Goal: Task Accomplishment & Management: Contribute content

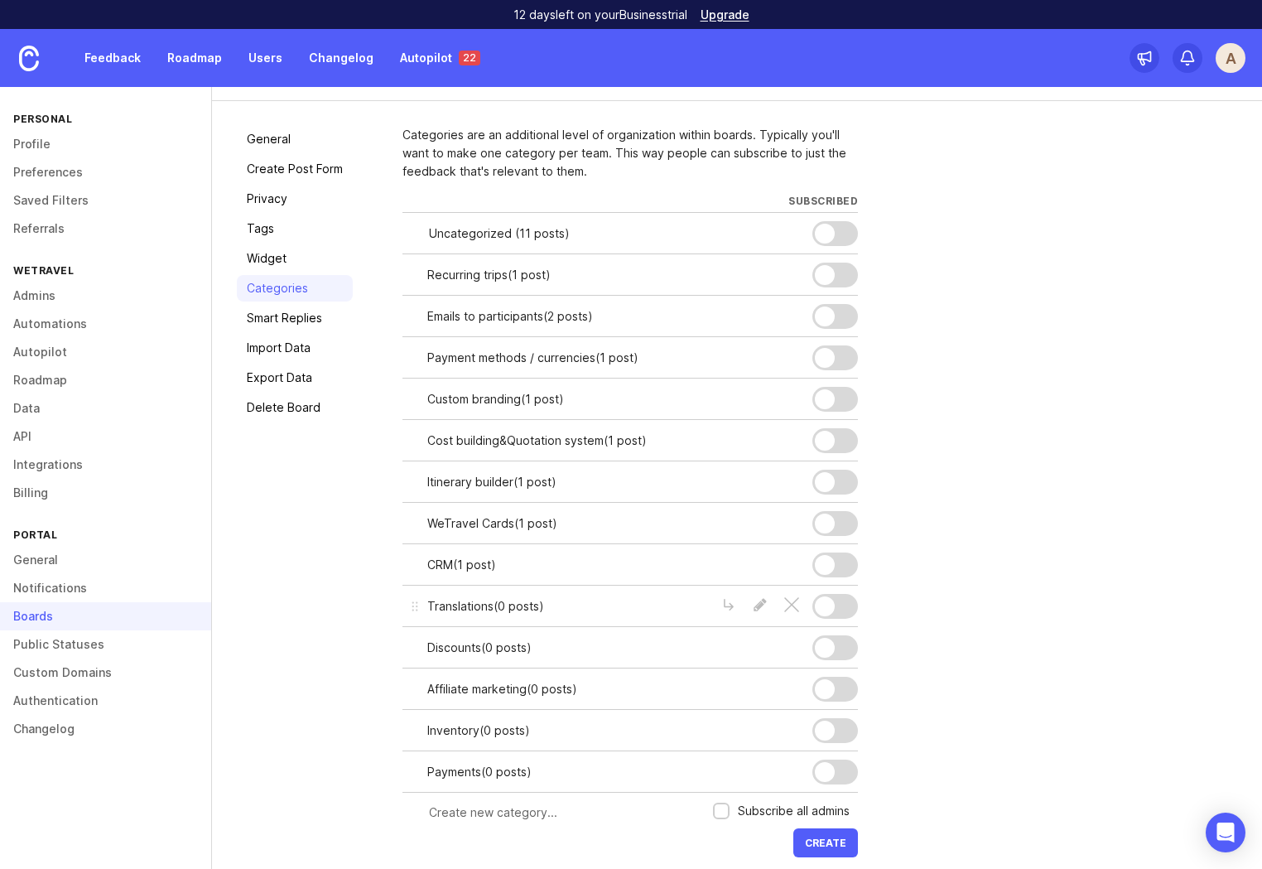
scroll to position [101, 0]
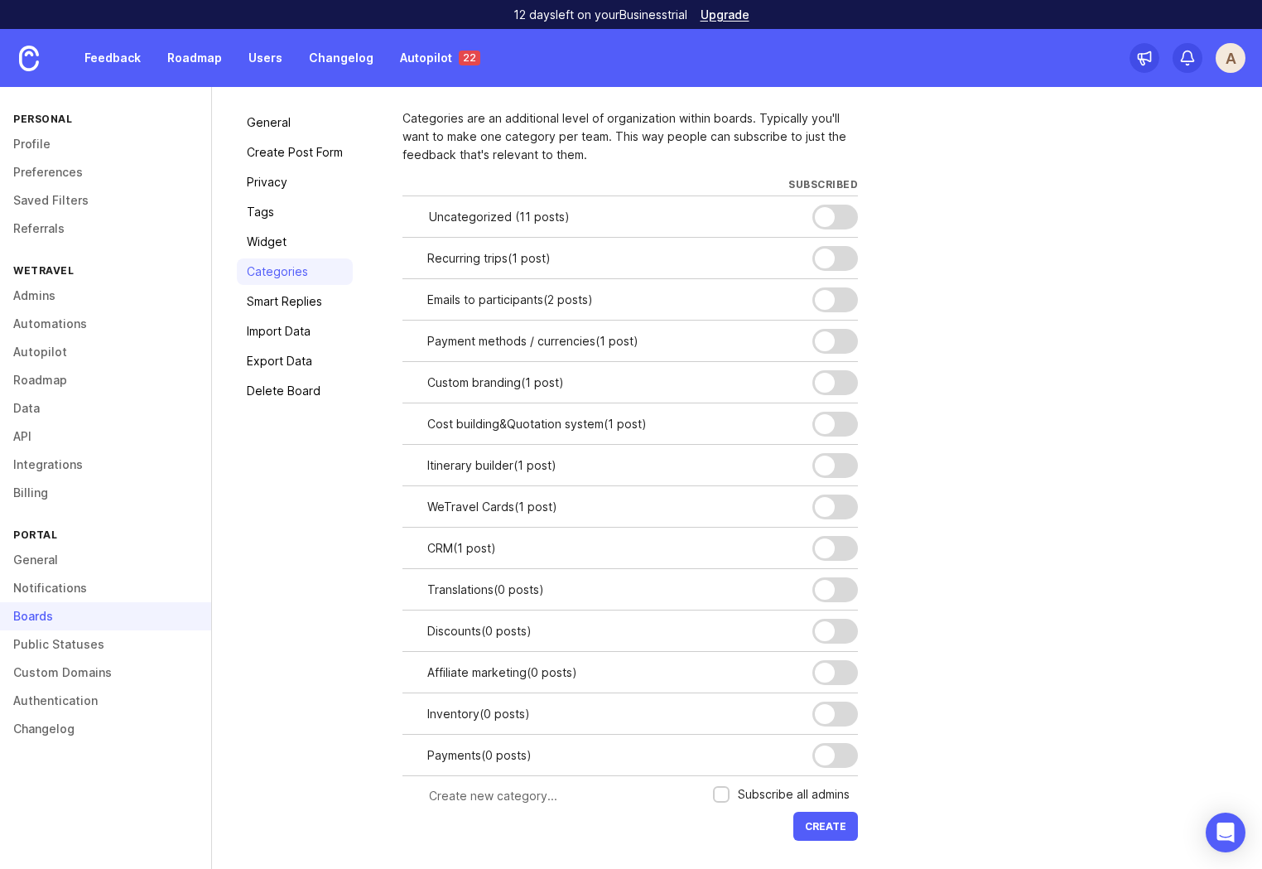
click at [498, 799] on input "text" at bounding box center [566, 796] width 274 height 18
click at [481, 801] on input "text" at bounding box center [566, 796] width 274 height 18
type input "Managing booking"
click at [841, 832] on button "Create" at bounding box center [826, 826] width 65 height 29
click at [421, 54] on link "Autopilot 22" at bounding box center [440, 58] width 100 height 30
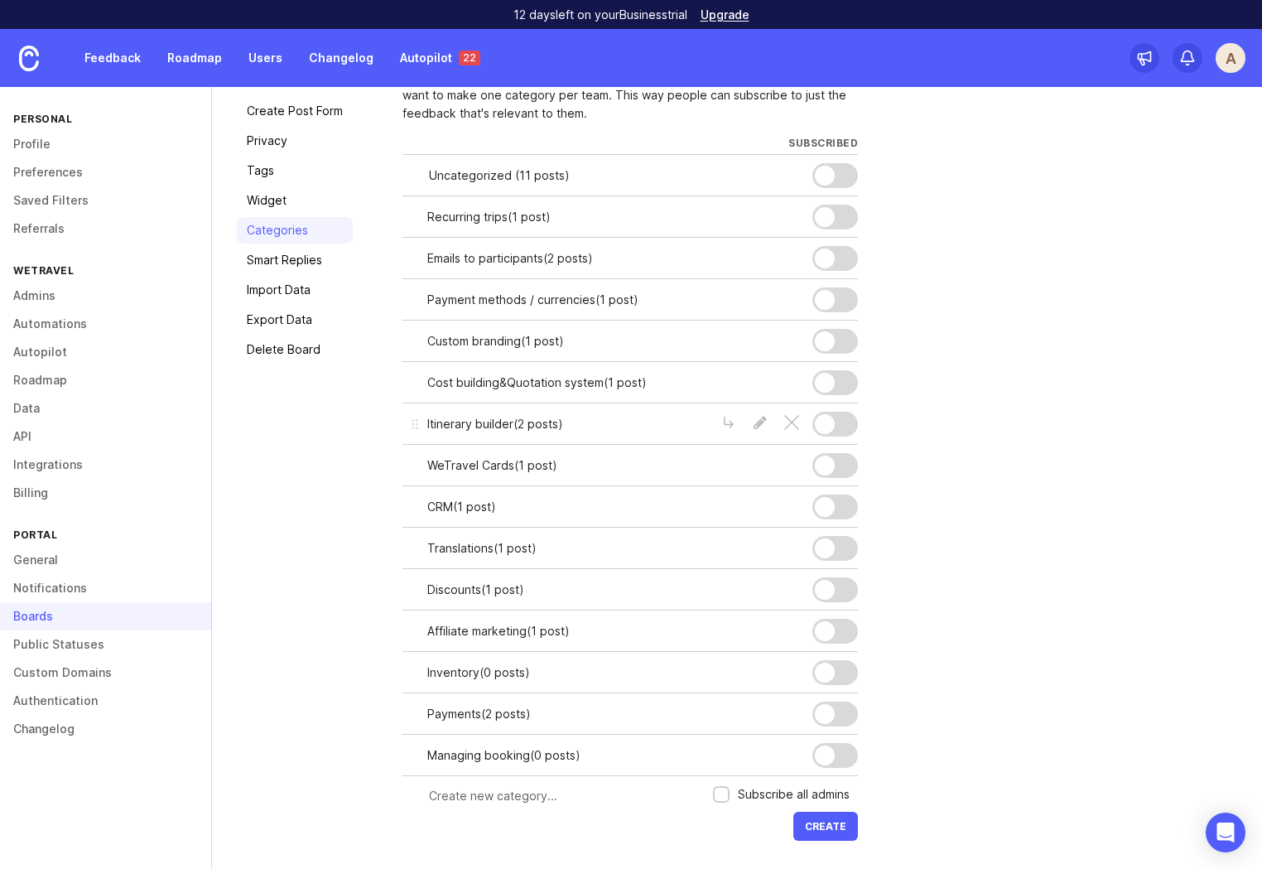
scroll to position [142, 0]
click at [421, 60] on link "Autopilot 22" at bounding box center [440, 58] width 100 height 30
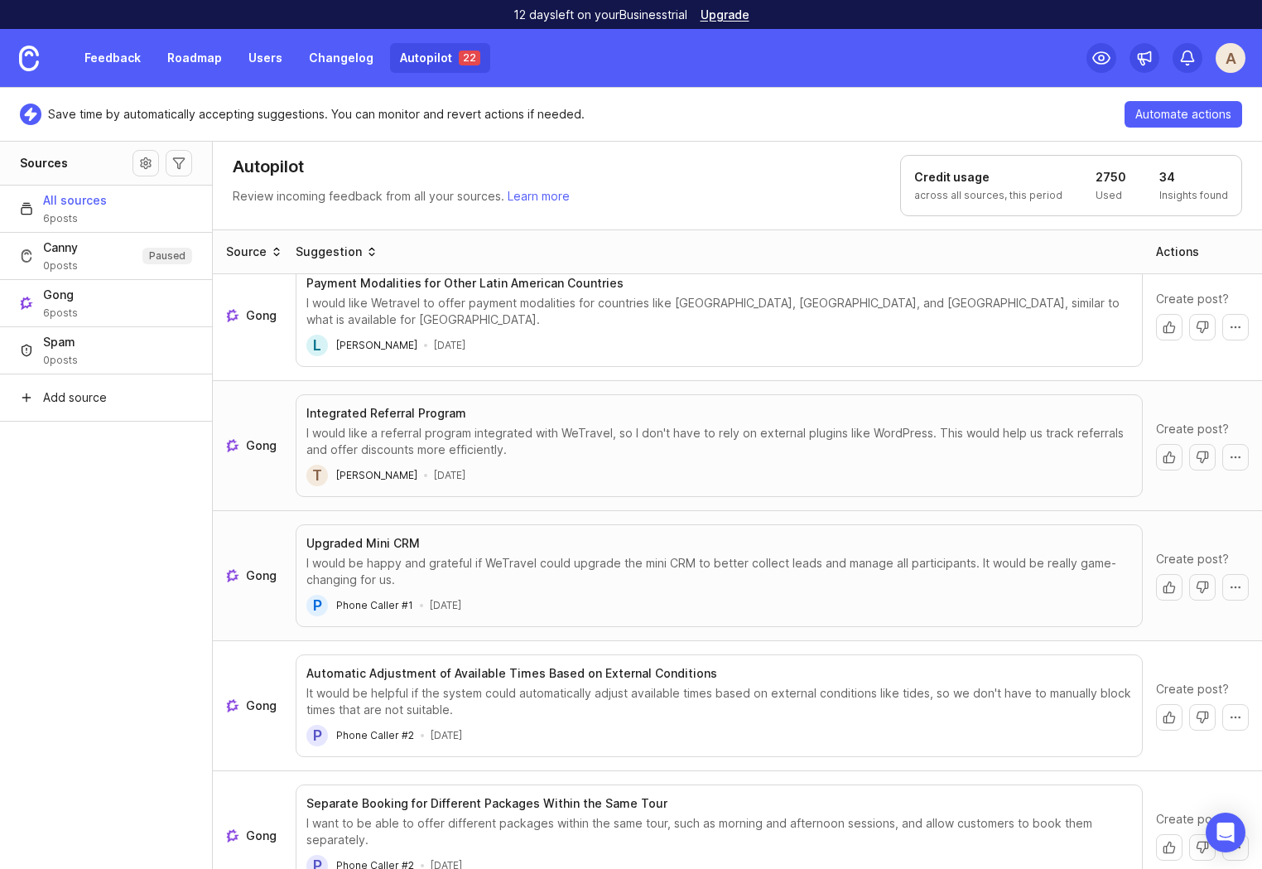
scroll to position [168, 0]
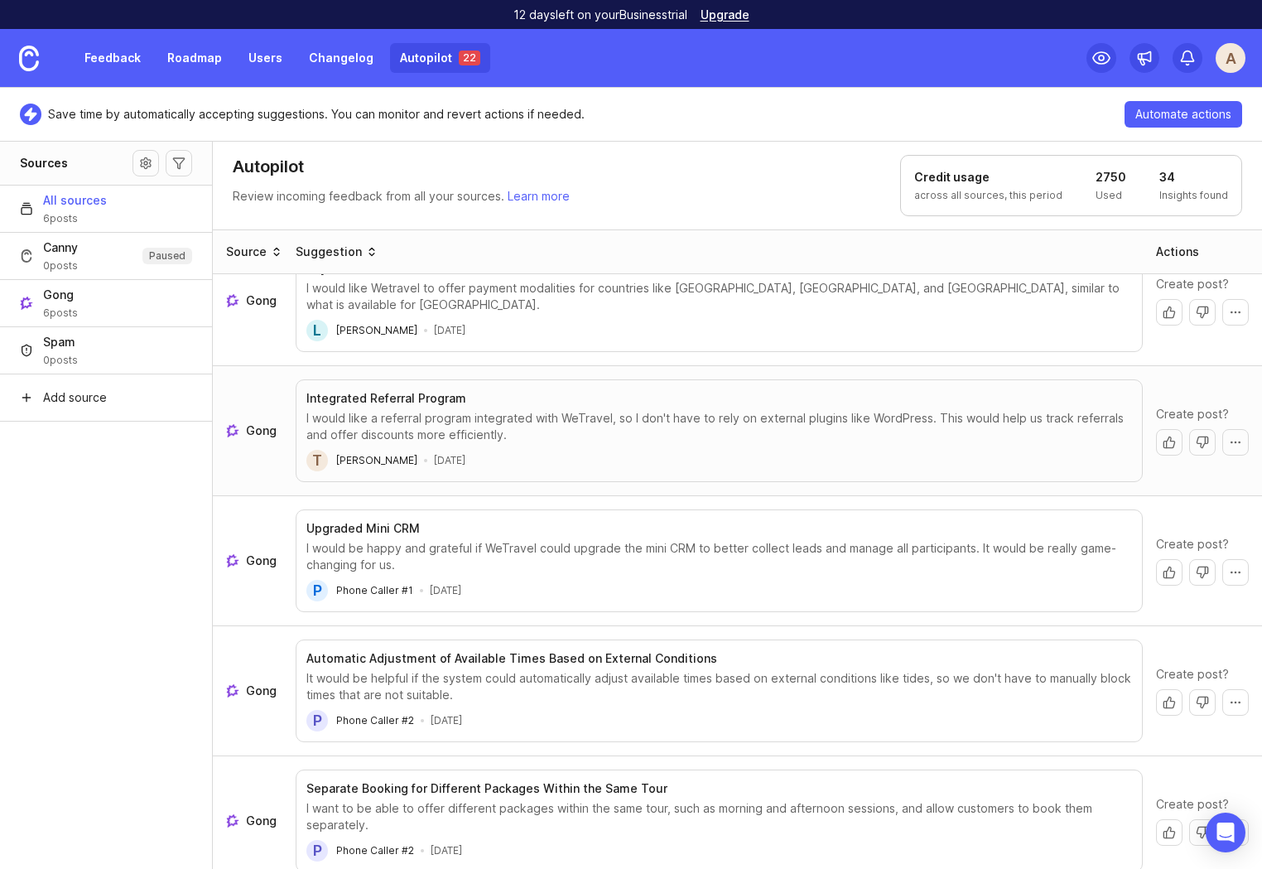
click at [402, 57] on link "Autopilot 22" at bounding box center [440, 58] width 100 height 30
click at [423, 63] on link "Autopilot 22" at bounding box center [440, 58] width 100 height 30
click at [24, 60] on img at bounding box center [29, 59] width 20 height 26
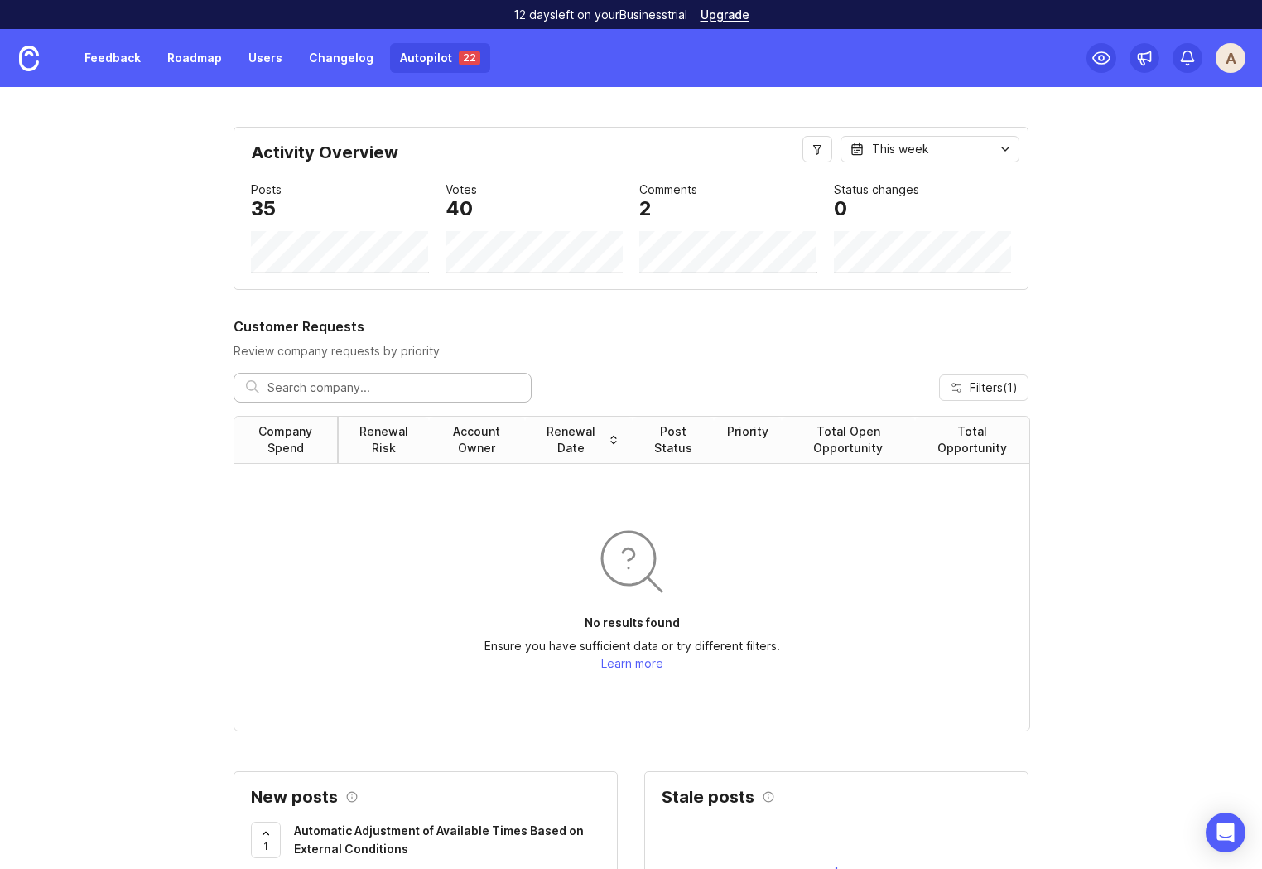
click at [412, 63] on link "Autopilot 22" at bounding box center [440, 58] width 100 height 30
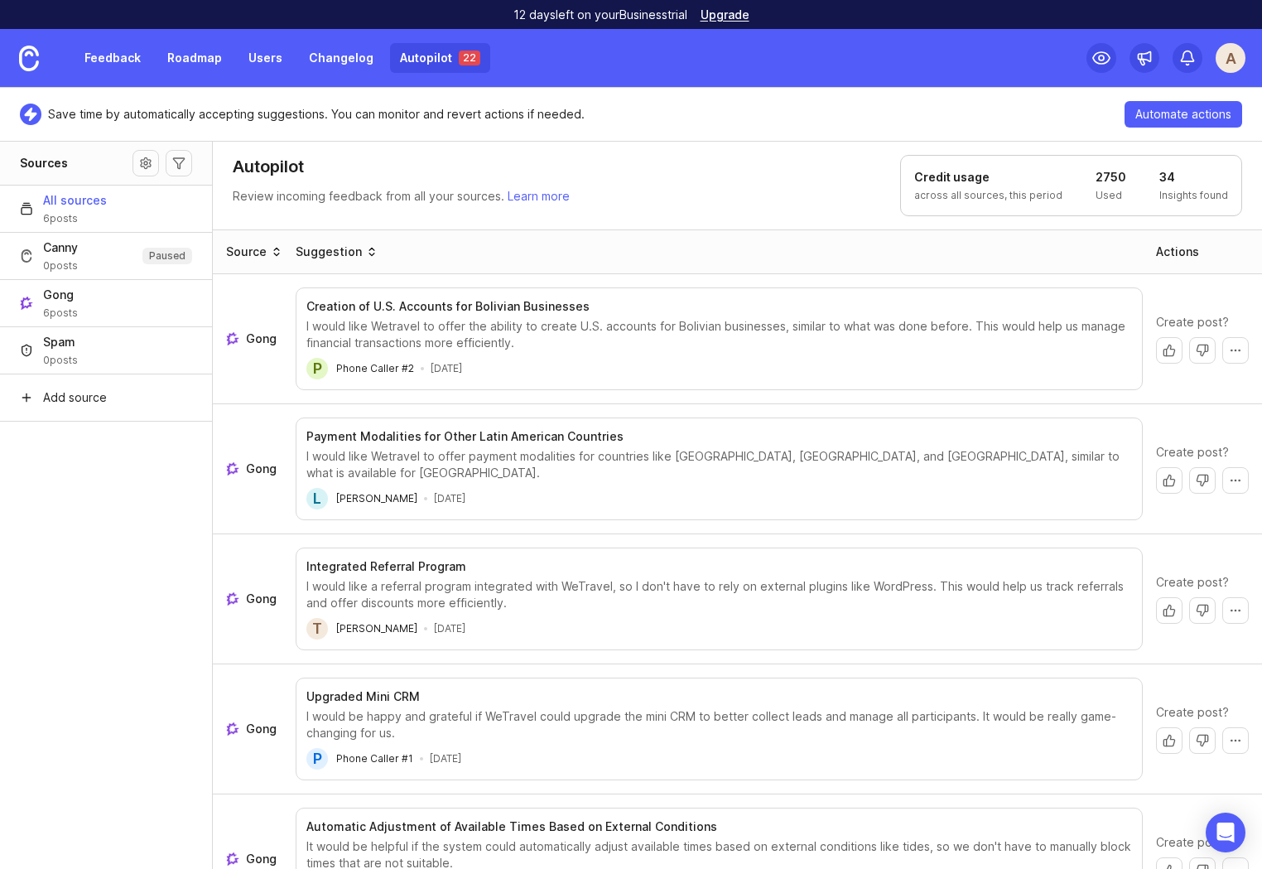
click at [412, 63] on link "Autopilot 22" at bounding box center [440, 58] width 100 height 30
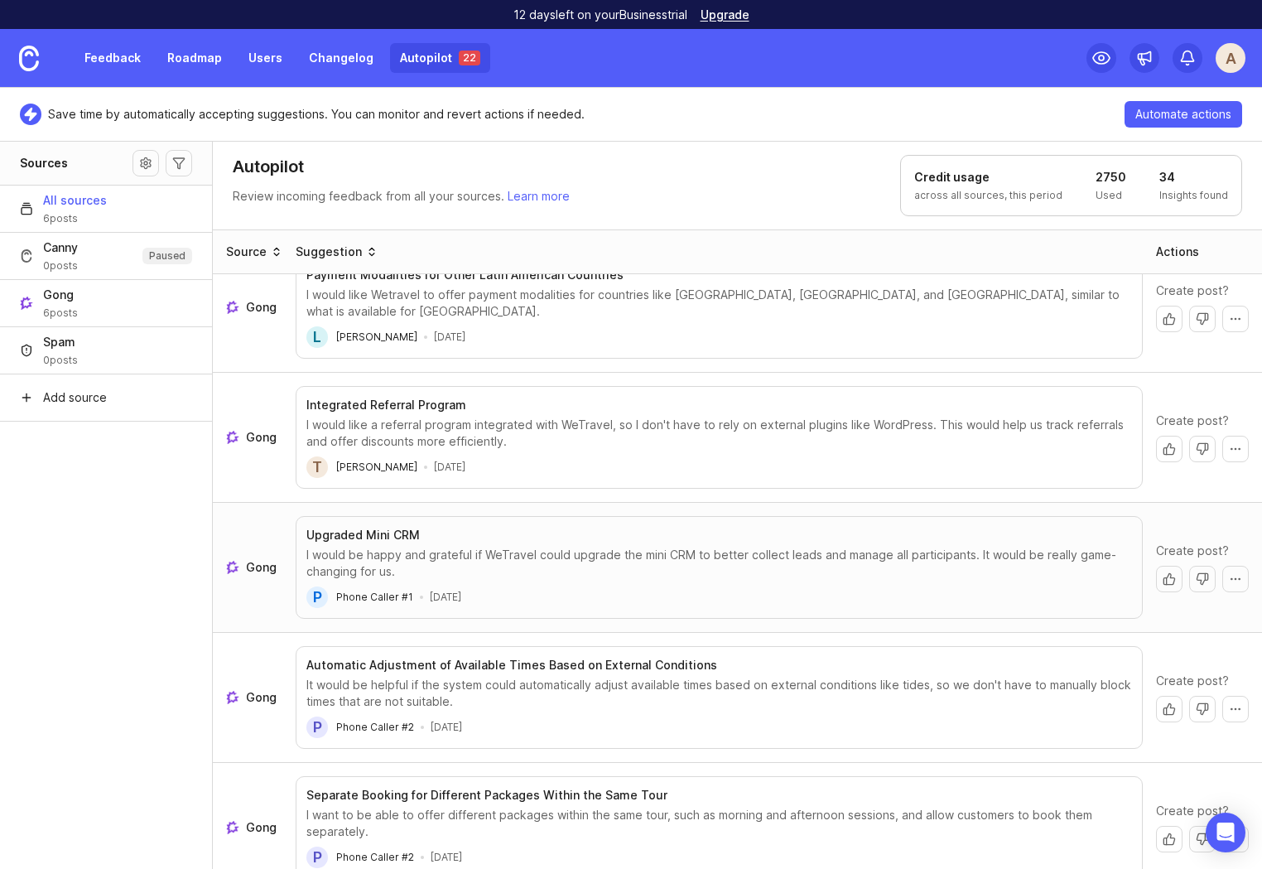
scroll to position [168, 0]
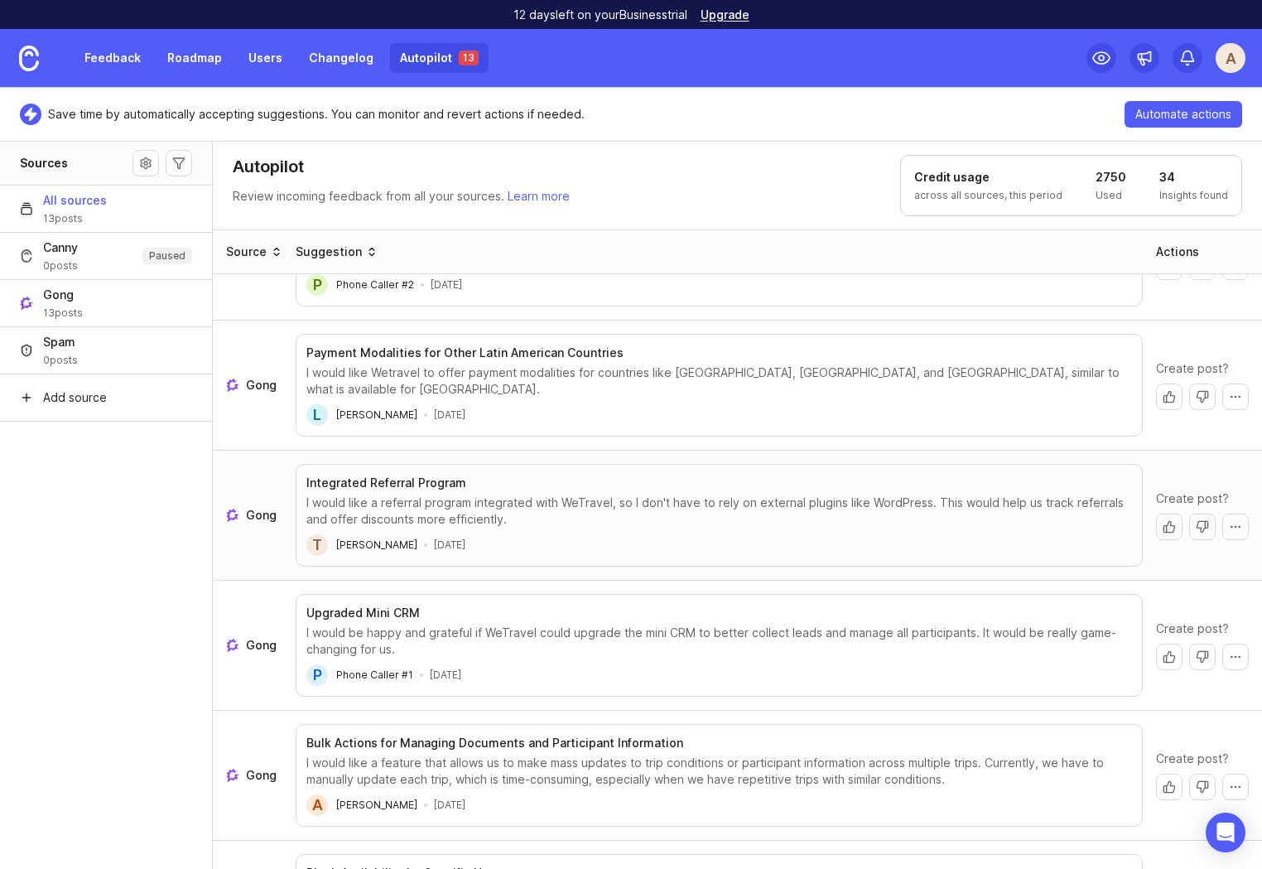
scroll to position [91, 0]
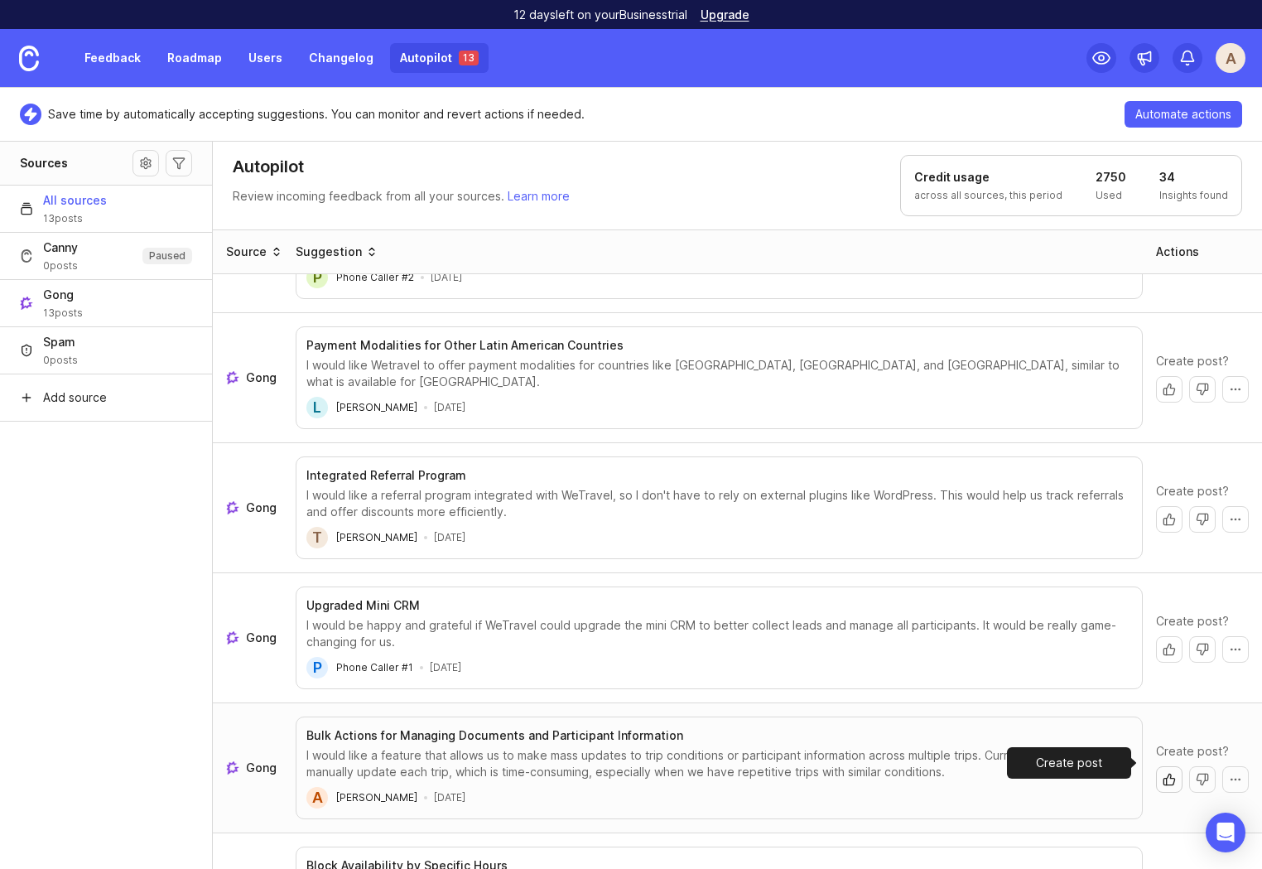
click at [1156, 766] on button "Create post" at bounding box center [1169, 779] width 27 height 27
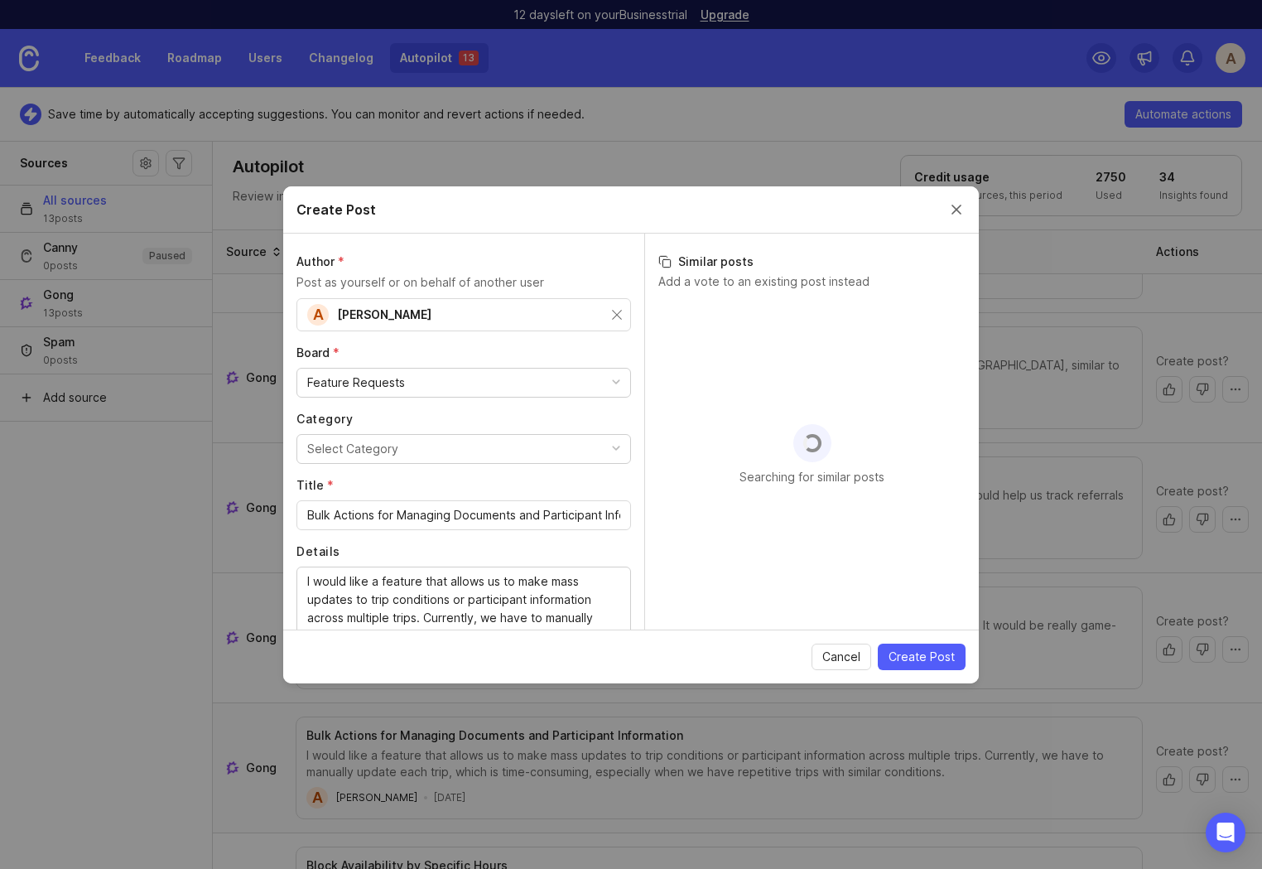
click at [394, 446] on div "Select Category" at bounding box center [352, 449] width 91 height 18
type input "manag"
drag, startPoint x: 936, startPoint y: 650, endPoint x: 907, endPoint y: 623, distance: 39.8
click at [935, 650] on span "Create Post" at bounding box center [922, 657] width 66 height 17
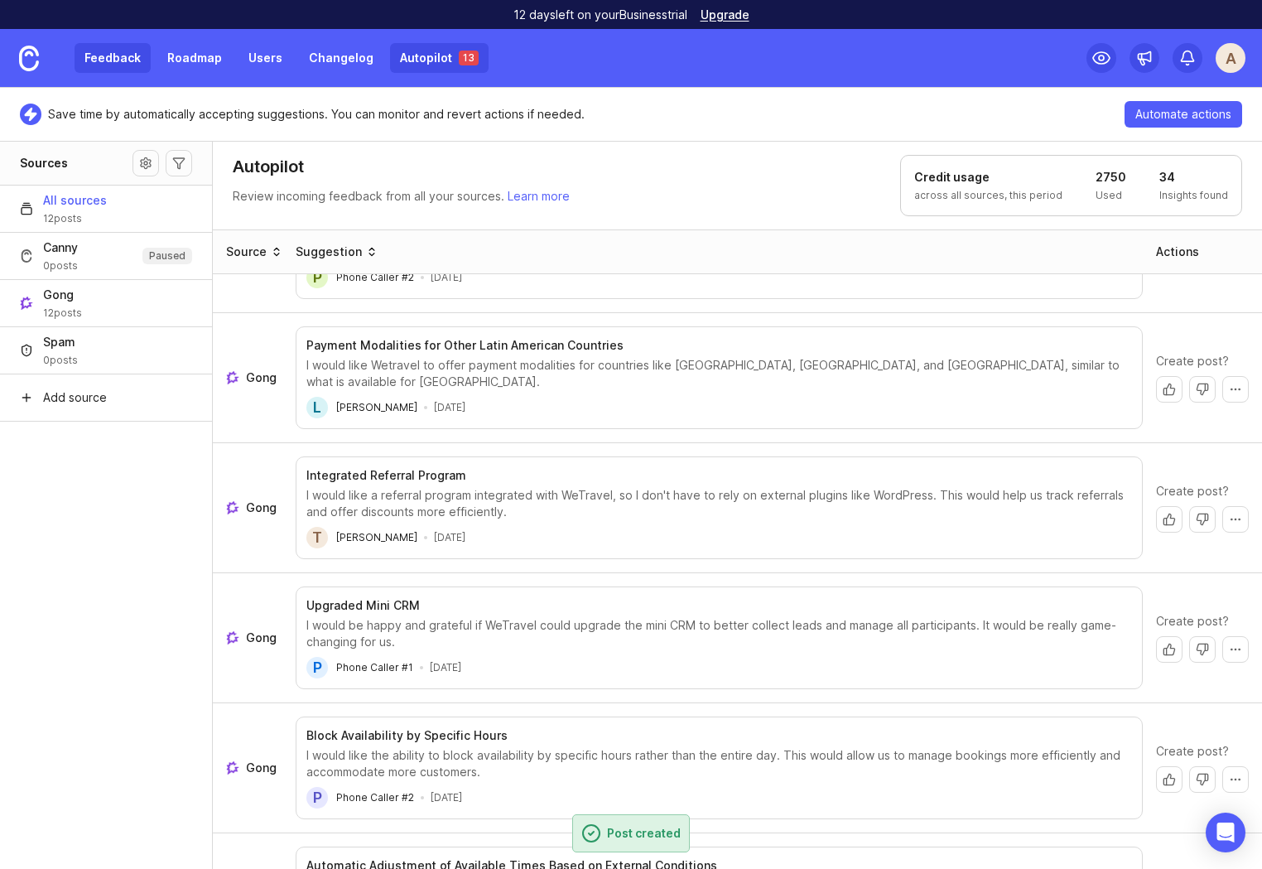
click at [107, 69] on link "Feedback" at bounding box center [113, 58] width 76 height 30
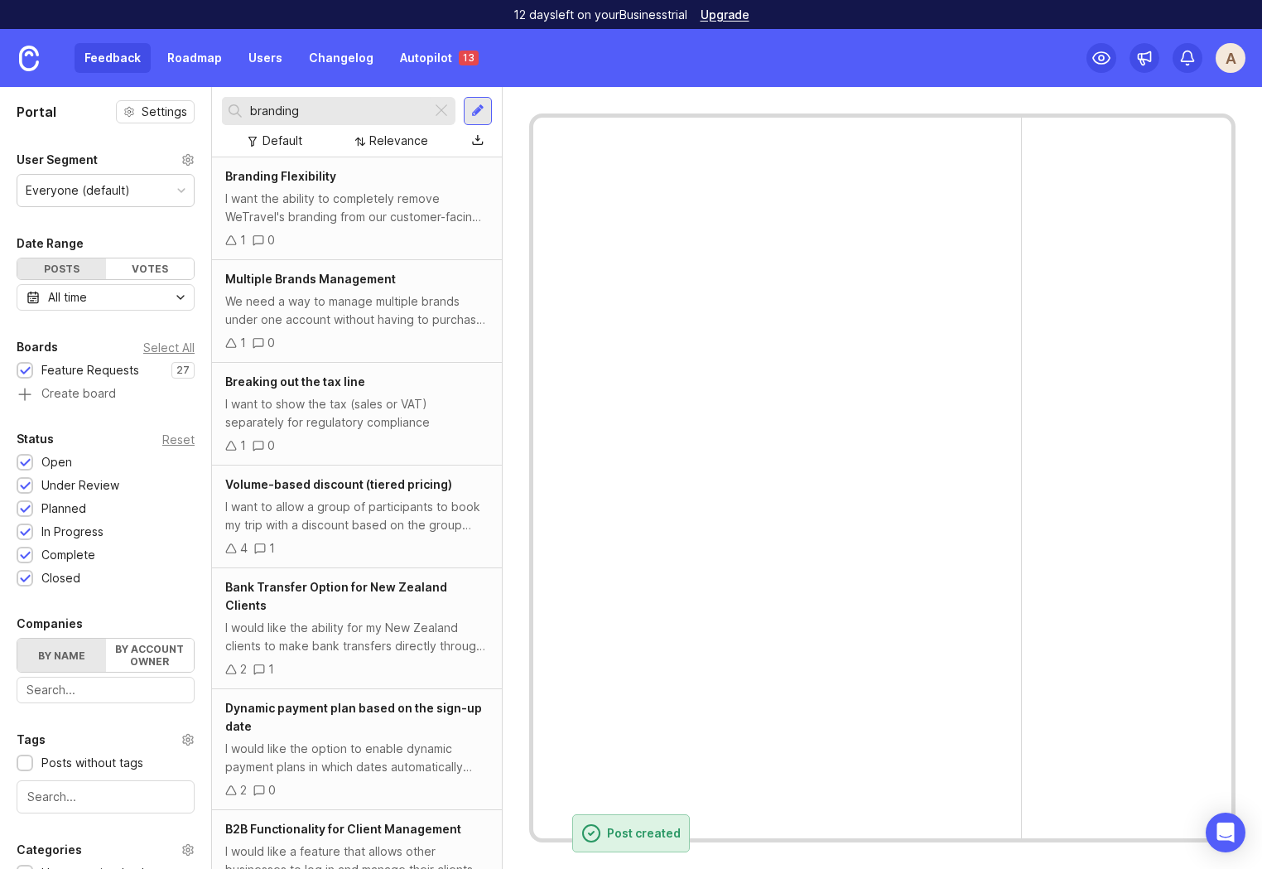
click at [290, 55] on div "Feedback Roadmap Users Changelog Autopilot 13" at bounding box center [282, 58] width 414 height 30
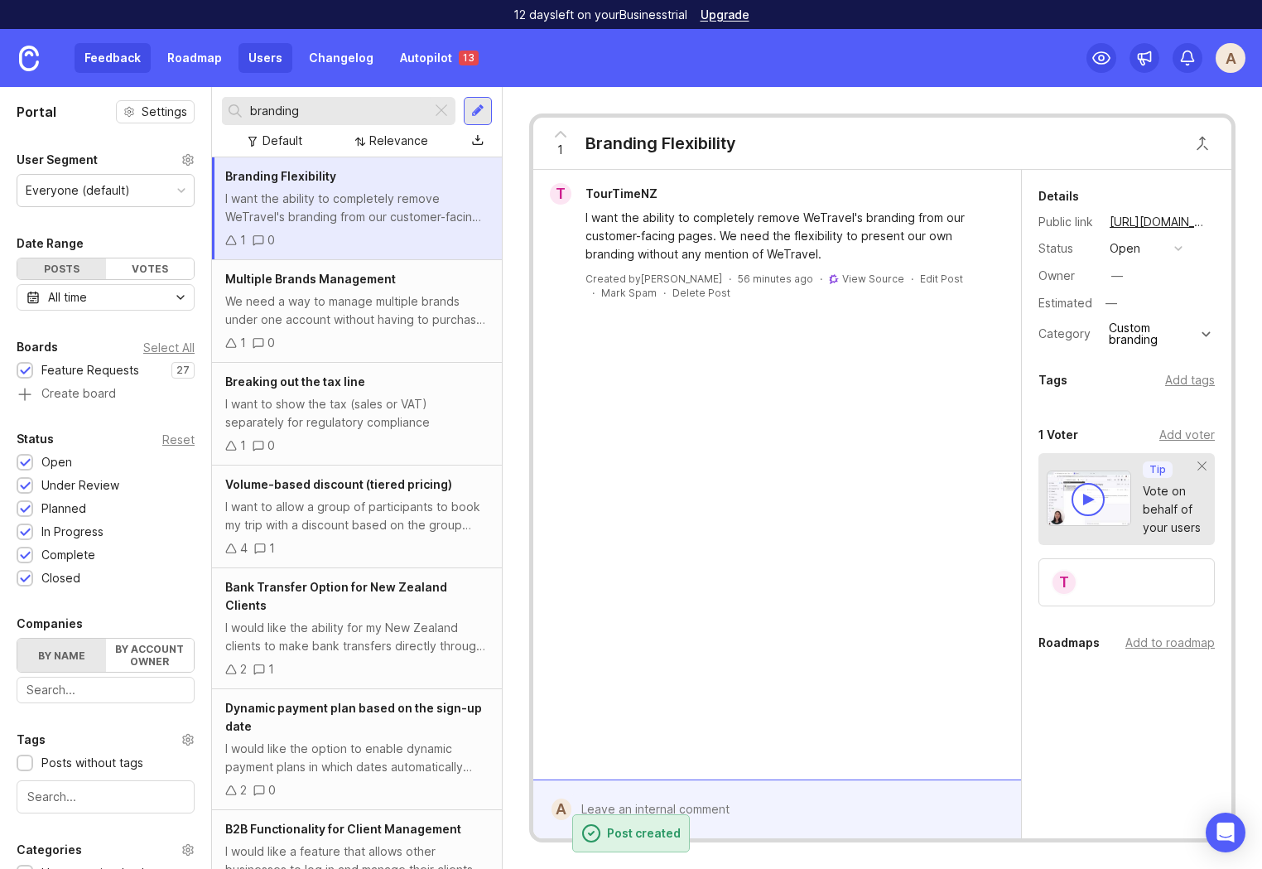
click at [253, 59] on link "Users" at bounding box center [266, 58] width 54 height 30
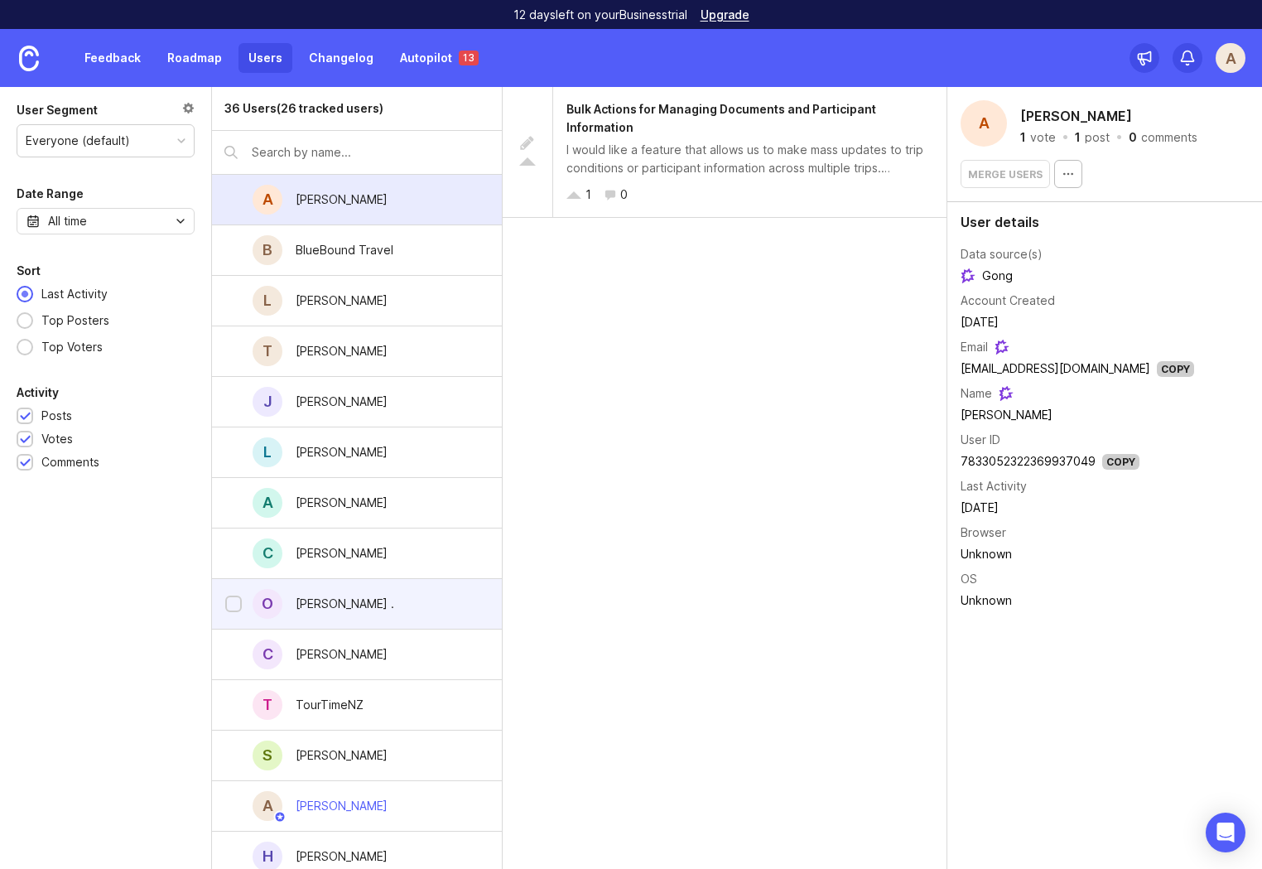
click at [372, 608] on div "O Oliver ." at bounding box center [357, 604] width 290 height 51
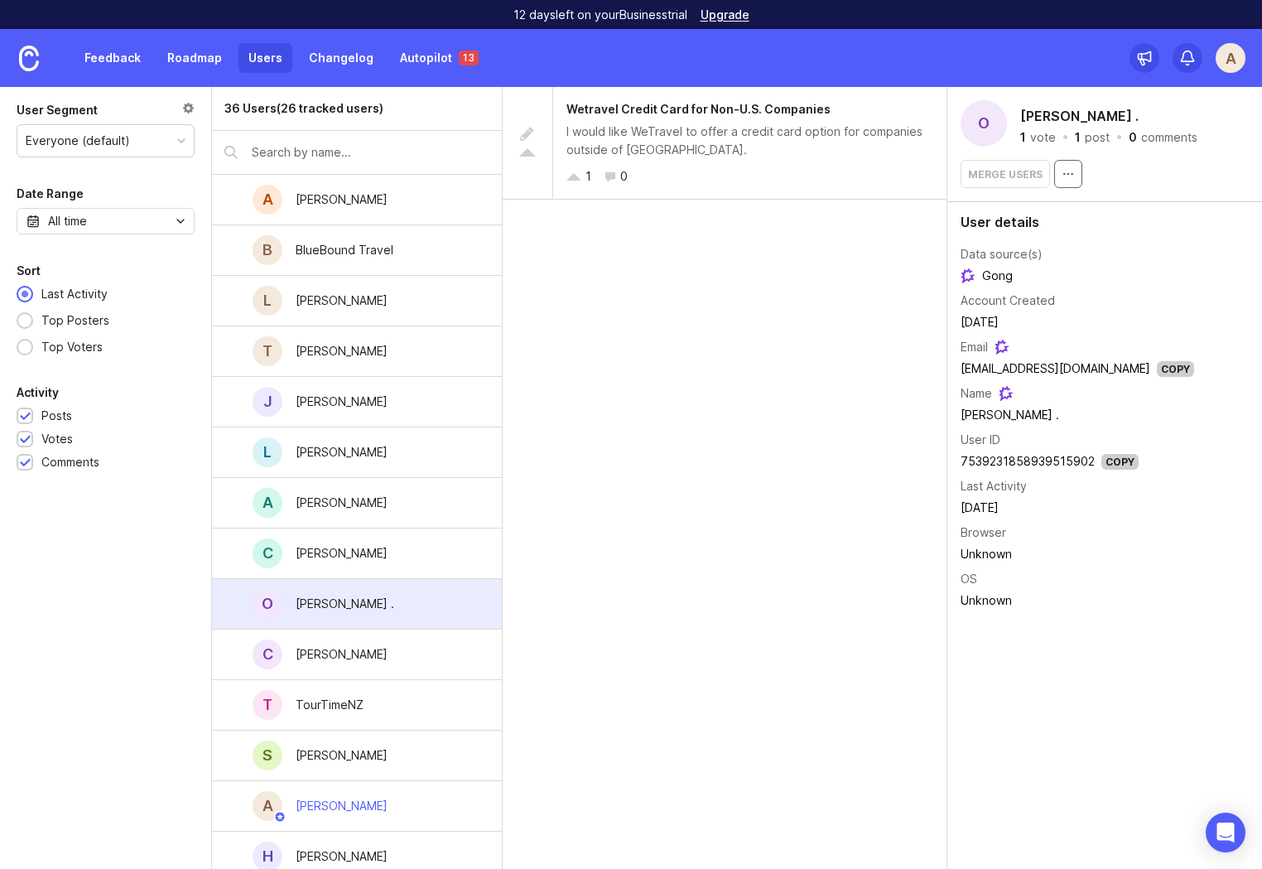
click at [1067, 176] on icon "button" at bounding box center [1068, 173] width 13 height 13
click at [1068, 169] on icon "button" at bounding box center [1068, 173] width 13 height 13
click at [1019, 177] on div "Merge users" at bounding box center [1005, 174] width 89 height 28
click at [1068, 174] on circle "button" at bounding box center [1068, 173] width 1 height 1
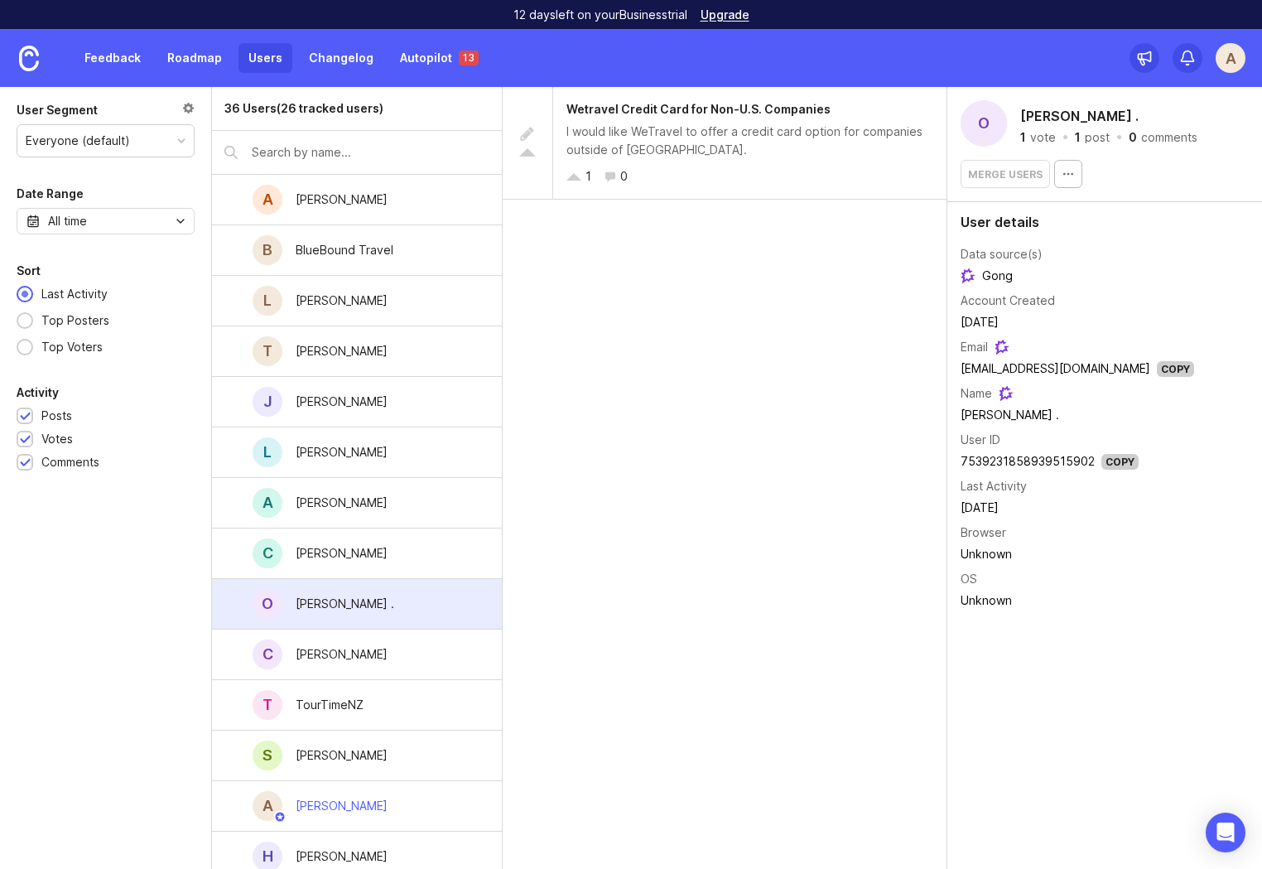
click at [759, 457] on div "Wetravel Credit Card for Non-U.S. Companies I would like WeTravel to offer a cr…" at bounding box center [725, 478] width 445 height 782
click at [1170, 147] on div "O Oliver . 1 vote · 1 post · 0 comments Merge users" at bounding box center [1105, 144] width 315 height 115
drag, startPoint x: 1168, startPoint y: 140, endPoint x: 1131, endPoint y: 148, distance: 38.2
click at [1144, 146] on div "O Oliver . 1 vote · 1 post · 0 comments" at bounding box center [1105, 123] width 288 height 46
click at [1213, 169] on div "Merge users" at bounding box center [1105, 174] width 288 height 28
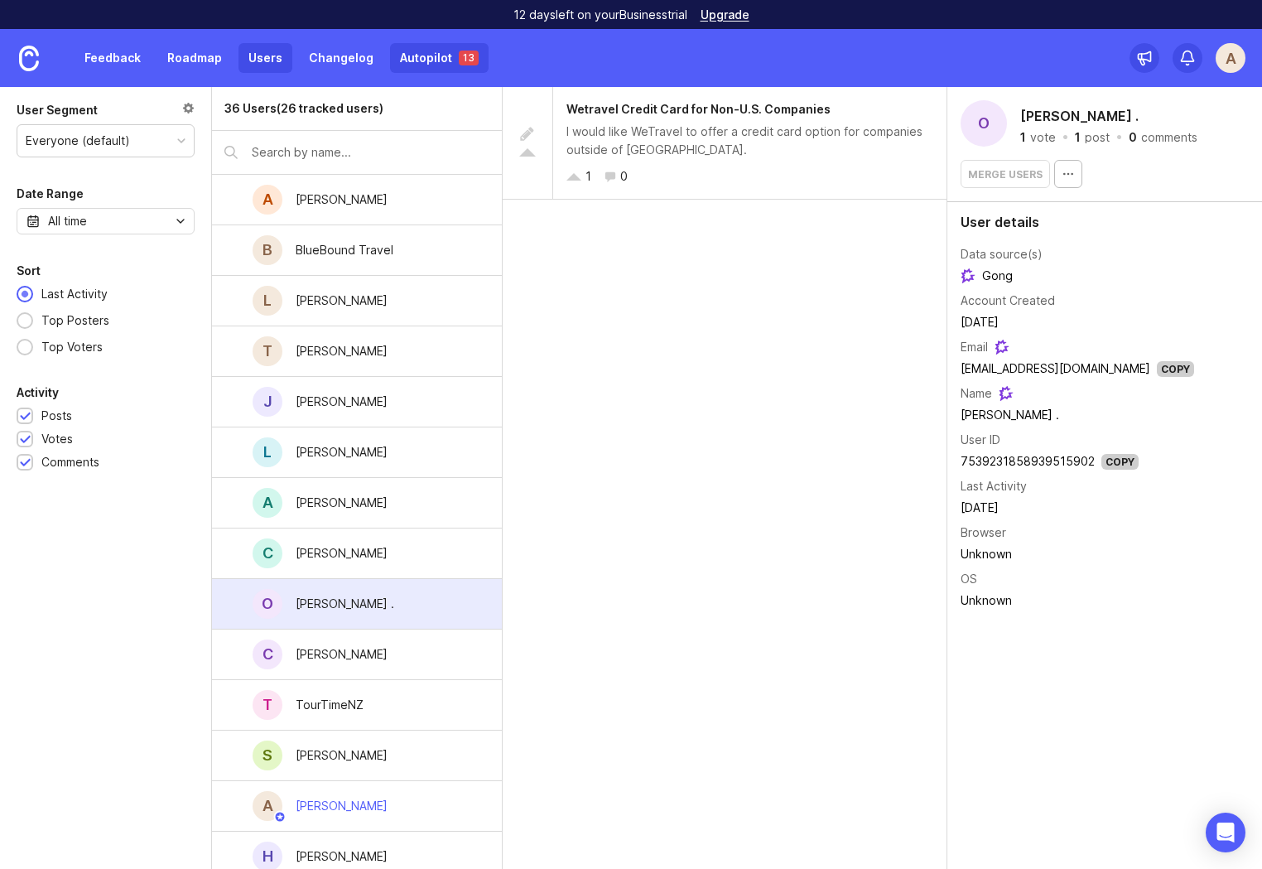
click at [416, 65] on link "Autopilot 13" at bounding box center [439, 58] width 99 height 30
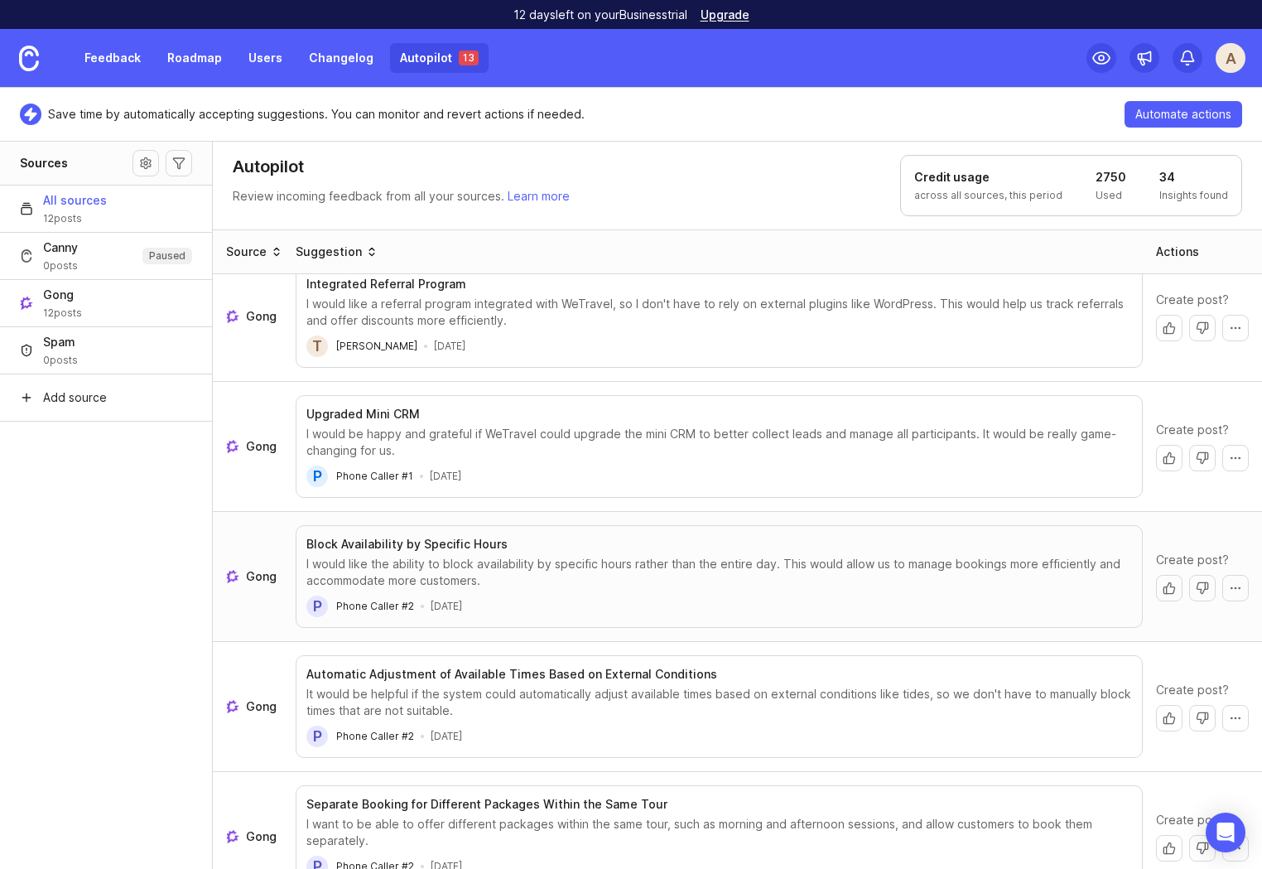
scroll to position [417, 0]
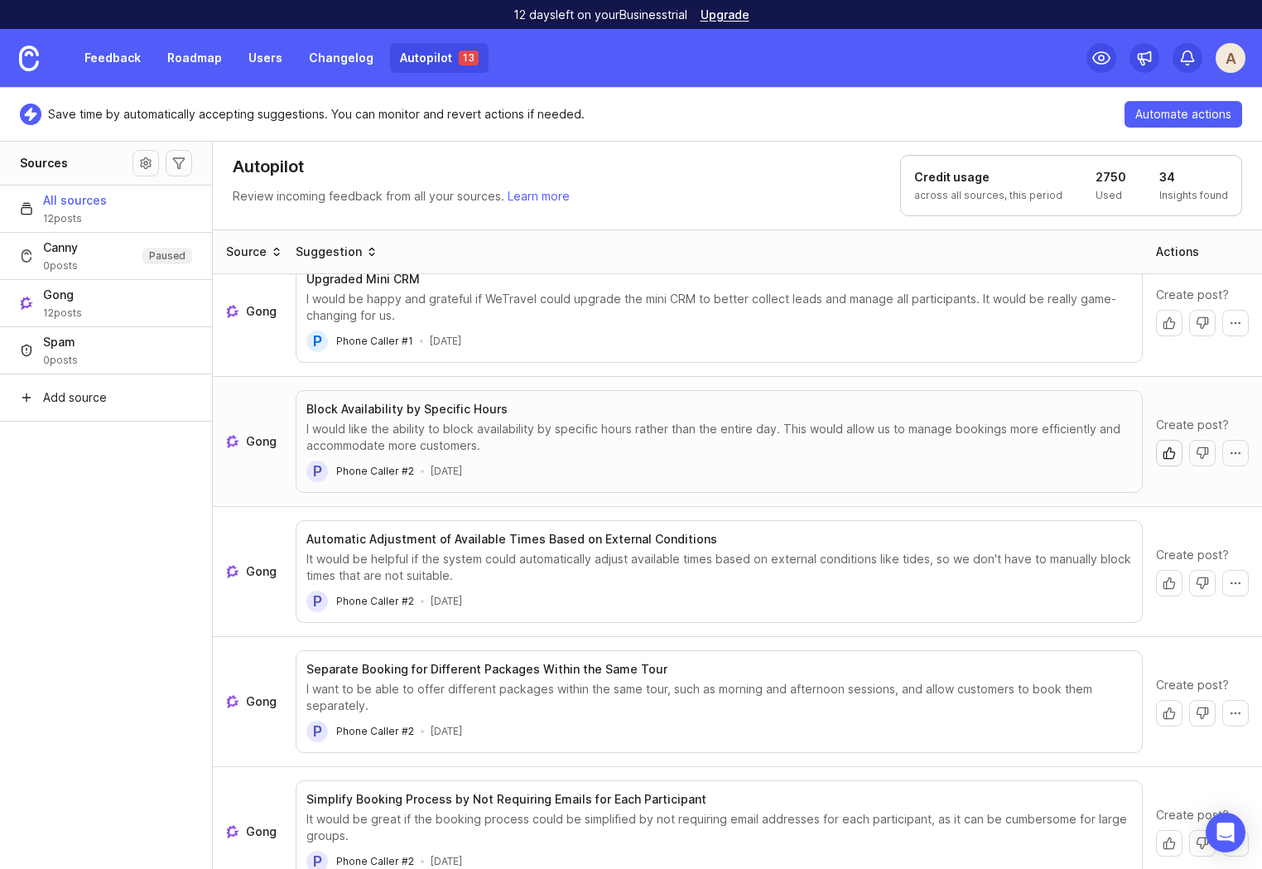
click at [1156, 440] on button "Create post" at bounding box center [1169, 453] width 27 height 27
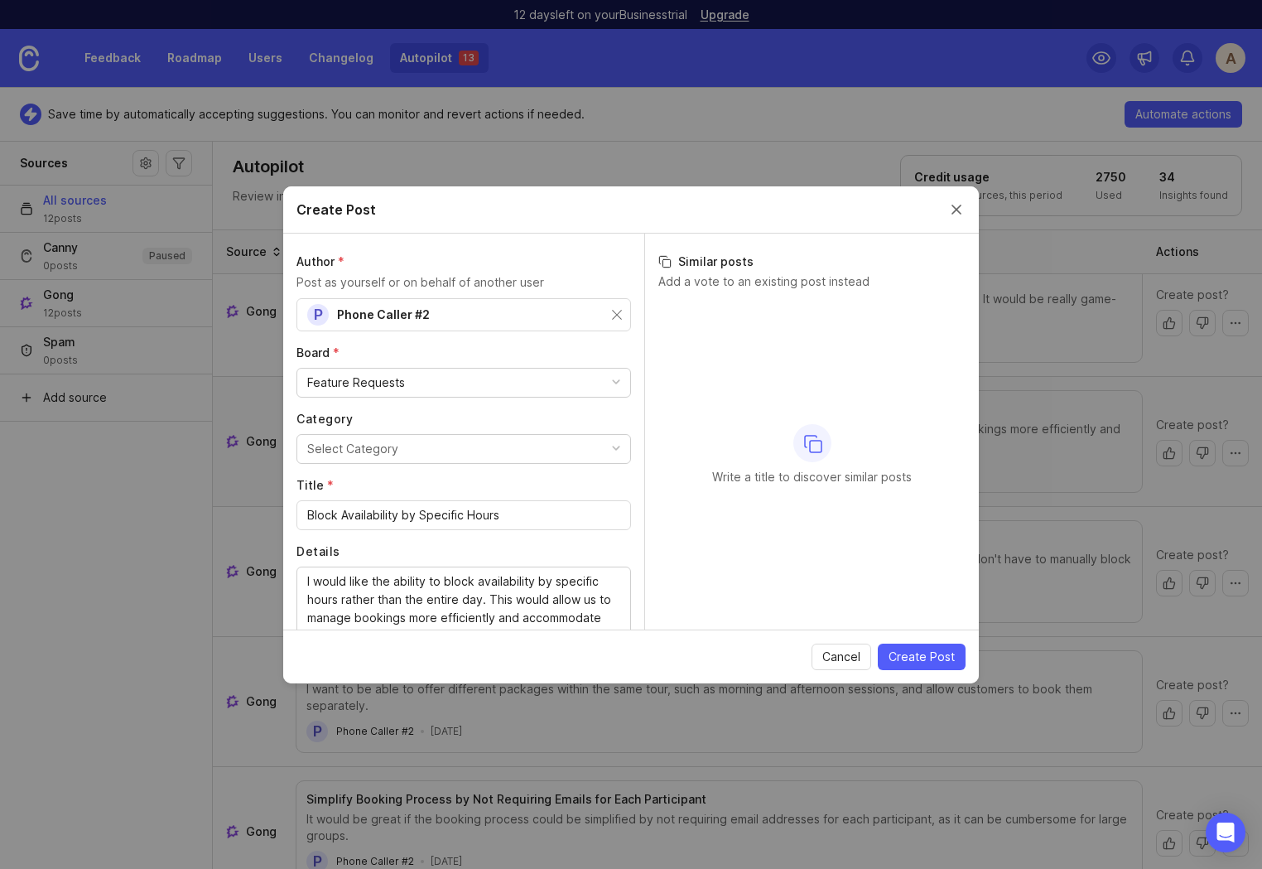
click at [410, 454] on button "Select Category" at bounding box center [464, 449] width 335 height 30
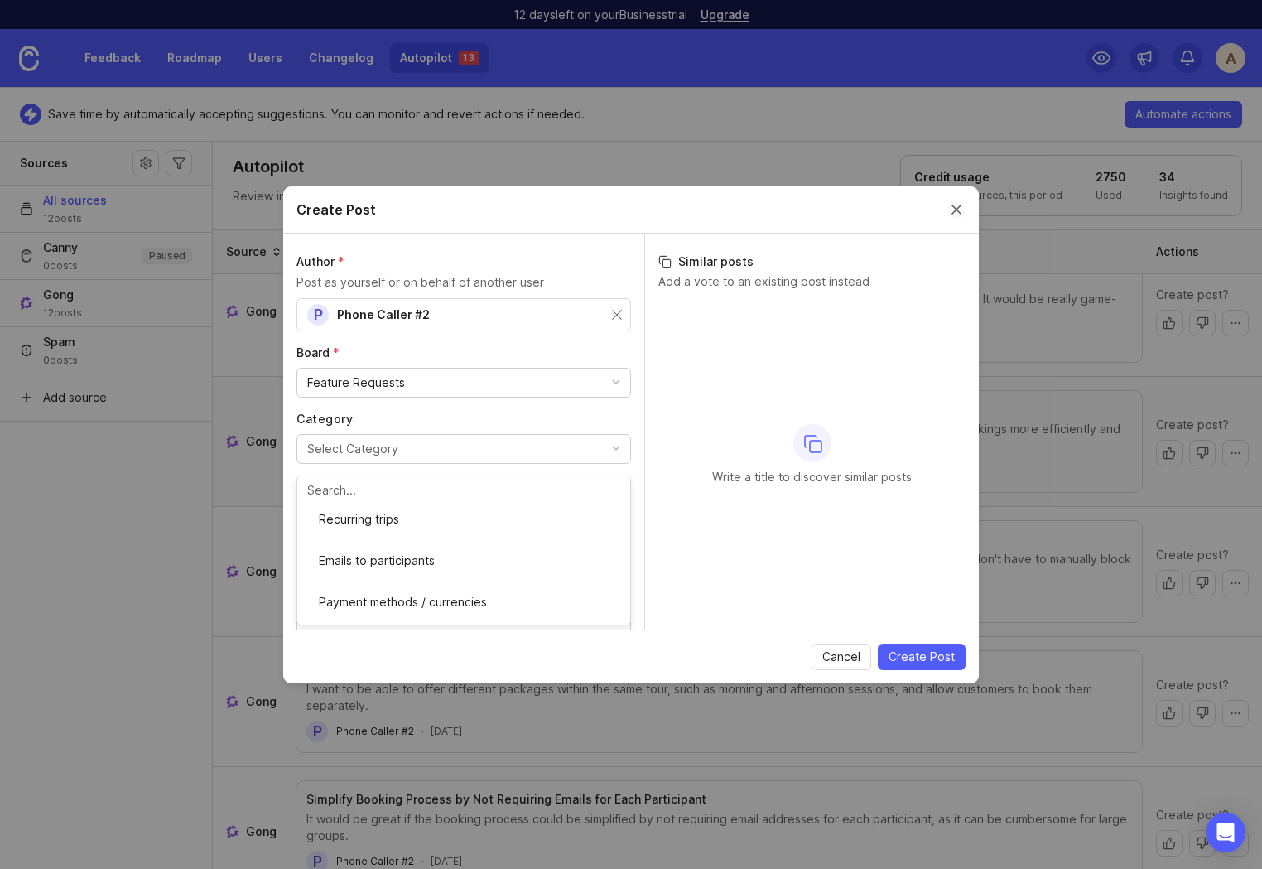
click at [957, 213] on button "Close create post modal" at bounding box center [957, 209] width 18 height 18
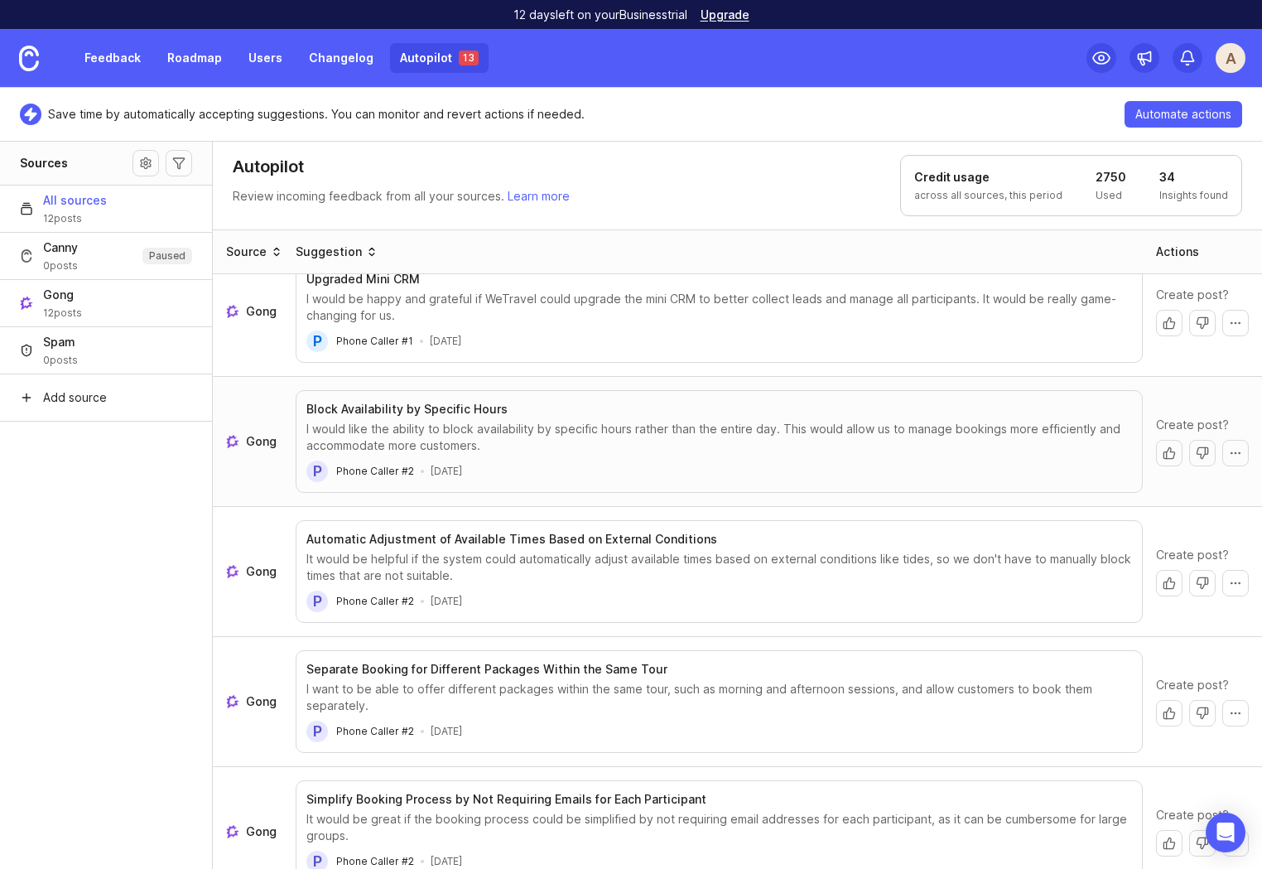
click at [263, 433] on span "Gong" at bounding box center [261, 441] width 31 height 17
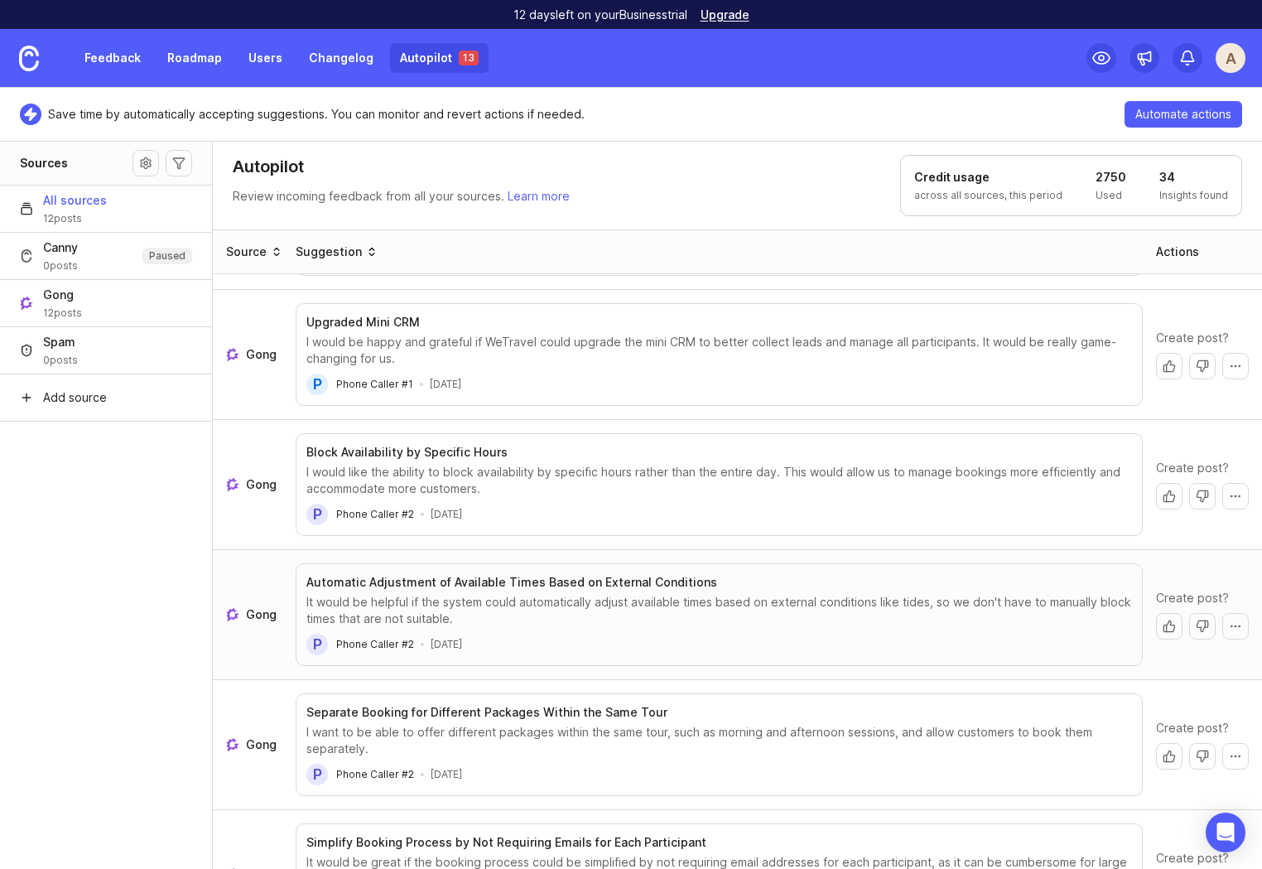
scroll to position [372, 0]
click at [562, 446] on section "Block Availability by Specific Hours I would like the ability to block availabi…" at bounding box center [719, 486] width 826 height 81
click at [1156, 485] on button "Create post" at bounding box center [1169, 498] width 27 height 27
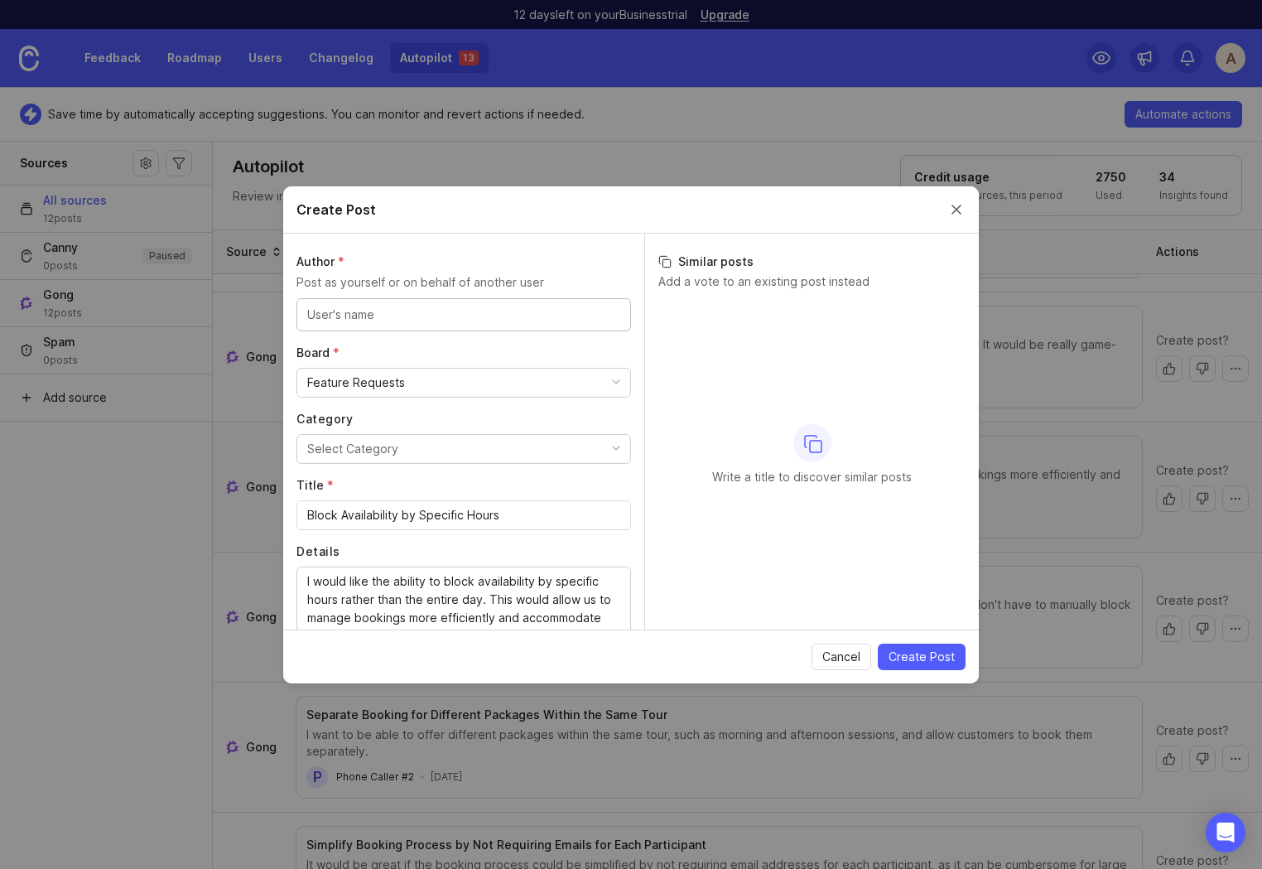
click at [481, 323] on div at bounding box center [464, 314] width 335 height 33
click at [612, 316] on div "A Anna at WeTravel" at bounding box center [464, 314] width 335 height 33
click at [442, 319] on input "text" at bounding box center [463, 315] width 313 height 18
type input "GoSouth Adventures"
click at [393, 348] on div "No users found" at bounding box center [463, 350] width 333 height 30
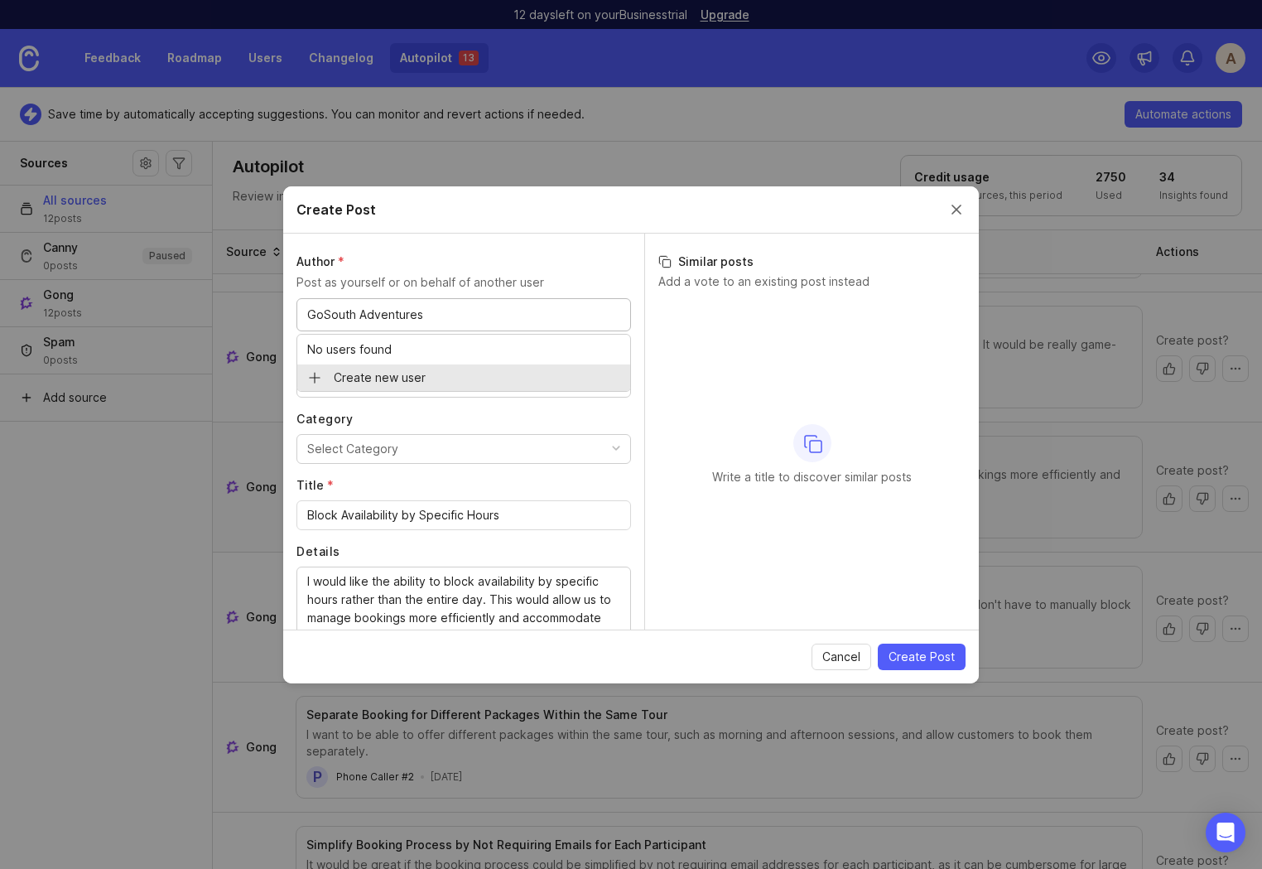
type input "GoSouth Adventures"
click at [414, 441] on button "Select Category" at bounding box center [464, 449] width 335 height 30
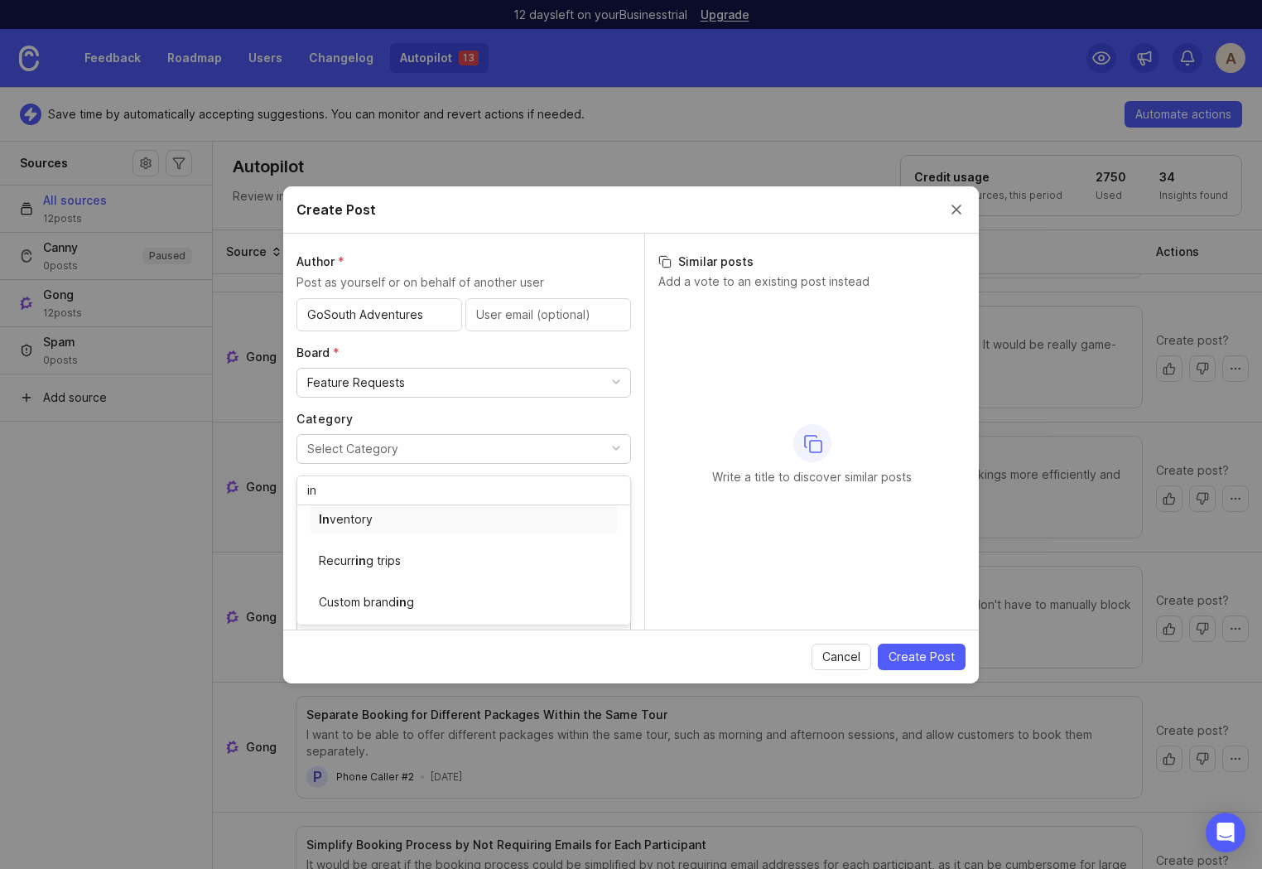
type input "in"
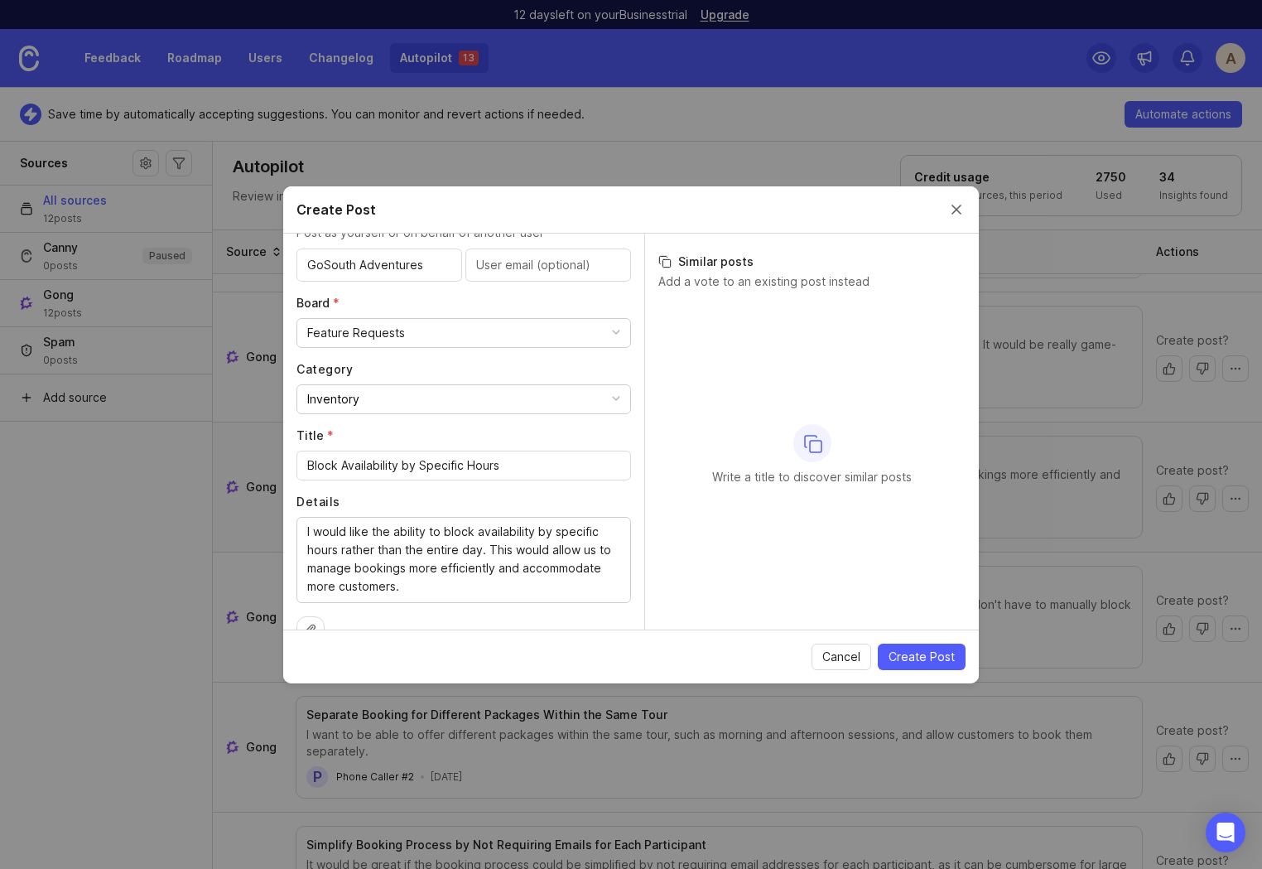
scroll to position [84, 0]
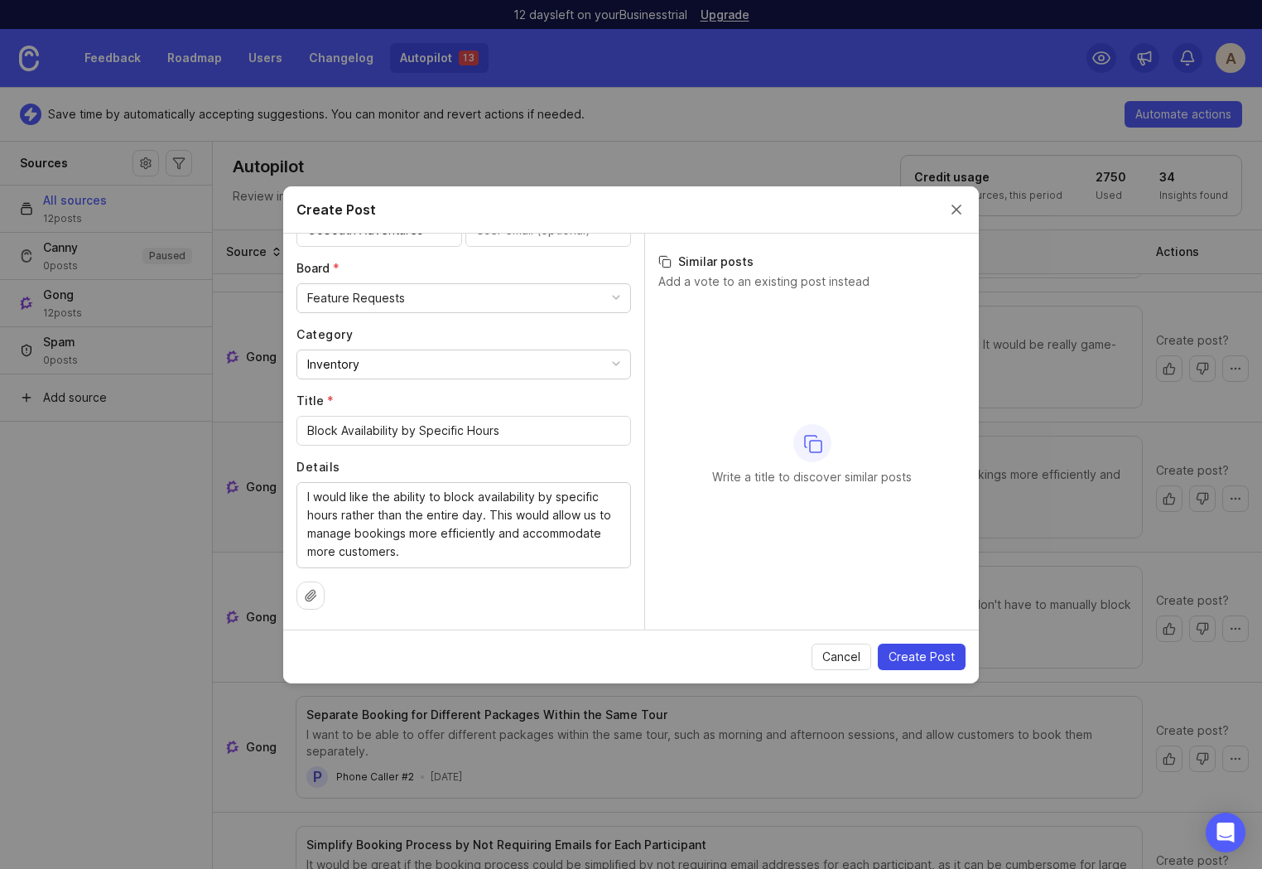
click at [950, 650] on span "Create Post" at bounding box center [922, 657] width 66 height 17
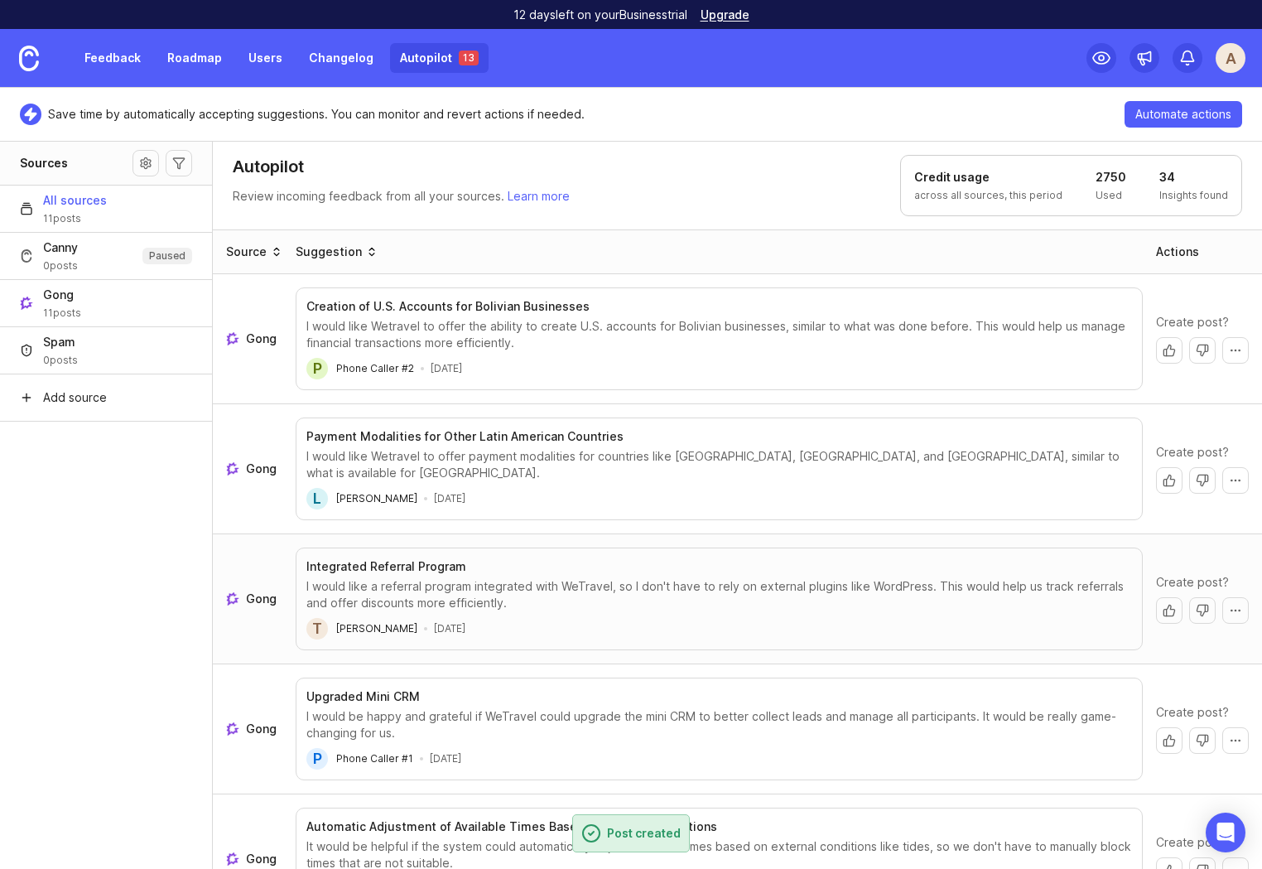
scroll to position [155, 0]
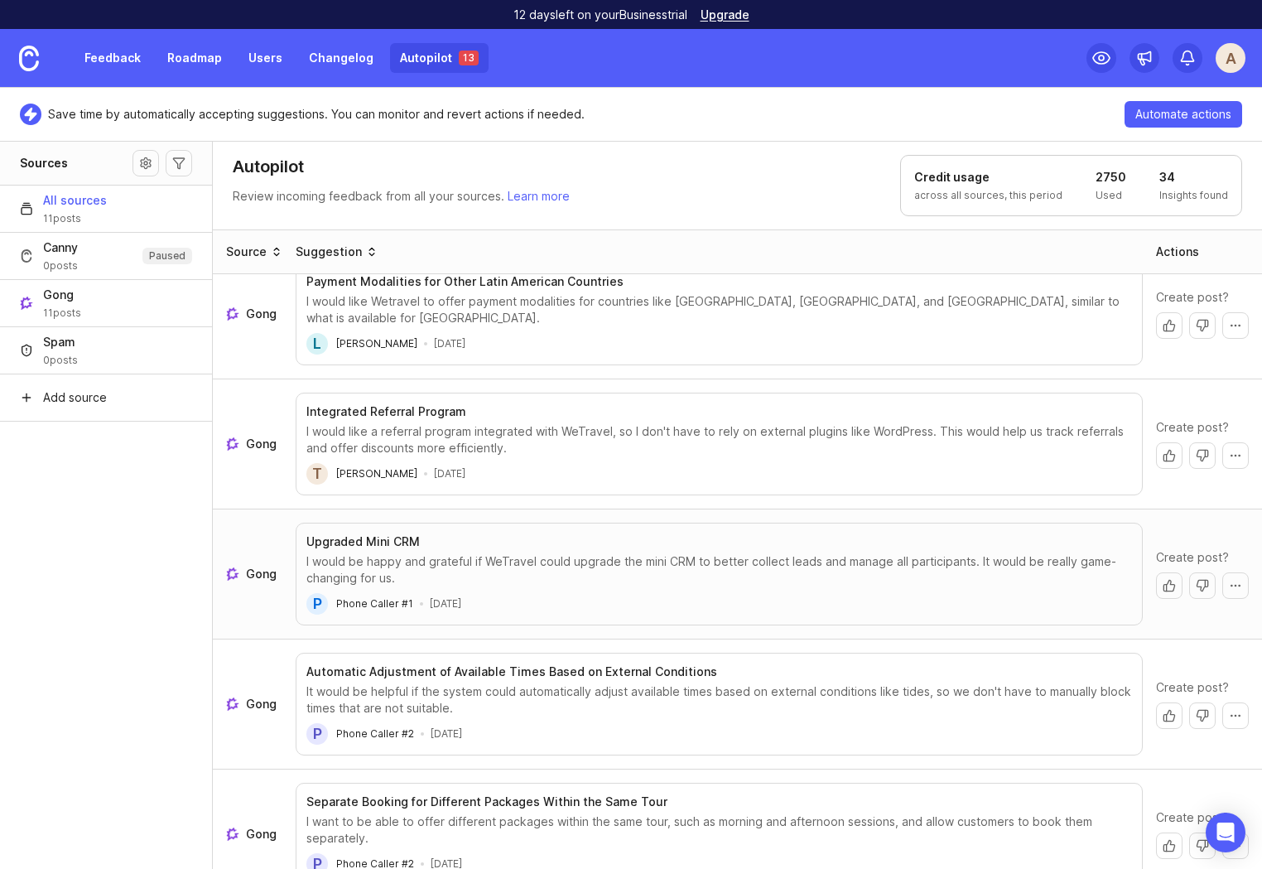
click at [251, 566] on span "Gong" at bounding box center [261, 574] width 31 height 17
click at [243, 696] on link "Gong" at bounding box center [254, 704] width 56 height 17
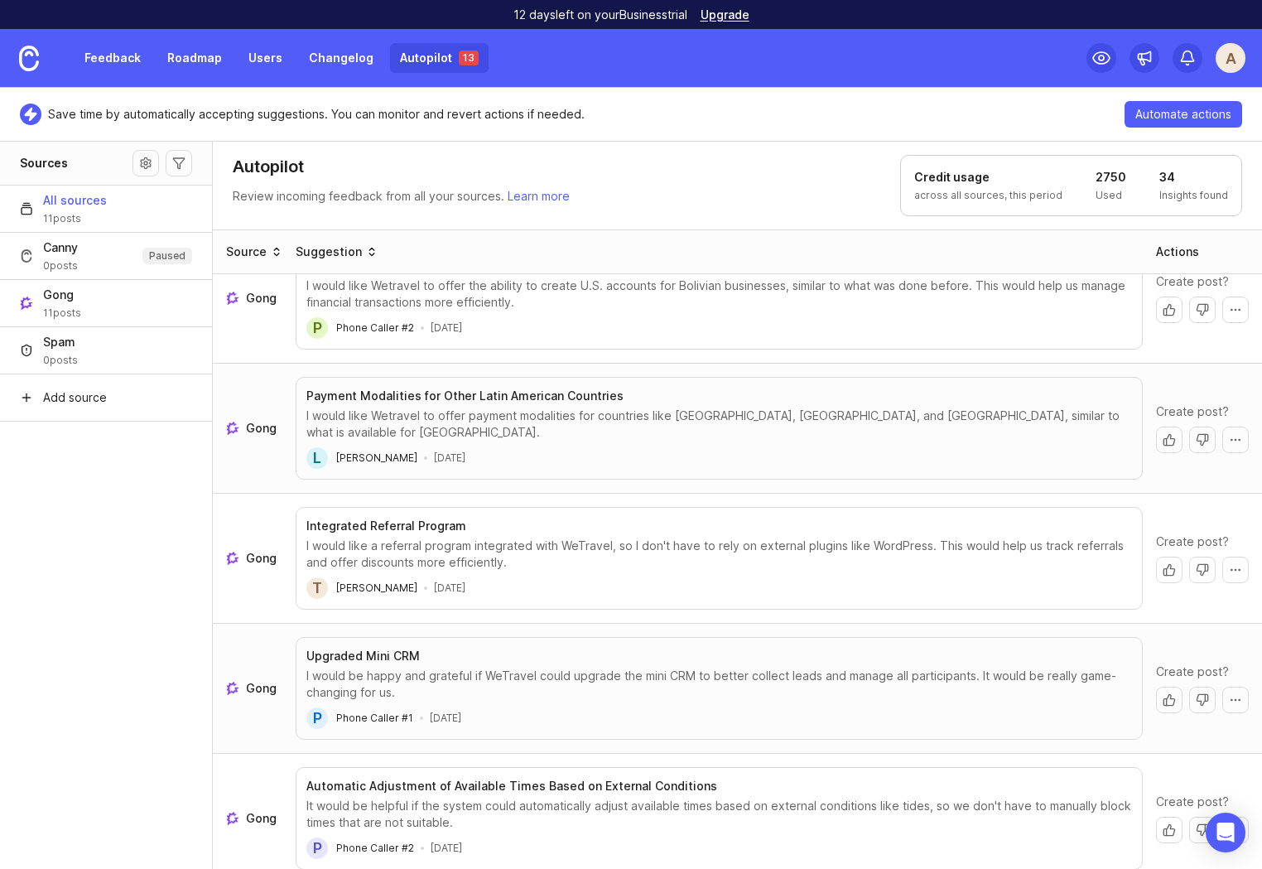
scroll to position [0, 0]
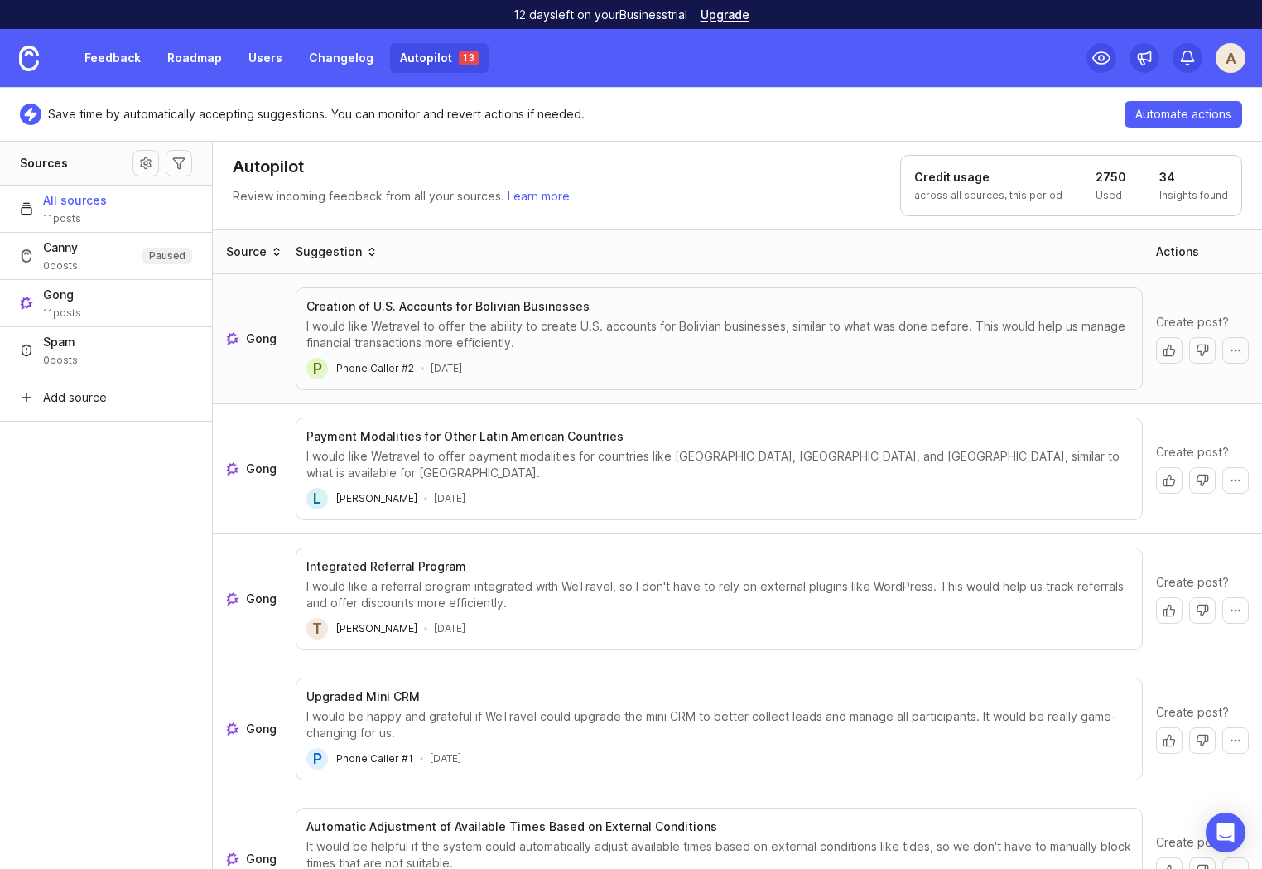
click at [242, 339] on link "Gong" at bounding box center [254, 338] width 56 height 17
click at [113, 623] on aside "Sources All sources 11 posts Canny 0 posts Paused Gong 11 posts Spam 0 posts Ad…" at bounding box center [106, 505] width 213 height 728
click at [86, 575] on aside "Sources All sources 11 posts Canny 0 posts Paused Gong 11 posts Spam 0 posts Ad…" at bounding box center [106, 505] width 213 height 728
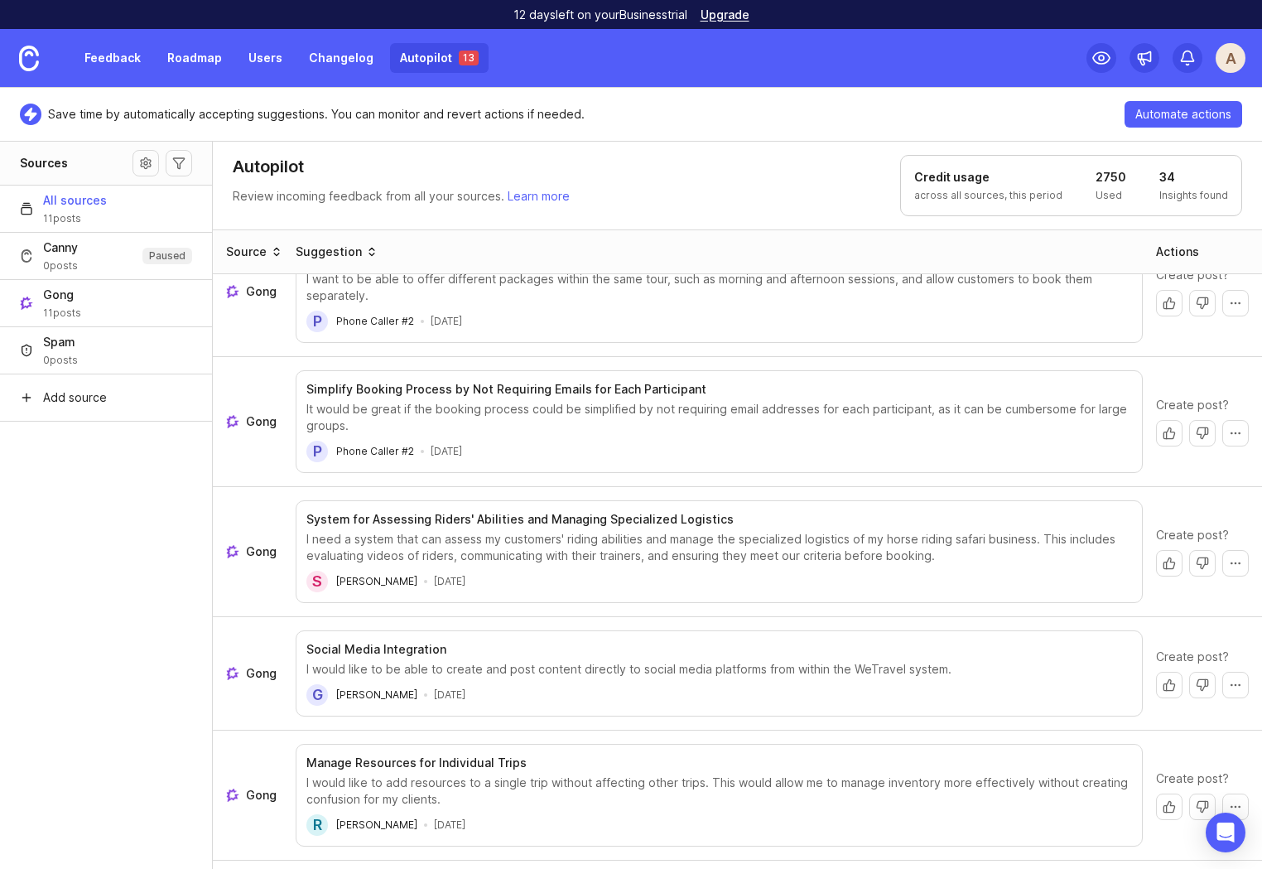
scroll to position [802, 0]
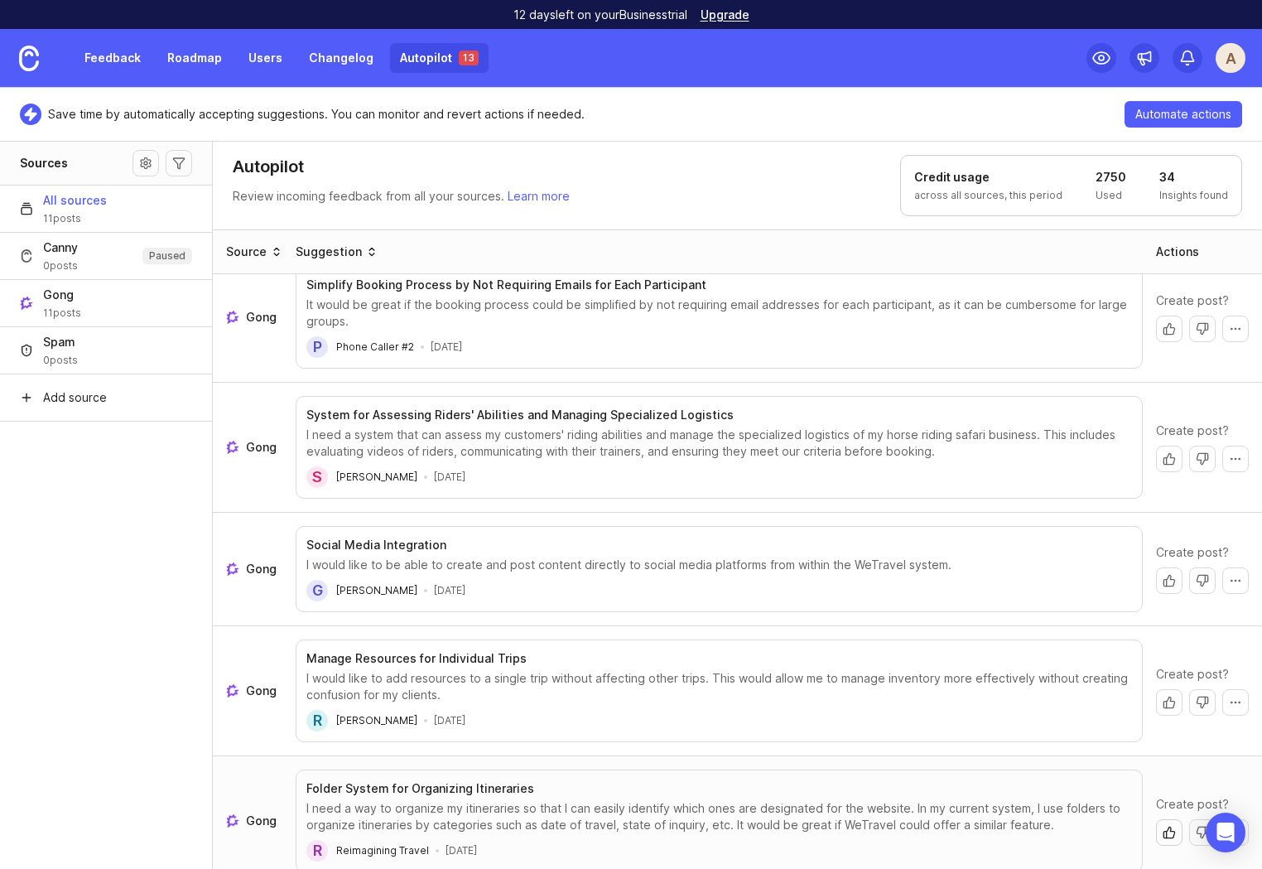
click at [1156, 819] on button "Create post" at bounding box center [1169, 832] width 27 height 27
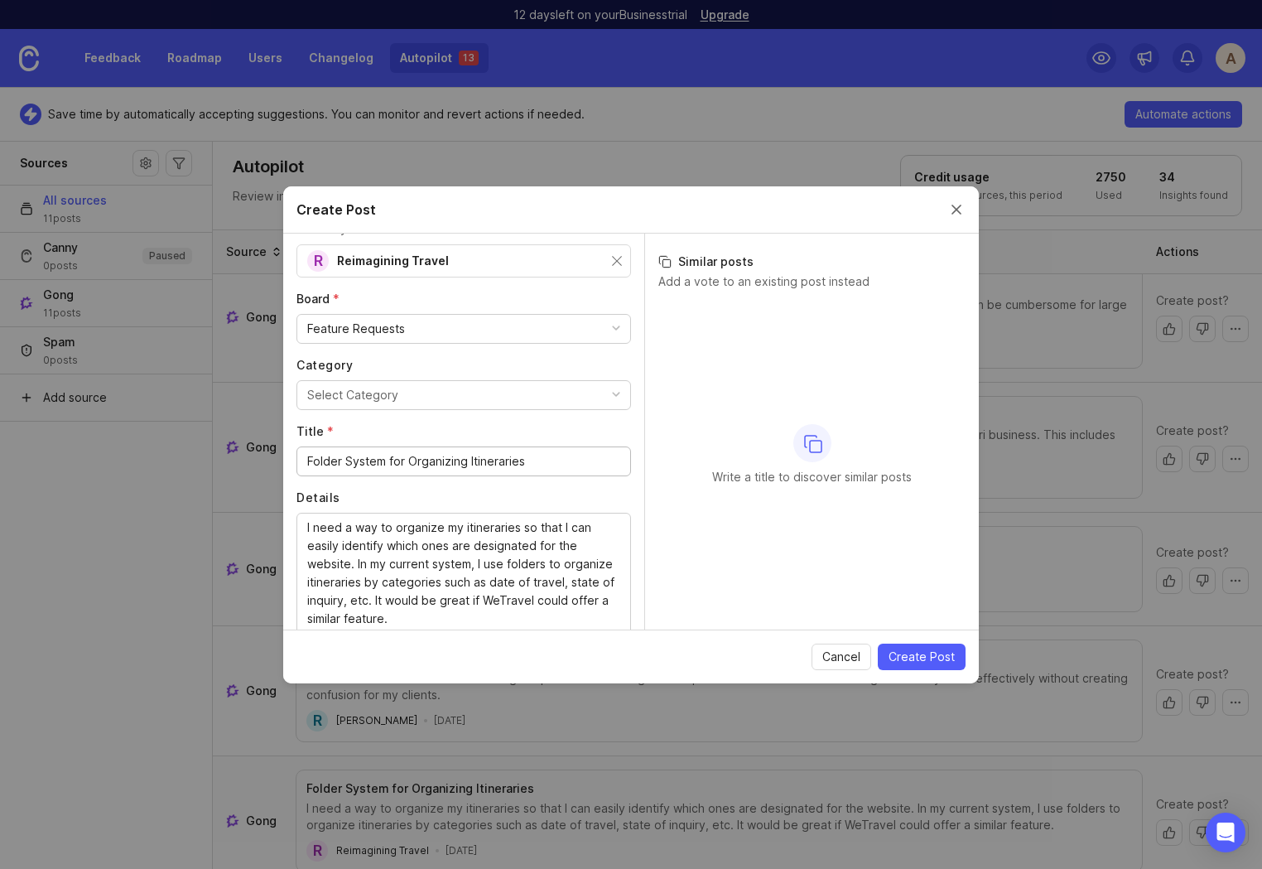
scroll to position [121, 0]
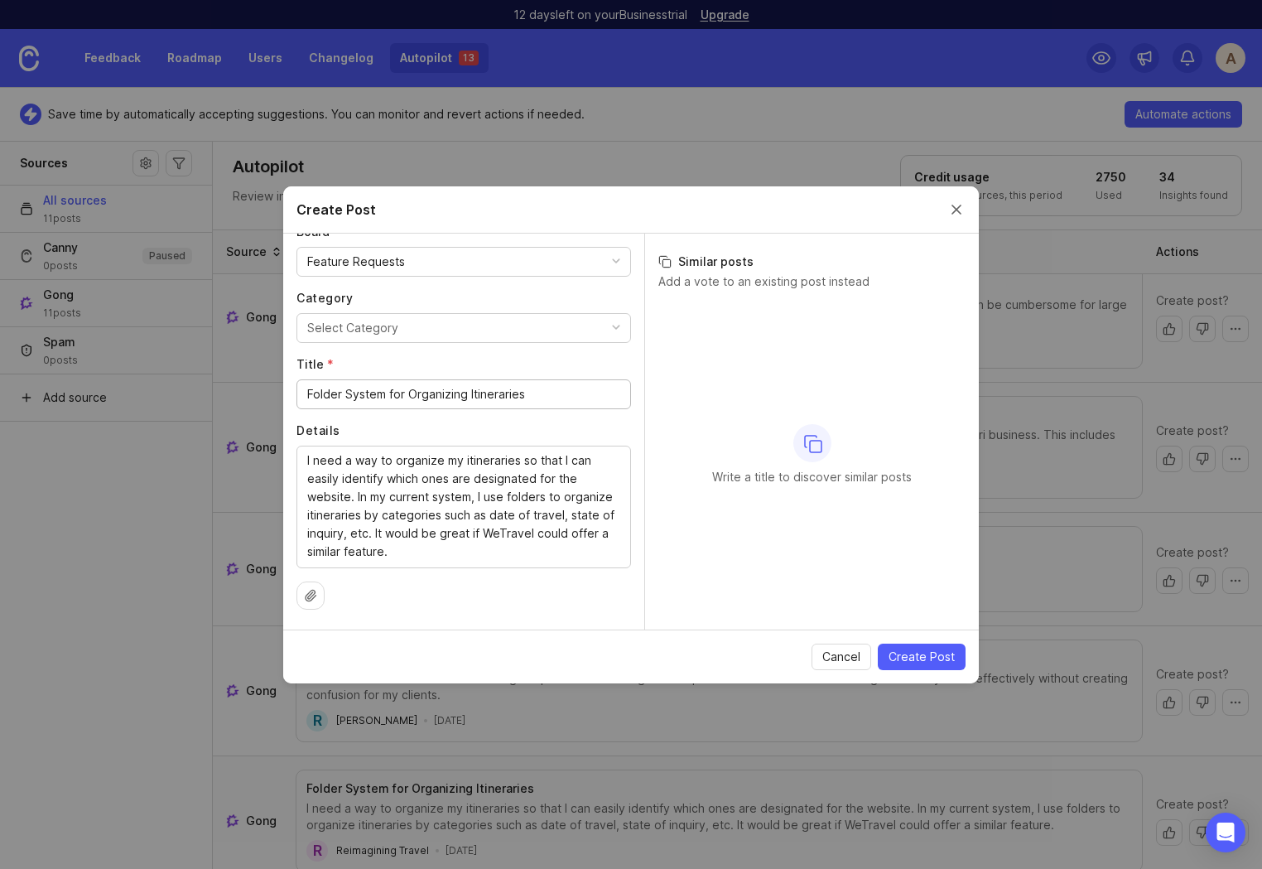
click at [438, 319] on button "Select Category" at bounding box center [464, 328] width 335 height 30
type input "iti"
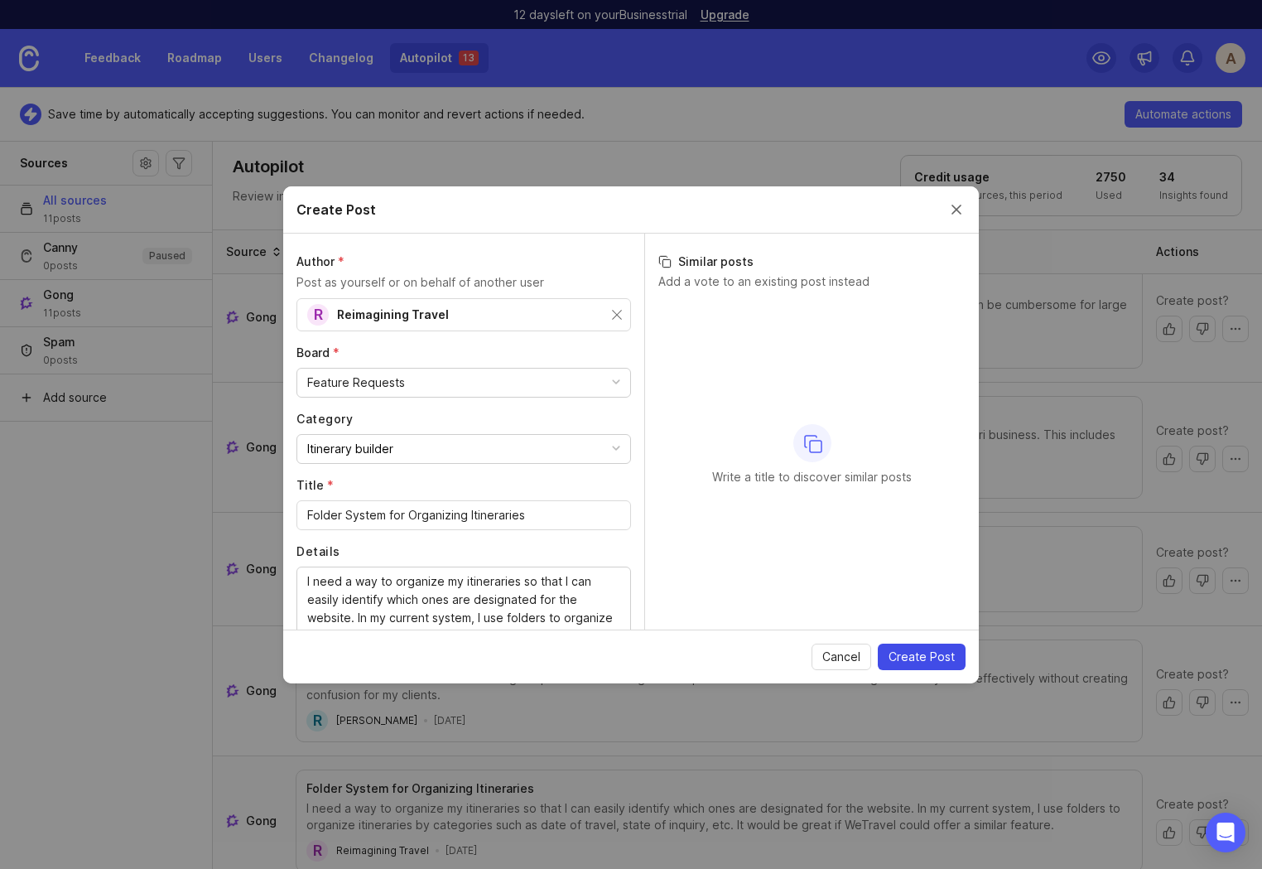
click at [905, 657] on span "Create Post" at bounding box center [922, 657] width 66 height 17
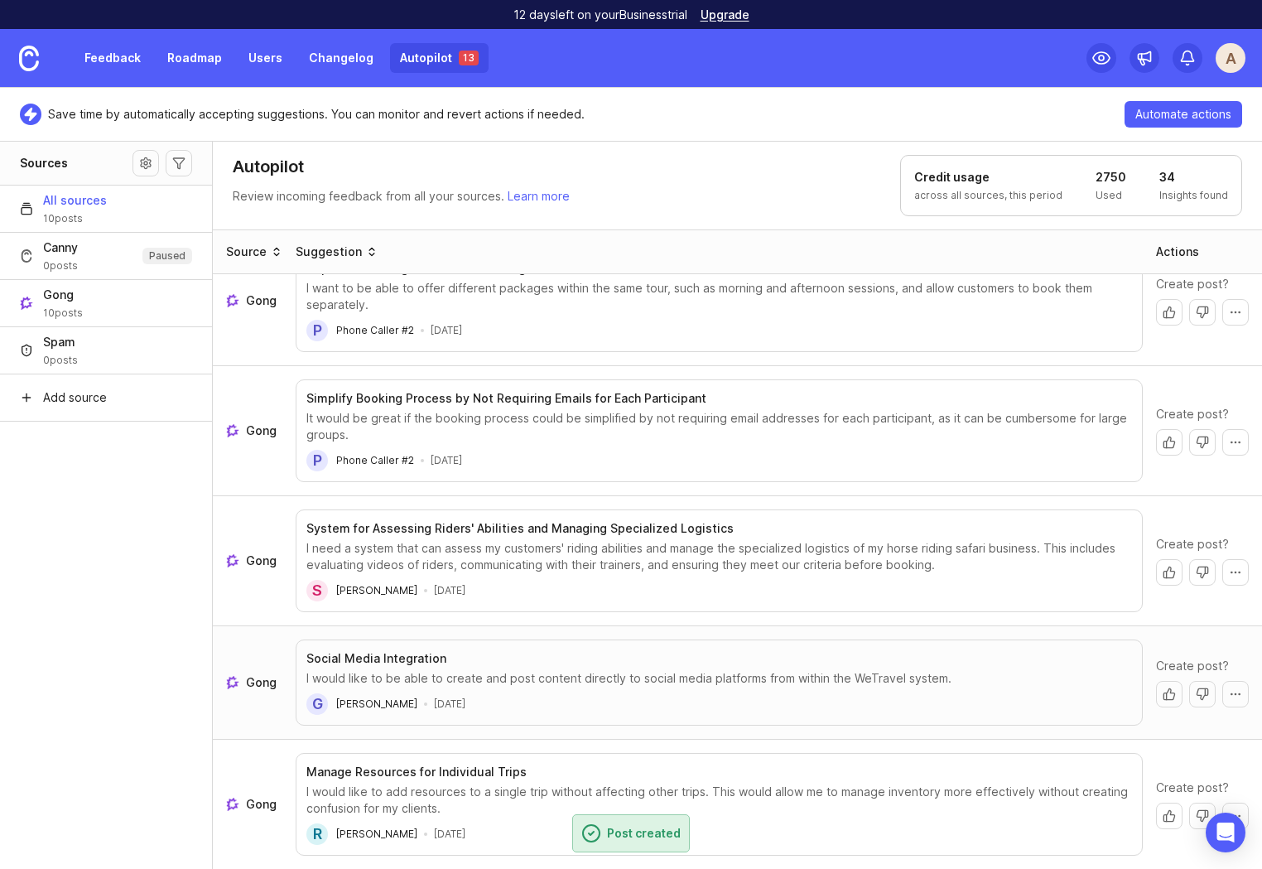
scroll to position [672, 0]
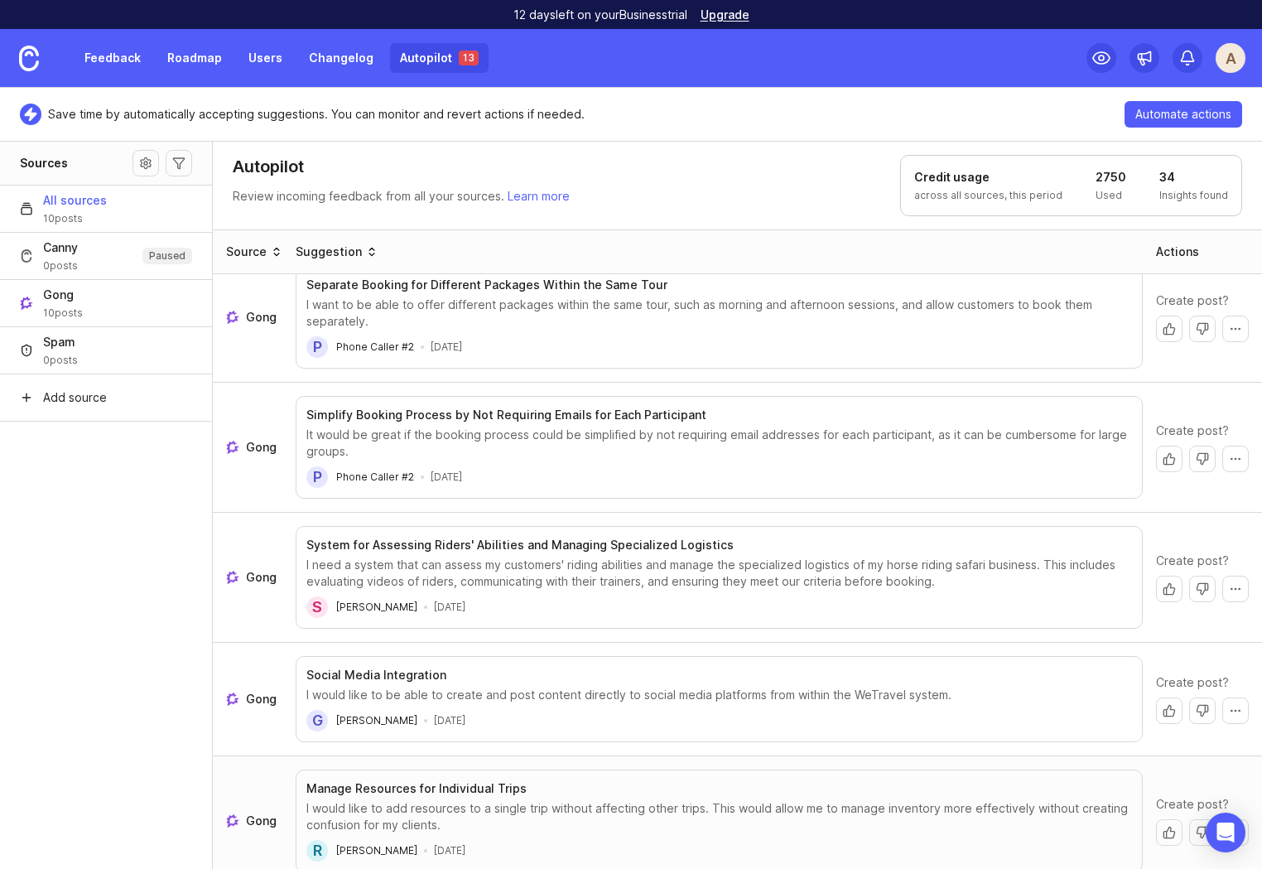
click at [240, 813] on link "Gong" at bounding box center [254, 821] width 56 height 17
click at [1157, 819] on button "Create post" at bounding box center [1169, 832] width 27 height 27
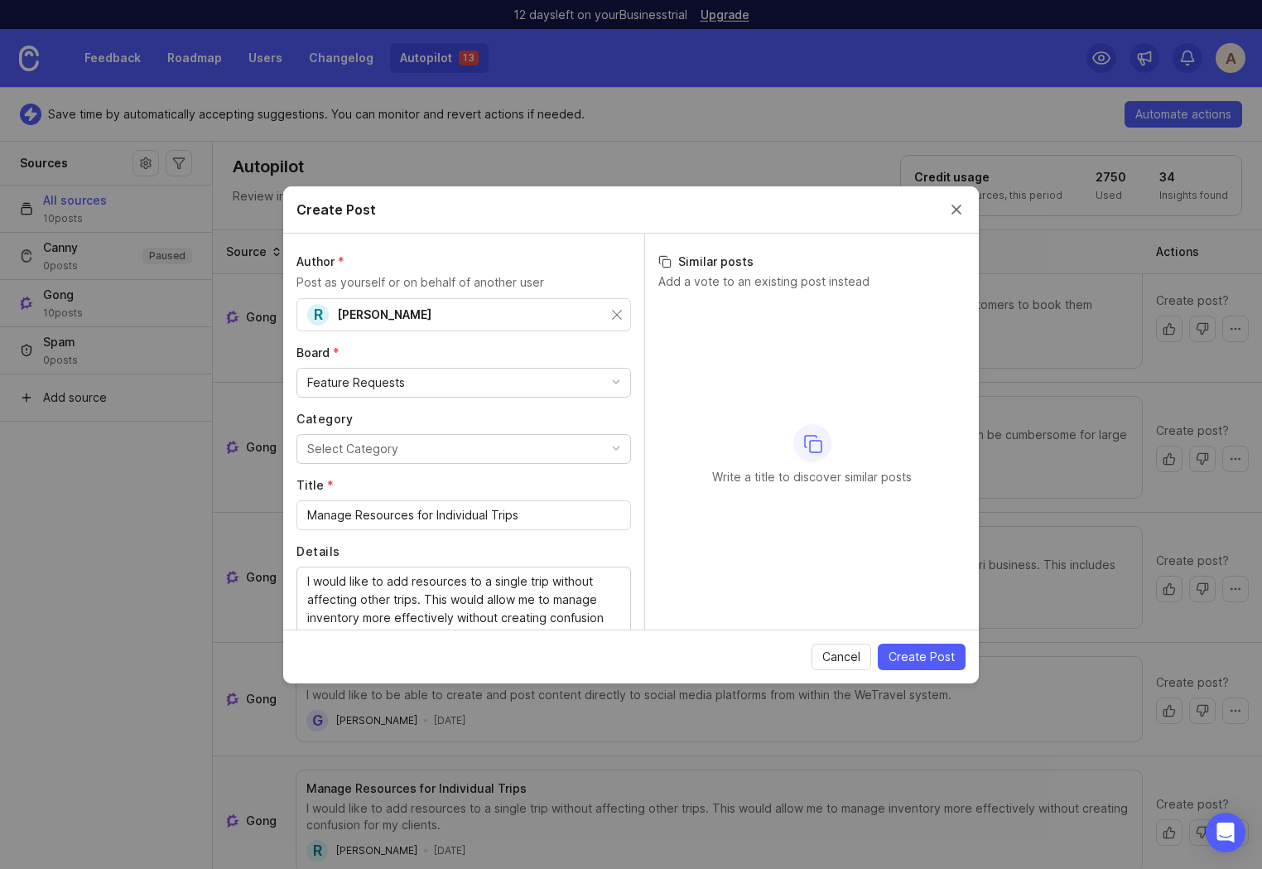
click at [397, 446] on button "Select Category" at bounding box center [464, 449] width 335 height 30
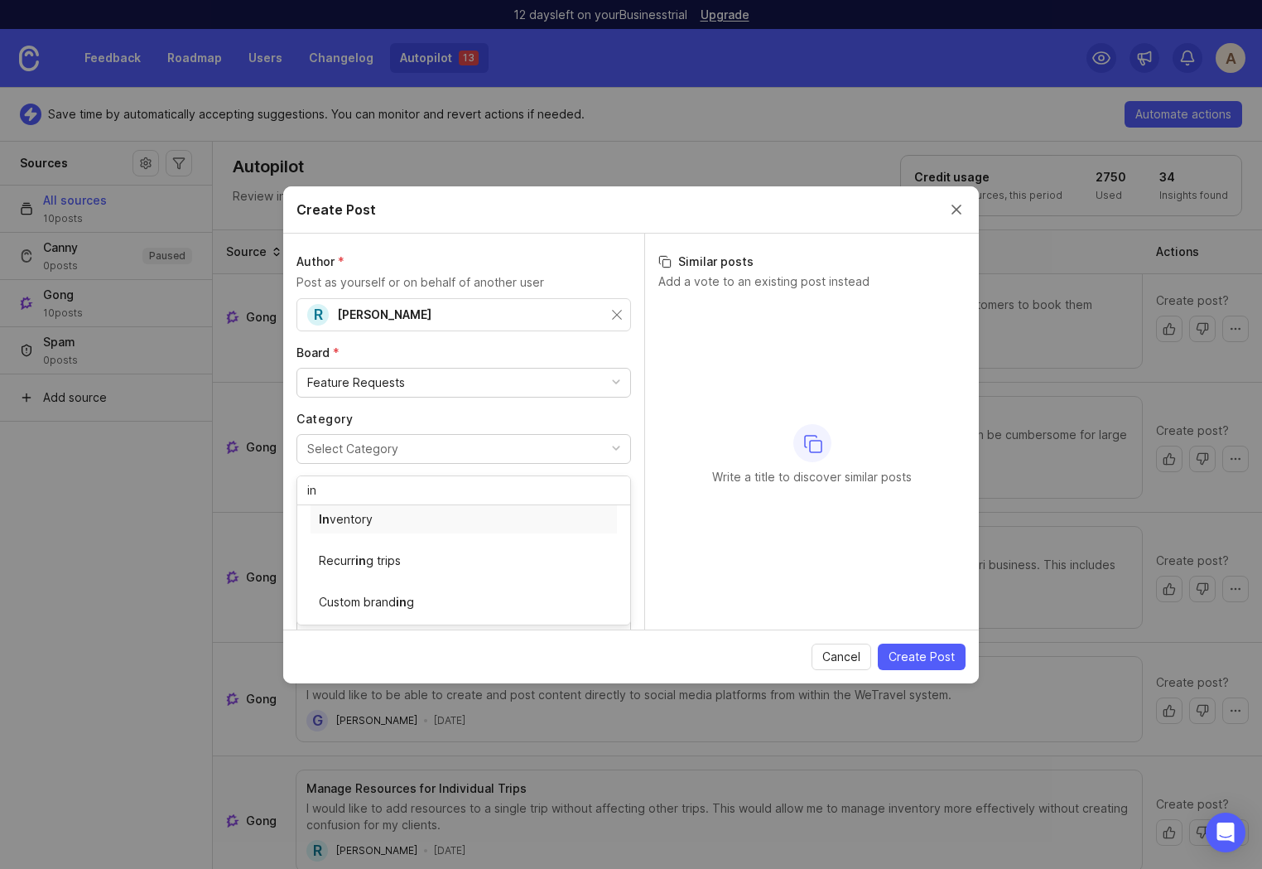
type input "in"
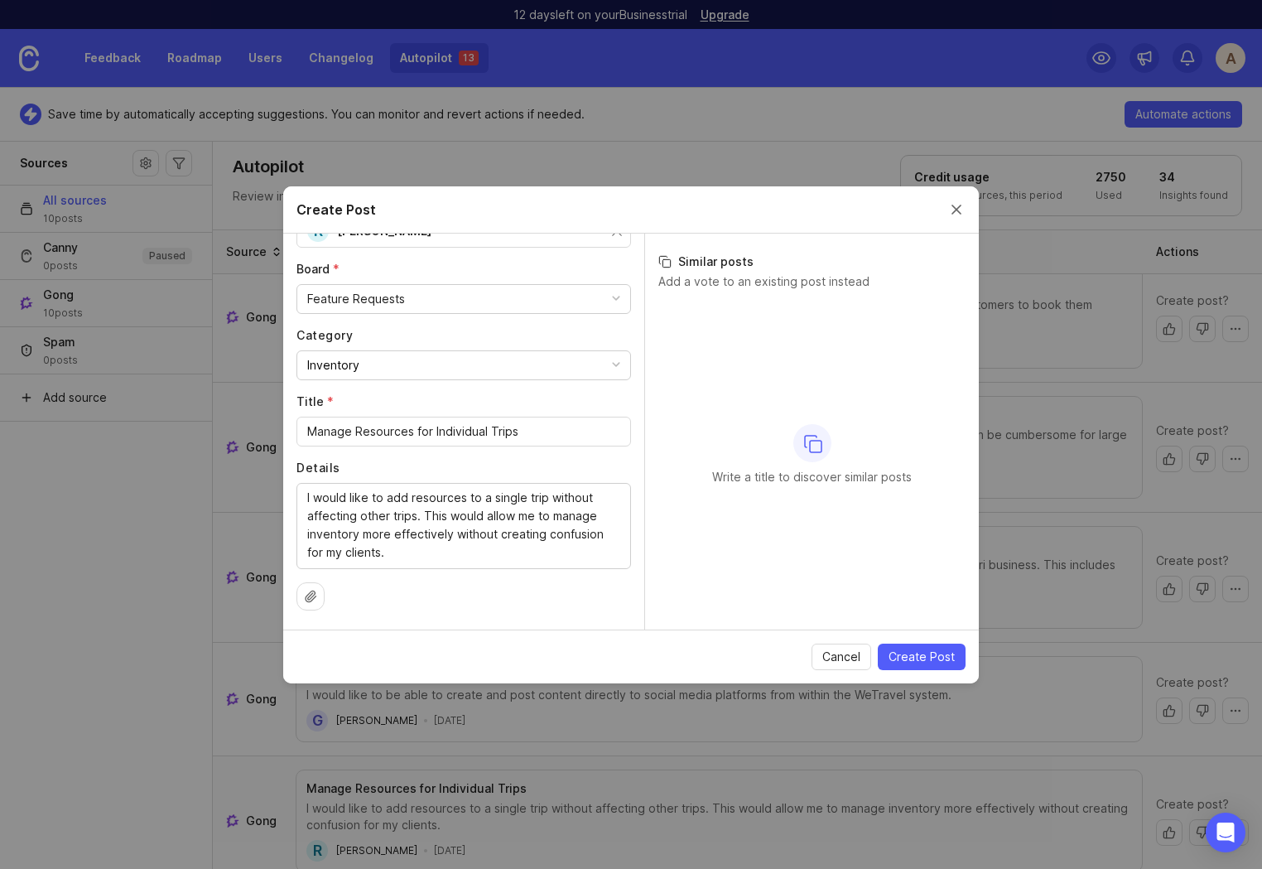
scroll to position [84, 0]
click at [907, 649] on span "Create Post" at bounding box center [922, 657] width 66 height 17
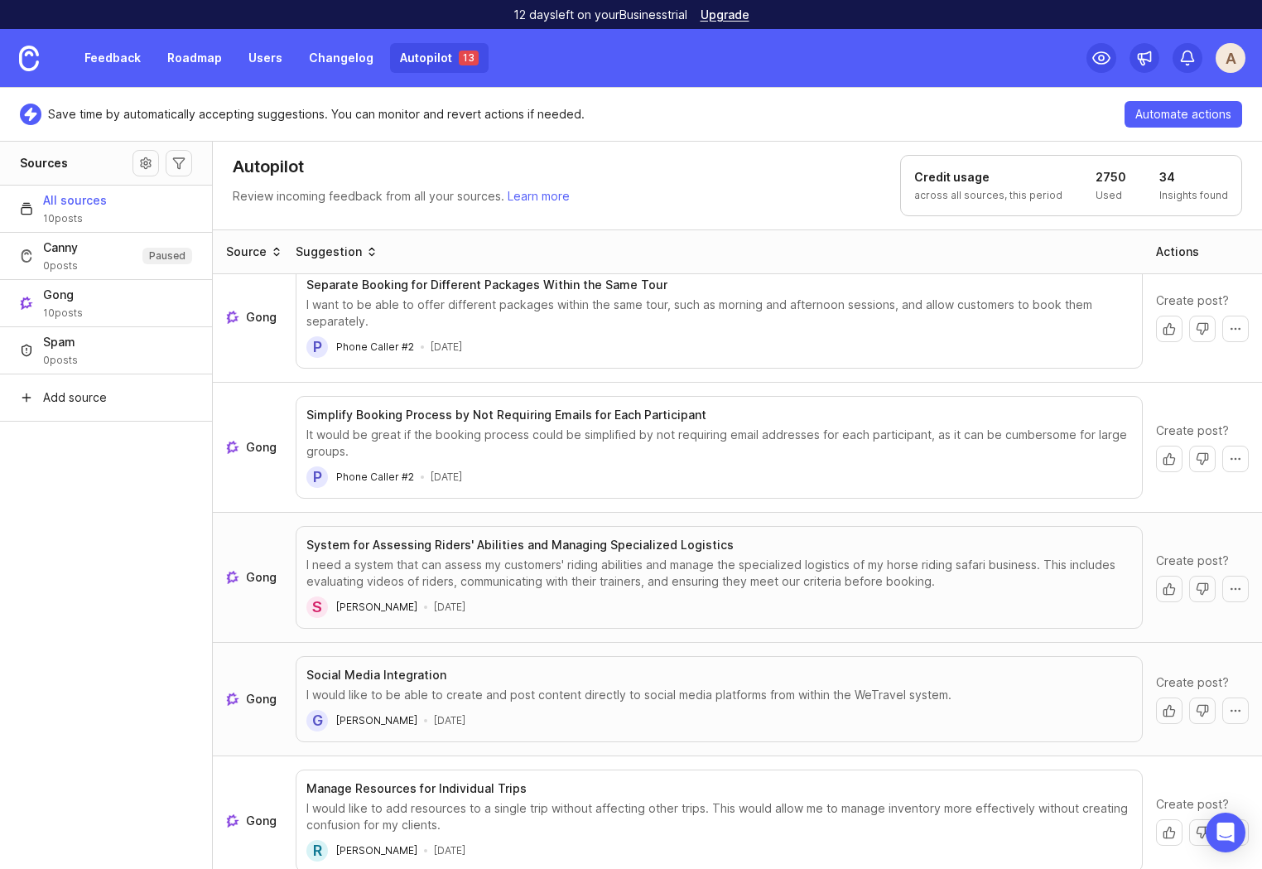
scroll to position [542, 0]
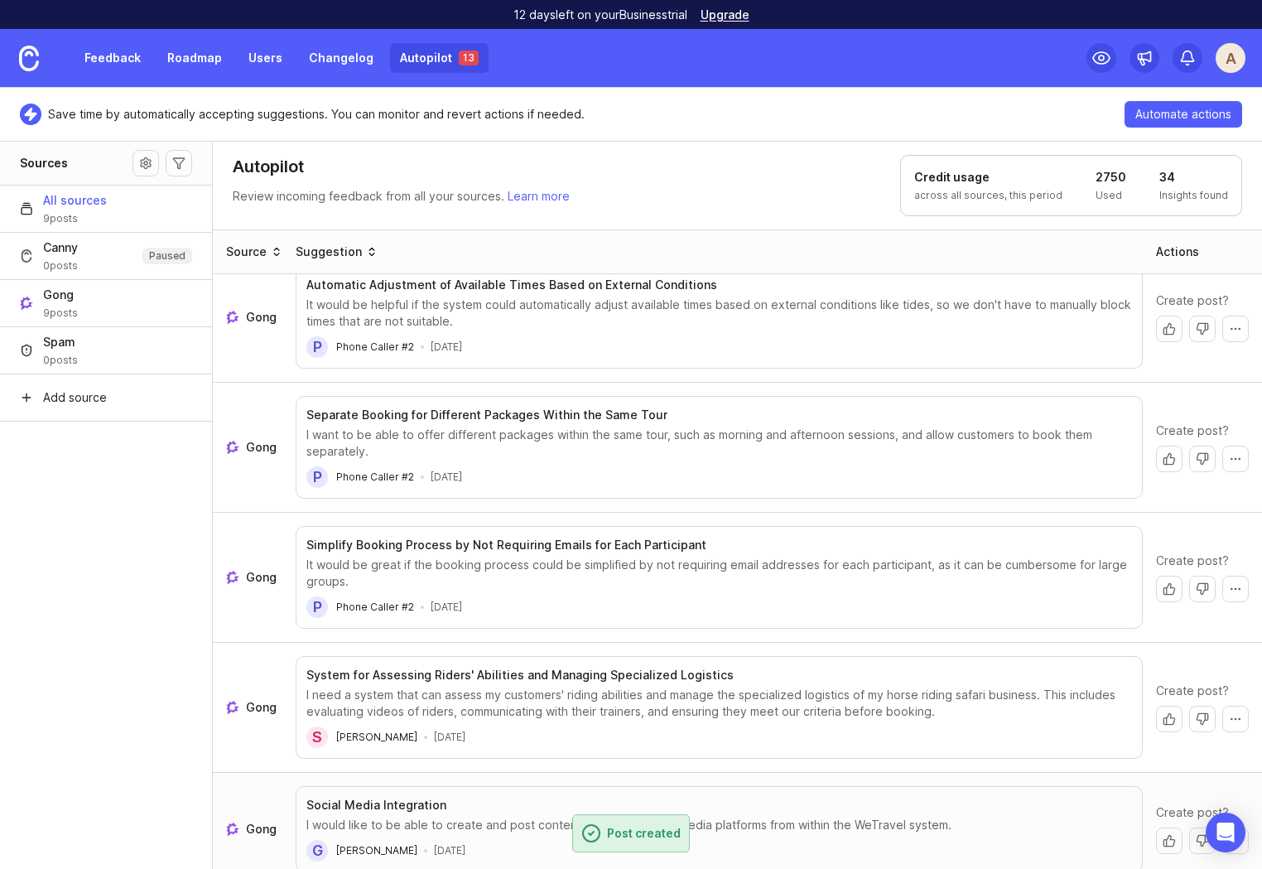
click at [473, 797] on header "Social Media Integration" at bounding box center [719, 805] width 826 height 17
click at [594, 817] on div "I would like to be able to create and post content directly to social media pla…" at bounding box center [719, 825] width 826 height 17
click at [1160, 827] on button "Create post" at bounding box center [1169, 840] width 27 height 27
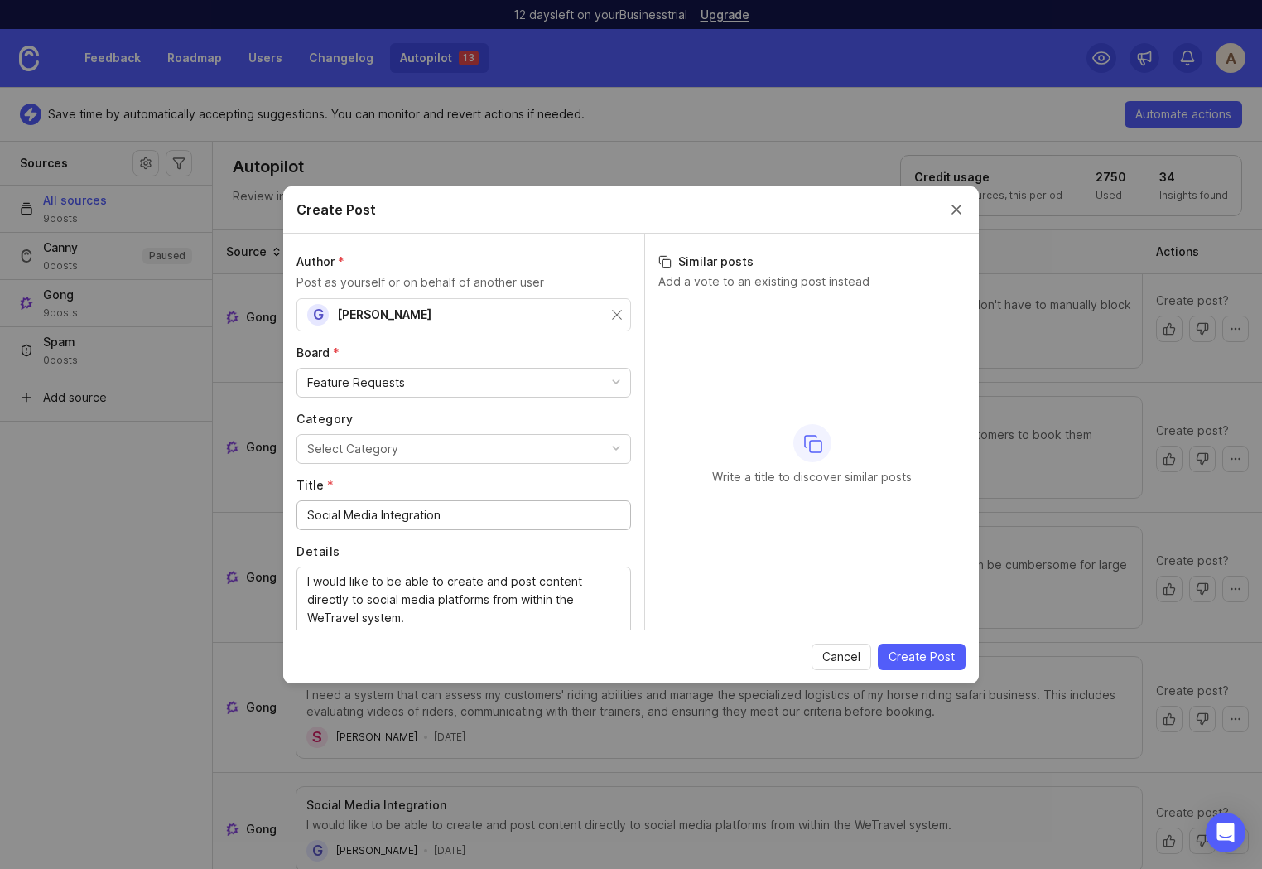
scroll to position [66, 0]
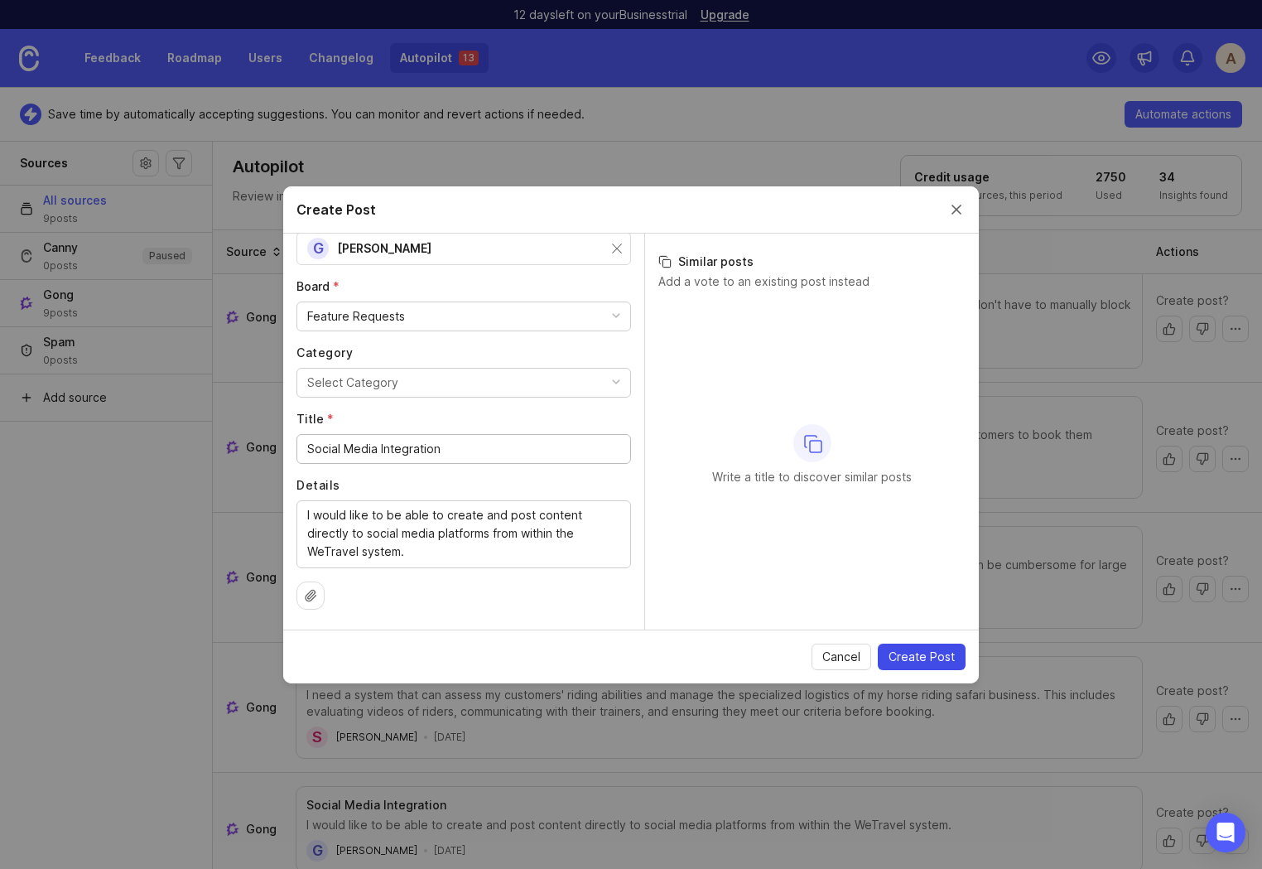
click at [905, 654] on span "Create Post" at bounding box center [922, 657] width 66 height 17
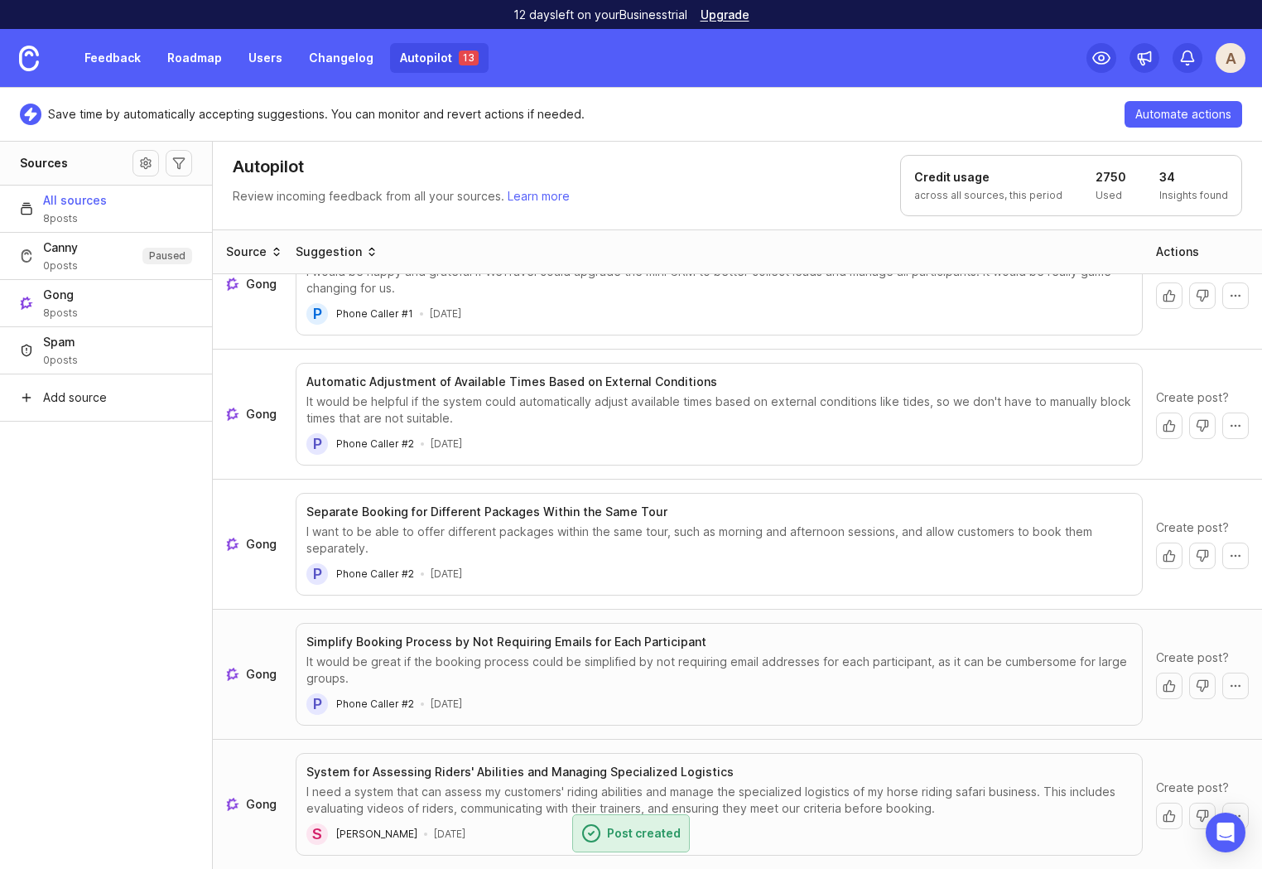
scroll to position [428, 0]
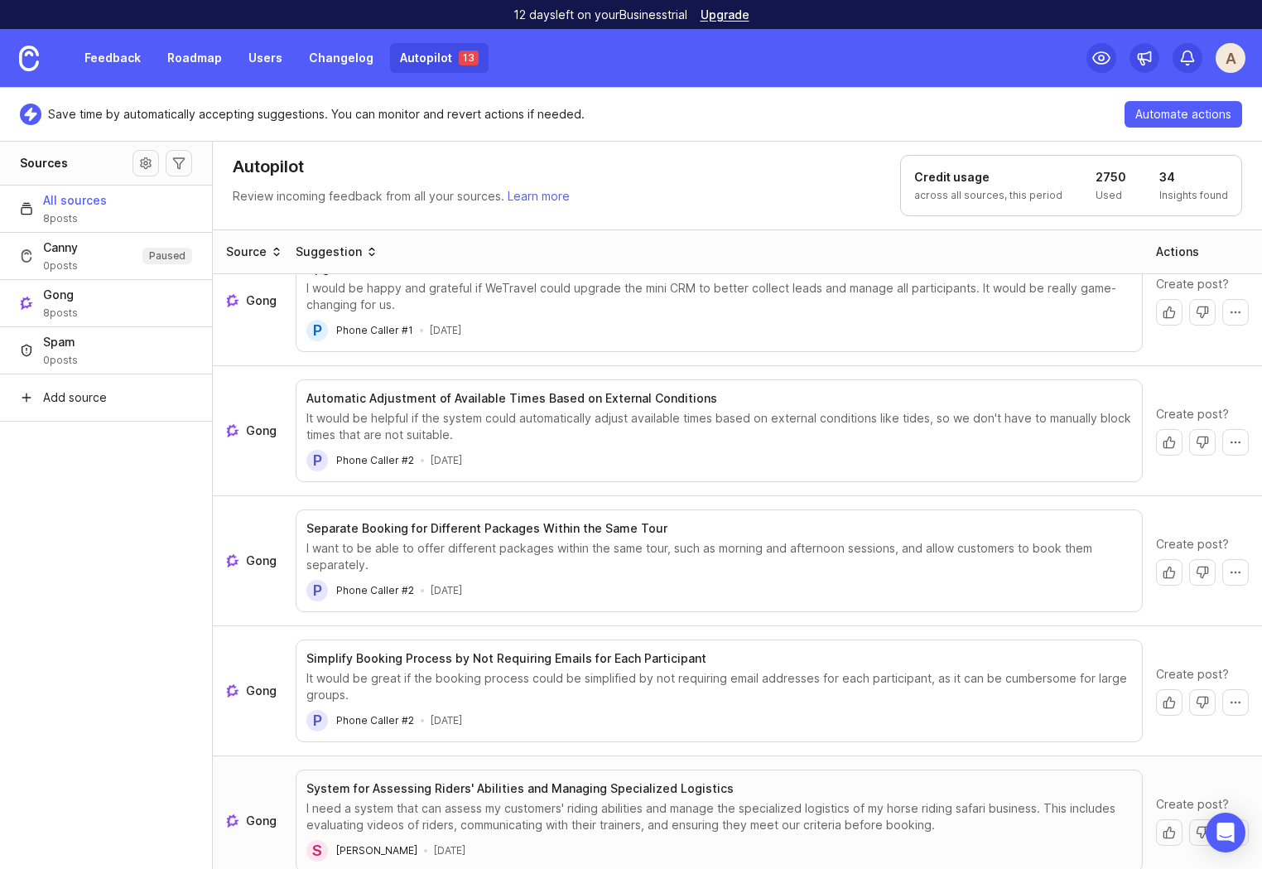
click at [241, 813] on link "Gong" at bounding box center [254, 821] width 56 height 17
click at [329, 770] on button "System for Assessing Riders' Abilities and Managing Specialized Logistics I nee…" at bounding box center [719, 821] width 847 height 103
click at [1165, 819] on button "Create post" at bounding box center [1169, 832] width 27 height 27
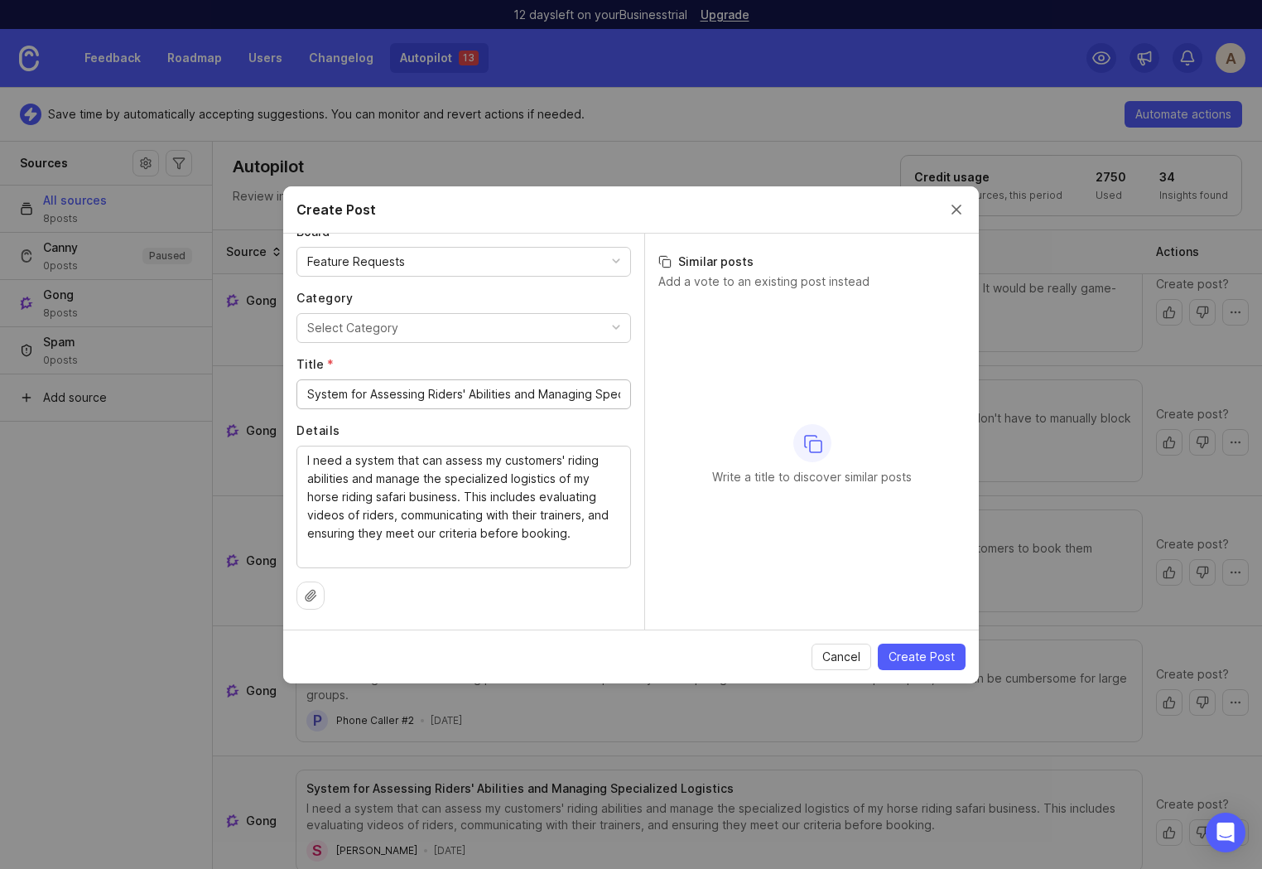
scroll to position [0, 103]
drag, startPoint x: 562, startPoint y: 396, endPoint x: 667, endPoint y: 397, distance: 105.2
click at [667, 397] on div "Author * Post as yourself or on behalf of another user S Susan Callery Board * …" at bounding box center [631, 432] width 696 height 396
click at [463, 398] on input "System for Assessing Riders' Abilities and Managing Specialized Logistics" at bounding box center [463, 394] width 313 height 18
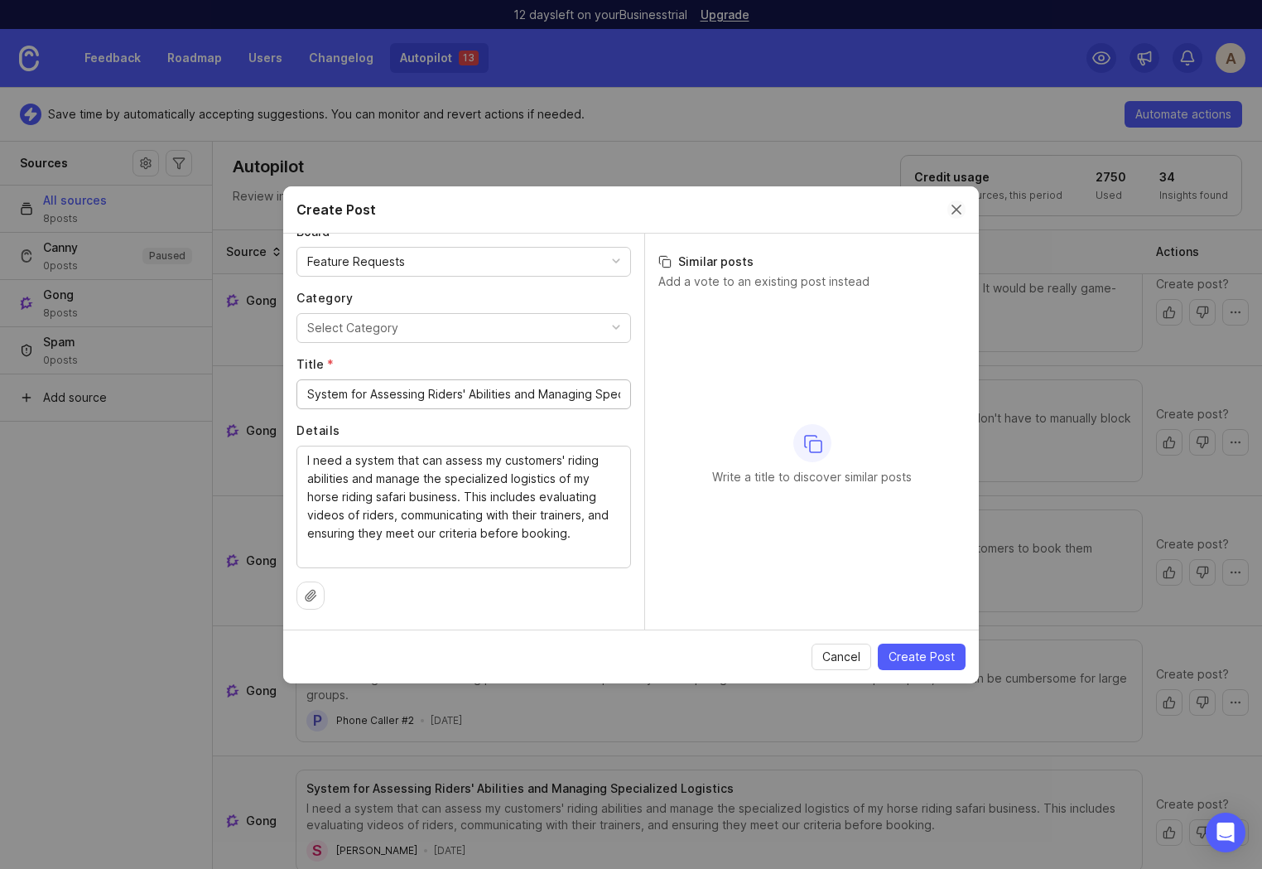
click at [958, 208] on button "Close create post modal" at bounding box center [957, 209] width 18 height 18
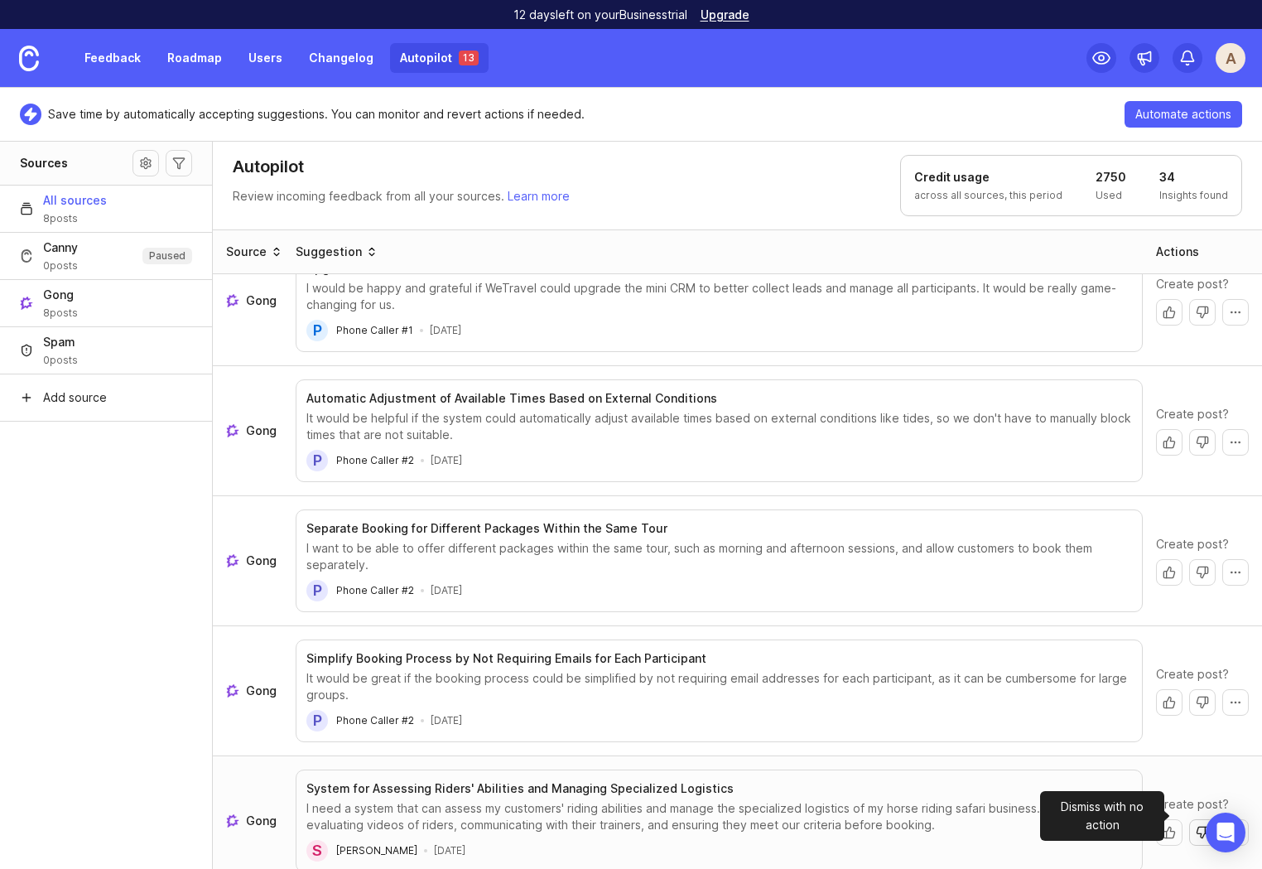
click at [1189, 819] on button "Dismiss with no action" at bounding box center [1202, 832] width 27 height 27
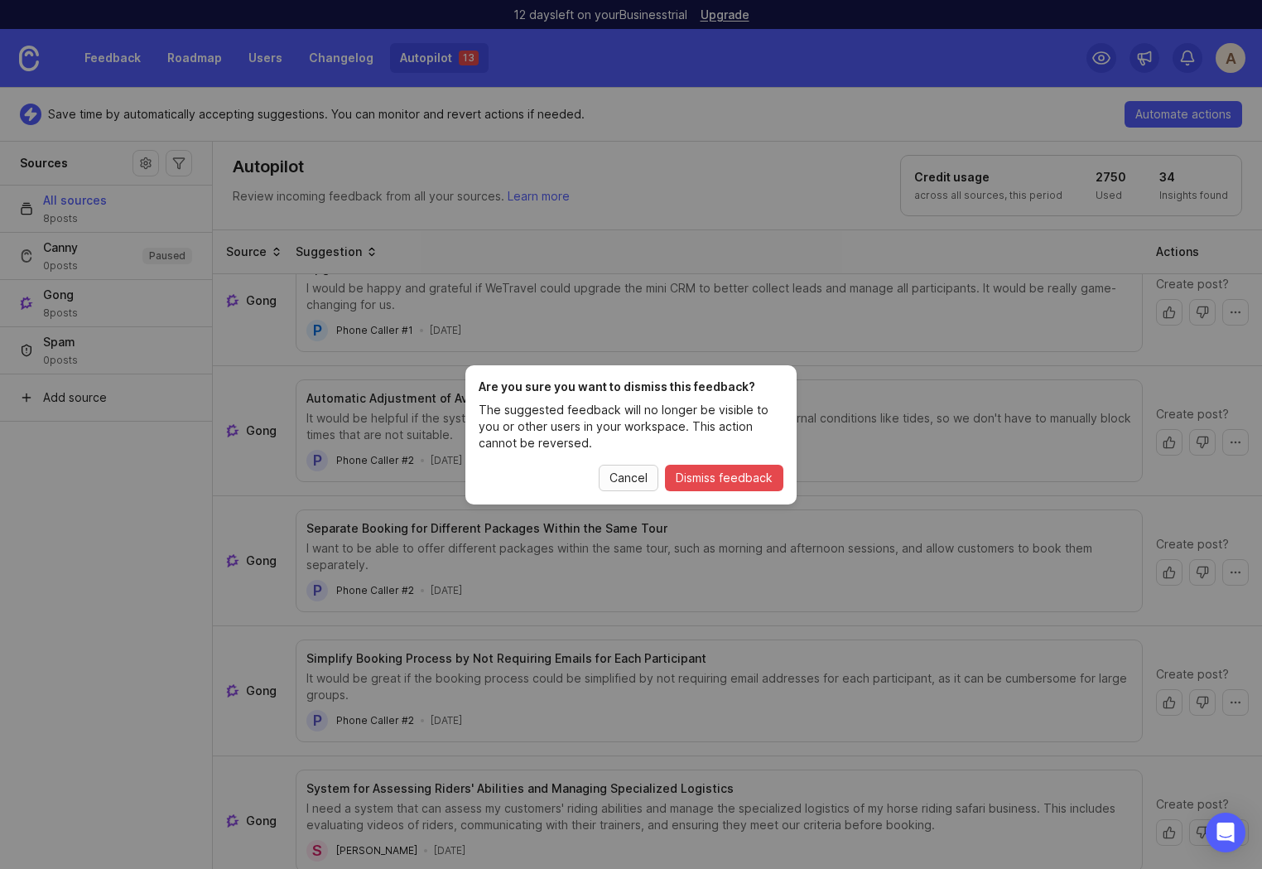
click at [627, 482] on span "Cancel" at bounding box center [629, 478] width 38 height 17
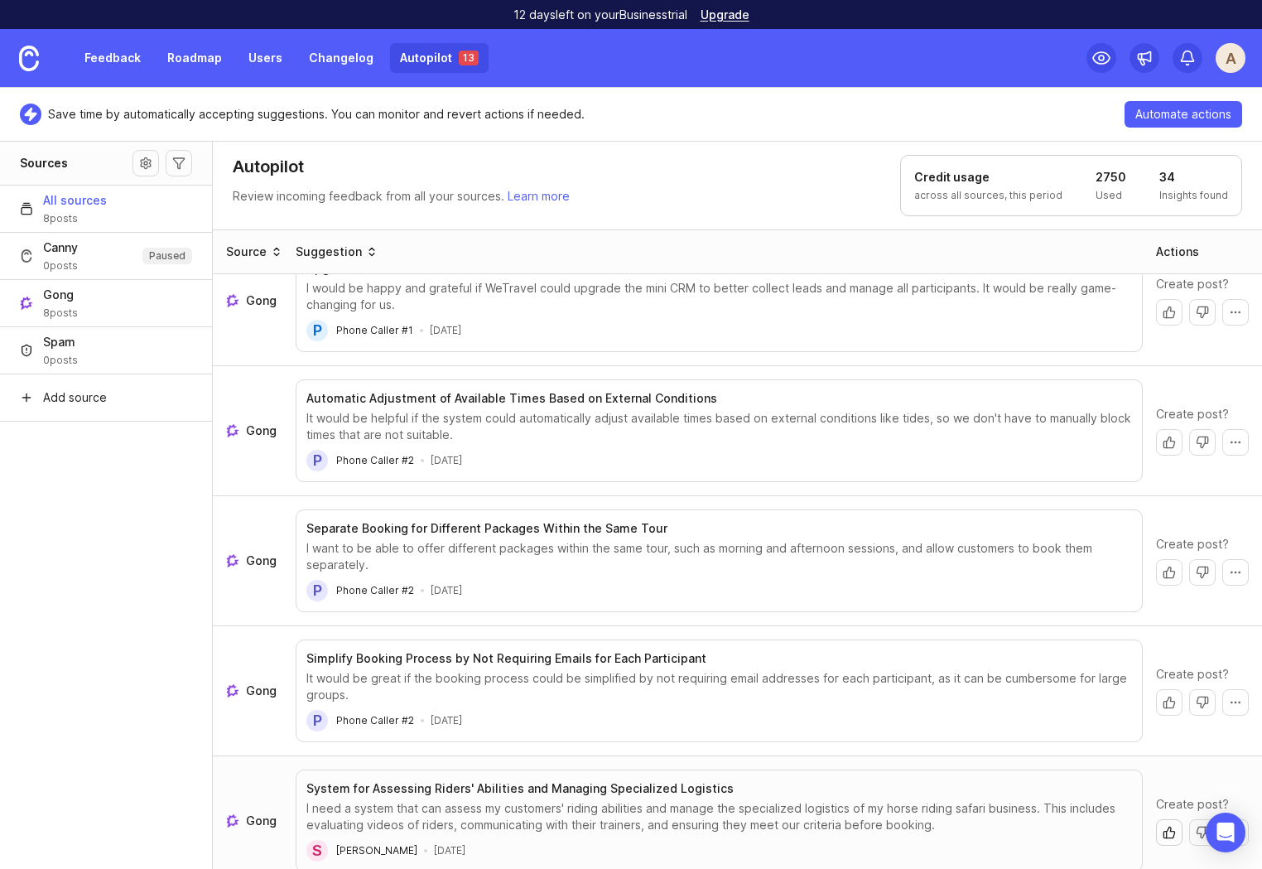
click at [1156, 819] on button "Create post" at bounding box center [1169, 832] width 27 height 27
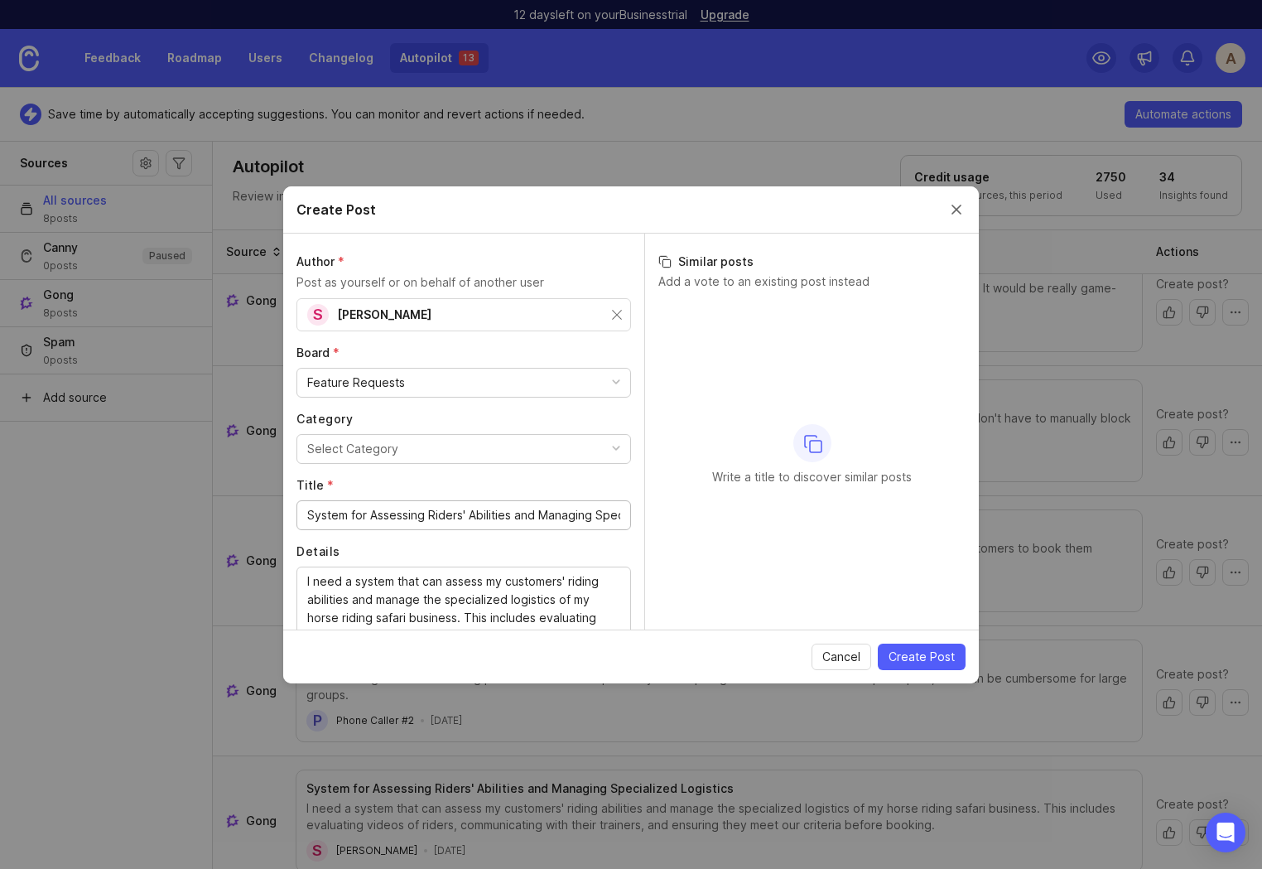
click at [454, 514] on input "System for Assessing Riders' Abilities and Managing Specialized Logistics" at bounding box center [463, 515] width 313 height 18
click at [530, 515] on input "System for Assessing Riders' Abilities and Managing Specialized Logistics" at bounding box center [463, 515] width 313 height 18
drag, startPoint x: 384, startPoint y: 517, endPoint x: 638, endPoint y: 523, distance: 253.5
click at [638, 523] on div "Author * Post as yourself or on behalf of another user S Susan Callery Board * …" at bounding box center [463, 432] width 361 height 396
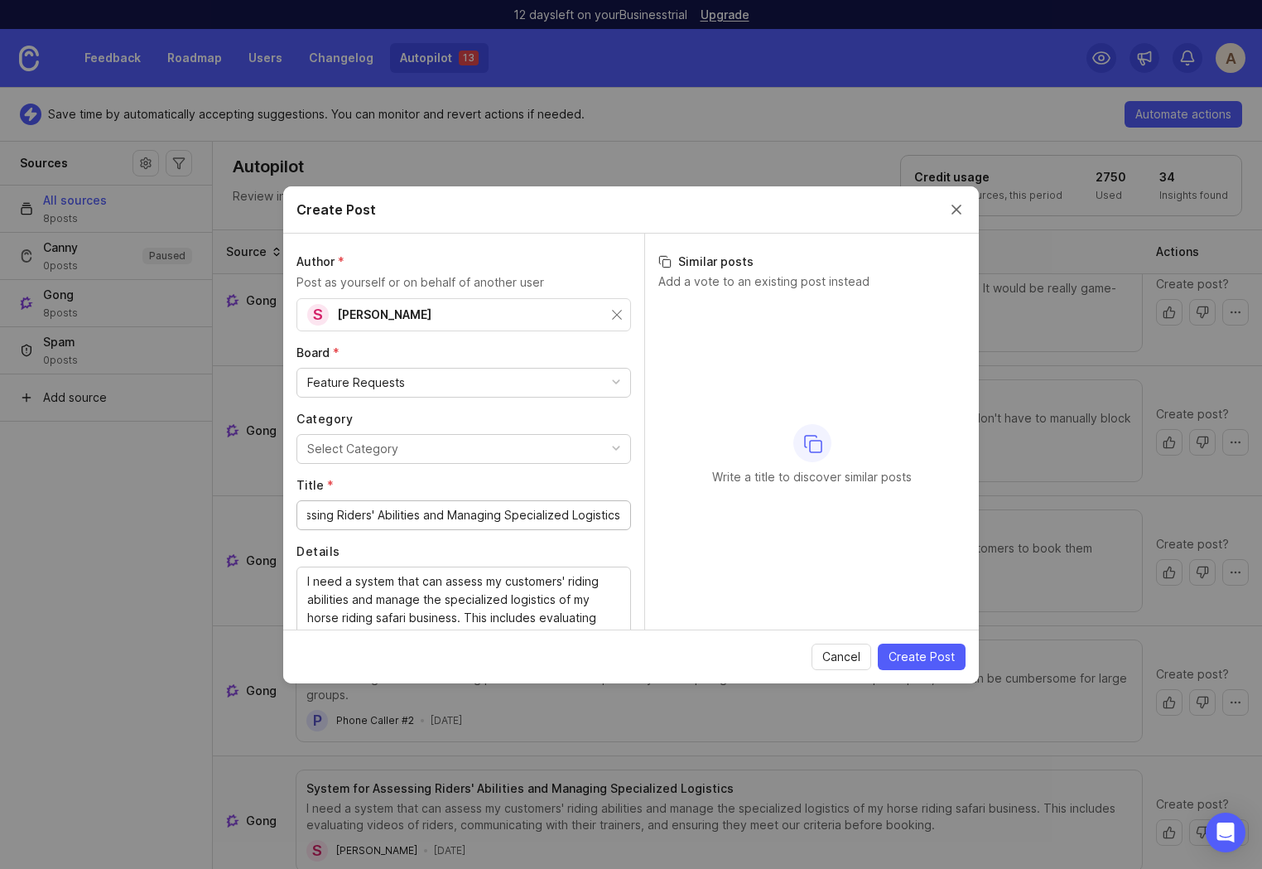
click at [523, 514] on input "System for Assessing Riders' Abilities and Managing Specialized Logistics" at bounding box center [463, 515] width 313 height 18
click at [458, 517] on input "Ability to screen" at bounding box center [463, 515] width 313 height 18
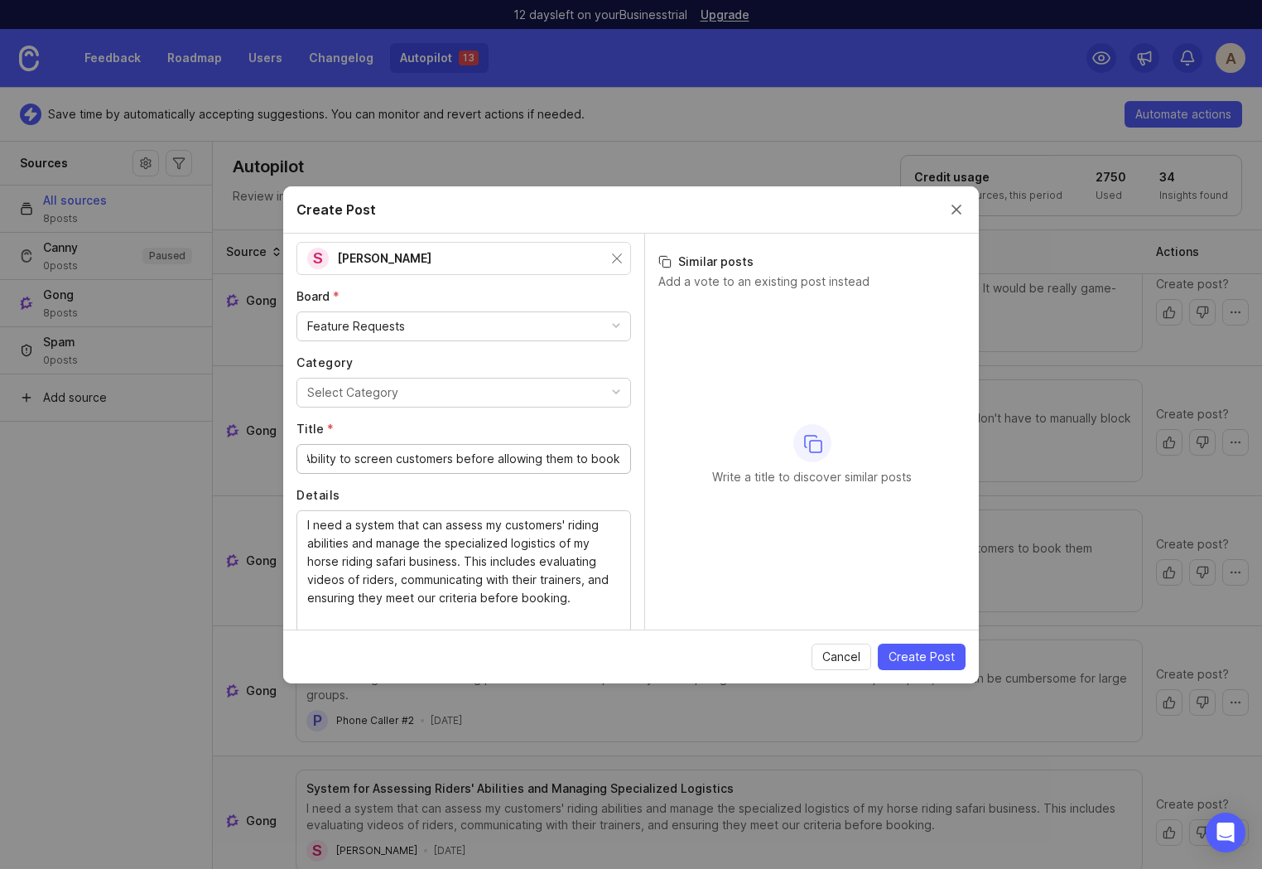
scroll to position [121, 0]
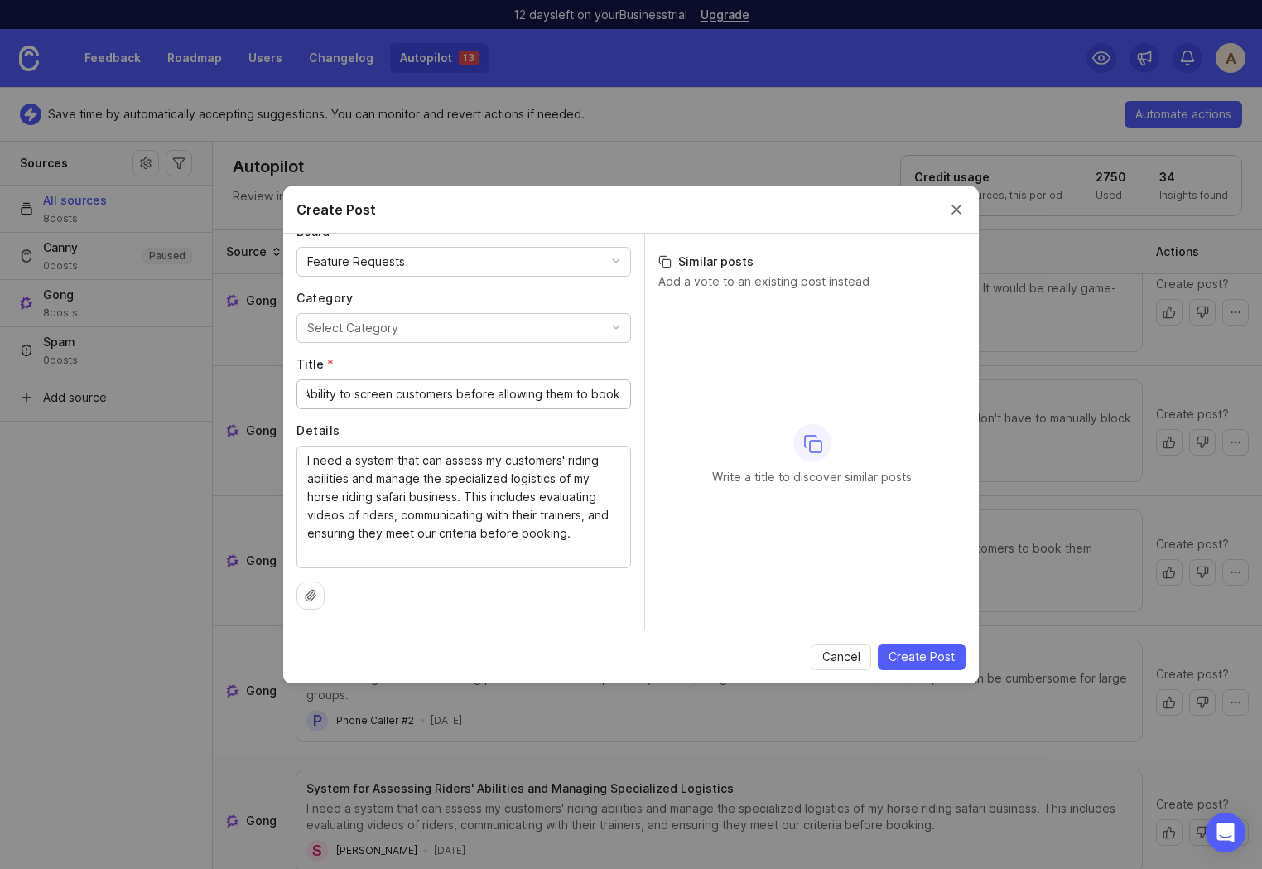
type input "Ability to screen customers before allowing them to book"
click at [354, 475] on textarea "I need a system that can assess my customers' riding abilities and manage the s…" at bounding box center [463, 505] width 313 height 109
drag, startPoint x: 353, startPoint y: 477, endPoint x: 455, endPoint y: 496, distance: 103.6
click at [455, 496] on textarea "I need a system that can assess my customers' riding abilities and manage the s…" at bounding box center [463, 505] width 313 height 109
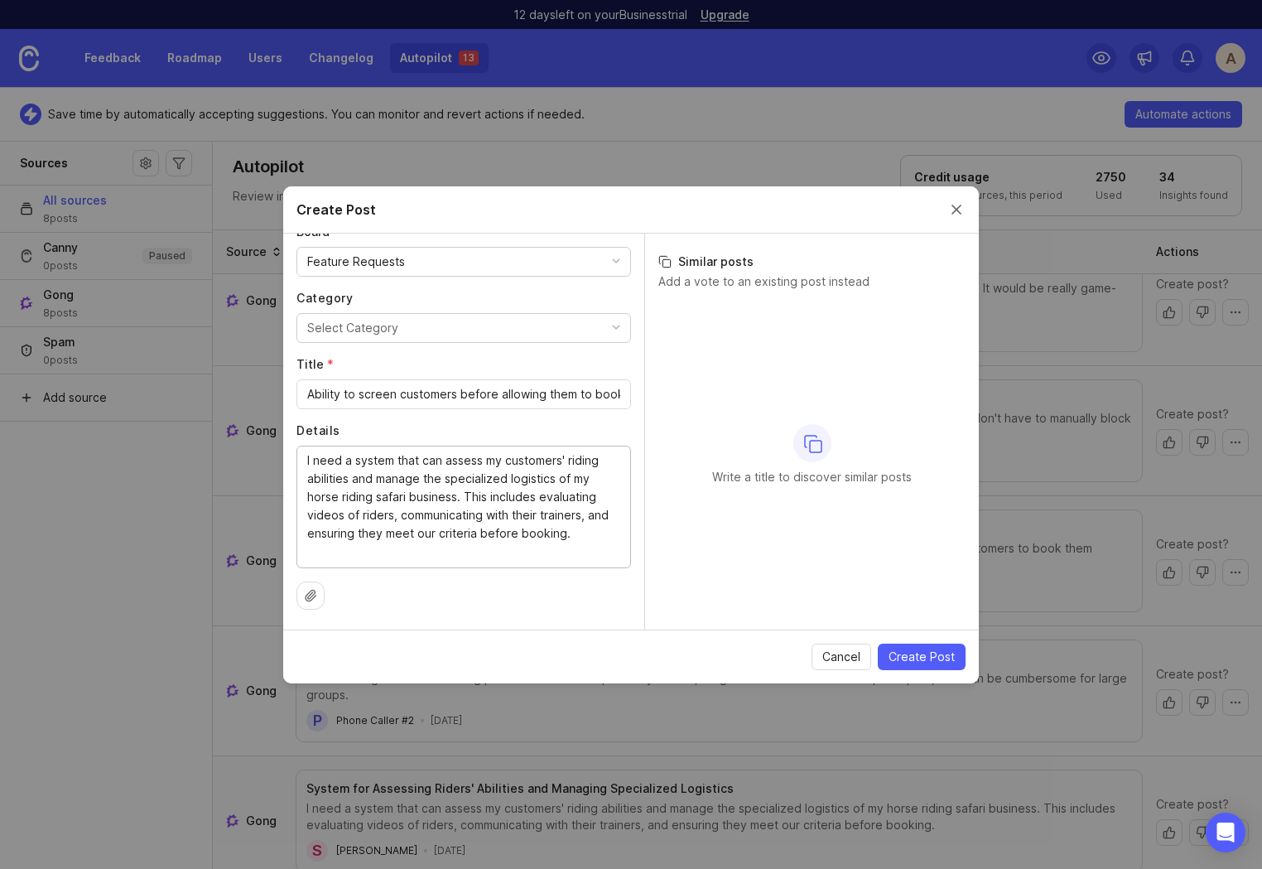
click at [485, 513] on textarea "I need a system that can assess my customers' riding abilities and manage the s…" at bounding box center [463, 505] width 313 height 109
drag, startPoint x: 354, startPoint y: 480, endPoint x: 327, endPoint y: 535, distance: 61.5
click at [327, 535] on textarea "I need a system that can assess my customers' riding abilities and manage the s…" at bounding box center [463, 505] width 313 height 109
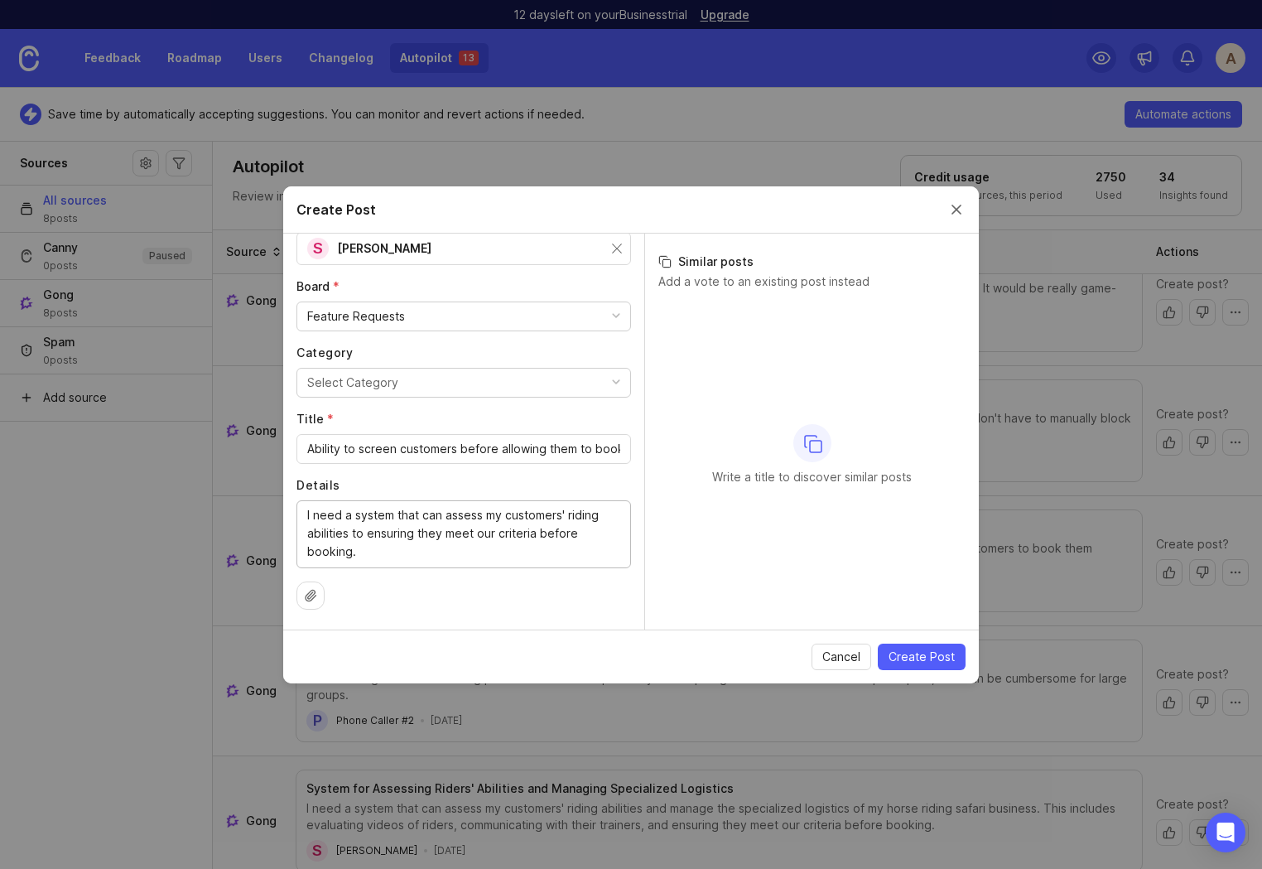
drag, startPoint x: 411, startPoint y: 534, endPoint x: 397, endPoint y: 534, distance: 14.1
click at [397, 534] on textarea "I need a system that can assess my customers' riding abilities to ensuring they…" at bounding box center [463, 533] width 313 height 55
click at [464, 541] on textarea "I need a system that can assess my customers' riding abilities to ensuring they…" at bounding box center [463, 533] width 313 height 55
type textarea "I need a system that can assess my customers' riding abilities to ensure they m…"
click at [942, 655] on span "Create Post" at bounding box center [922, 657] width 66 height 17
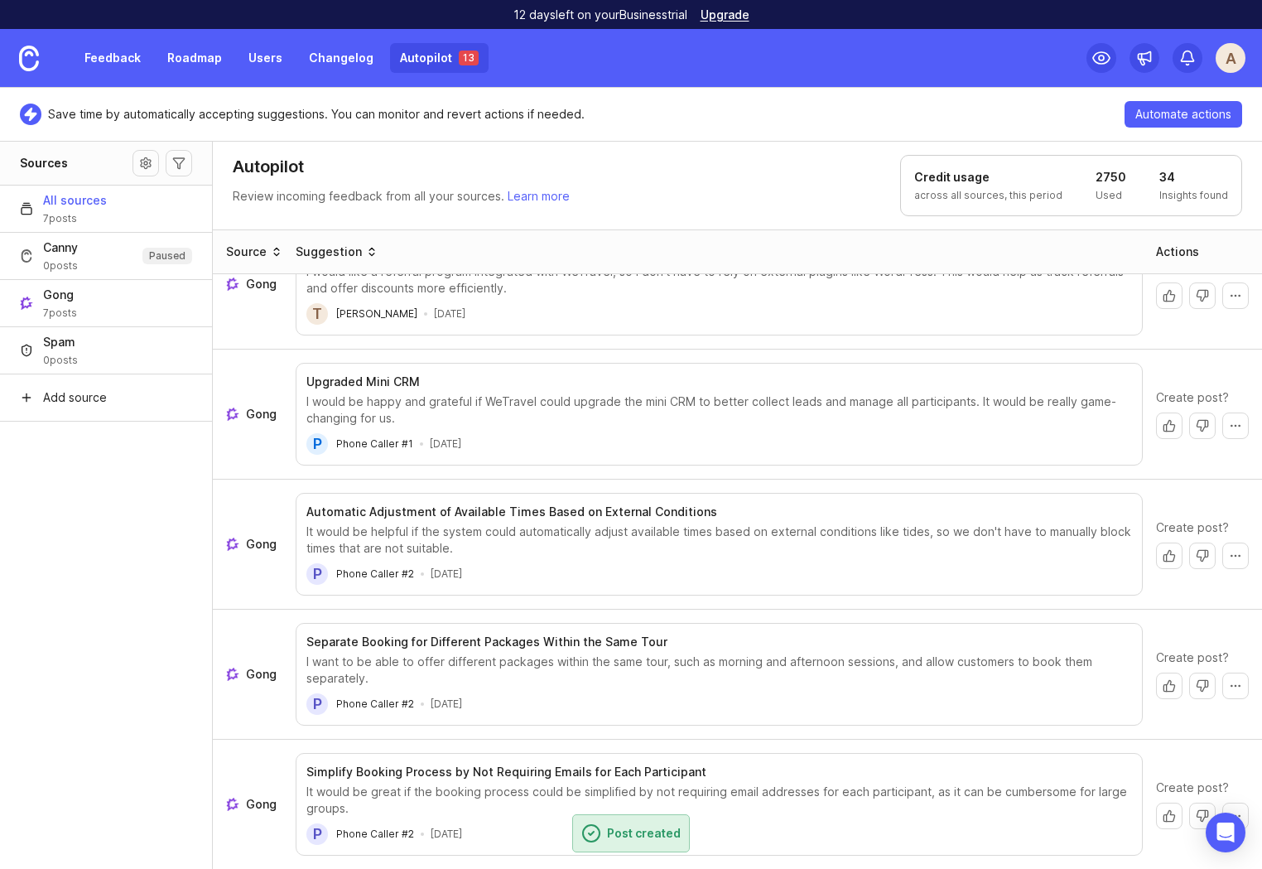
scroll to position [298, 0]
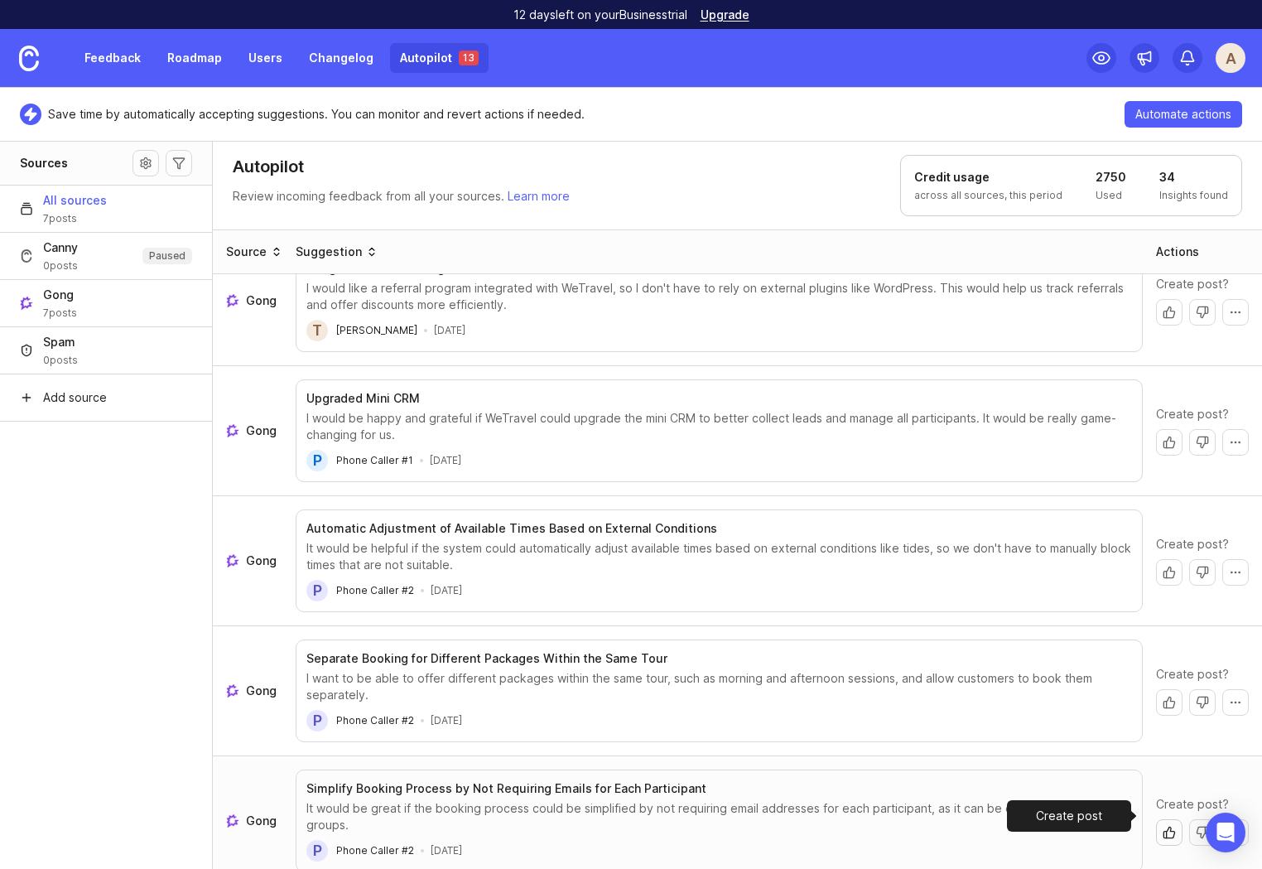
click at [1158, 819] on button "Create post" at bounding box center [1169, 832] width 27 height 27
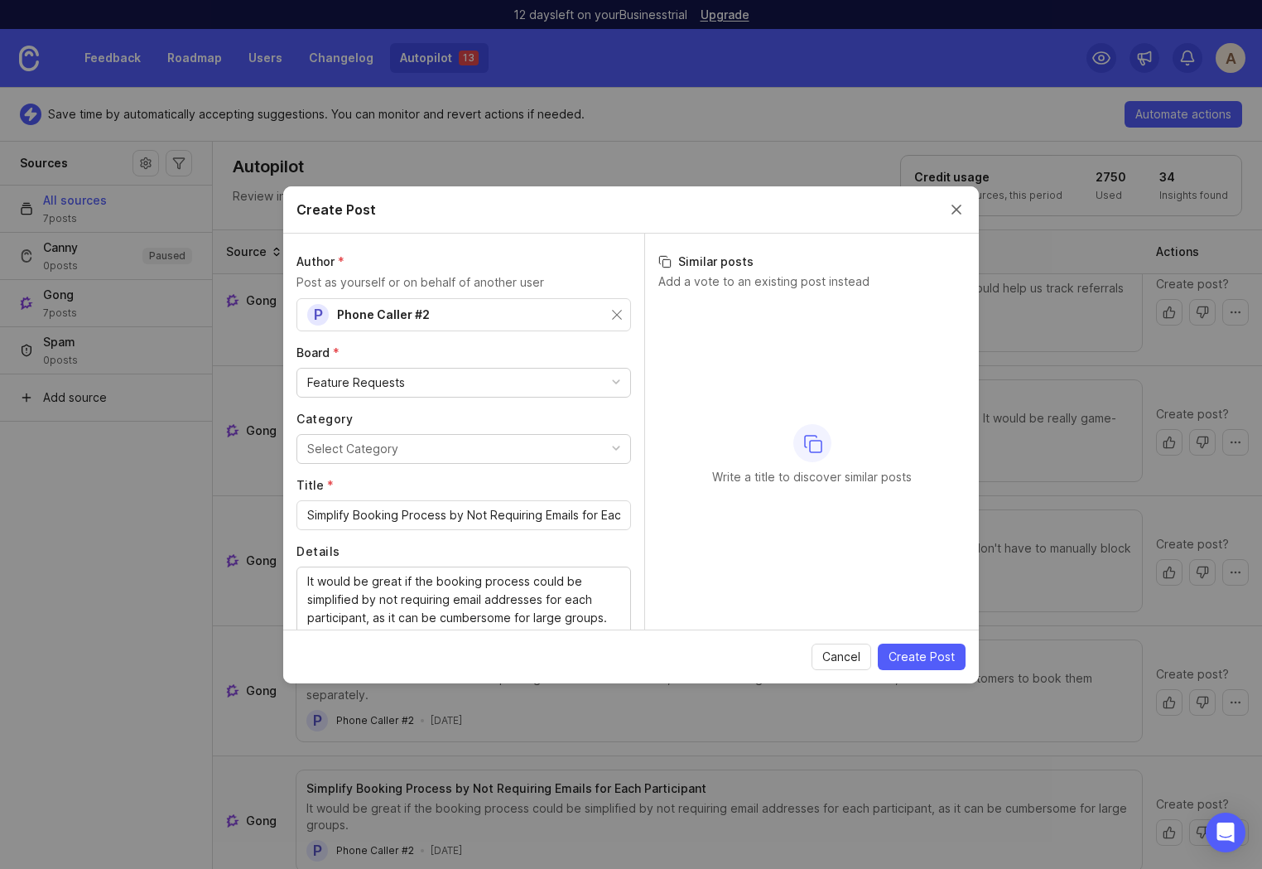
click at [345, 320] on span "Phone Caller #2" at bounding box center [383, 314] width 93 height 14
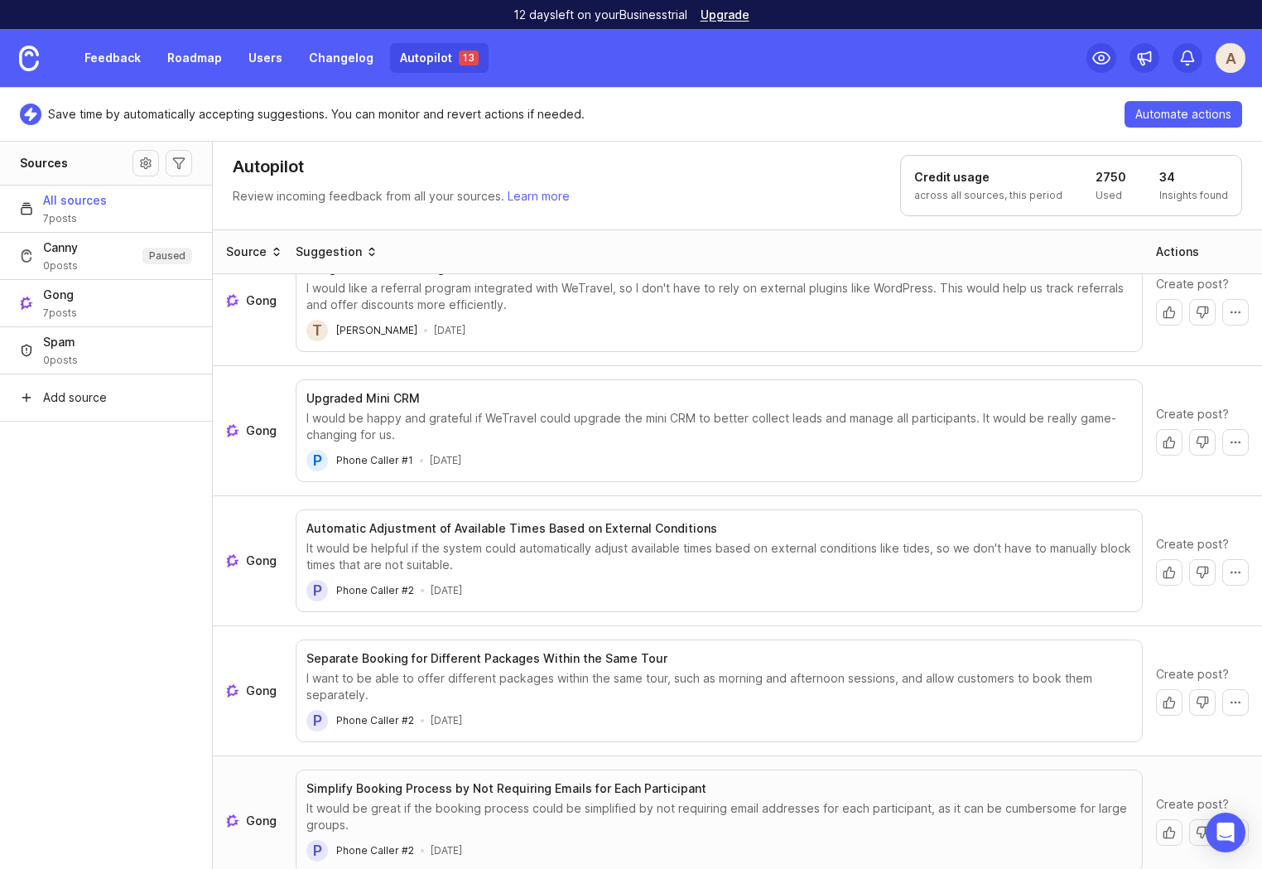
click at [243, 813] on link "Gong" at bounding box center [254, 821] width 56 height 17
click at [1157, 819] on button "Create post" at bounding box center [1169, 832] width 27 height 27
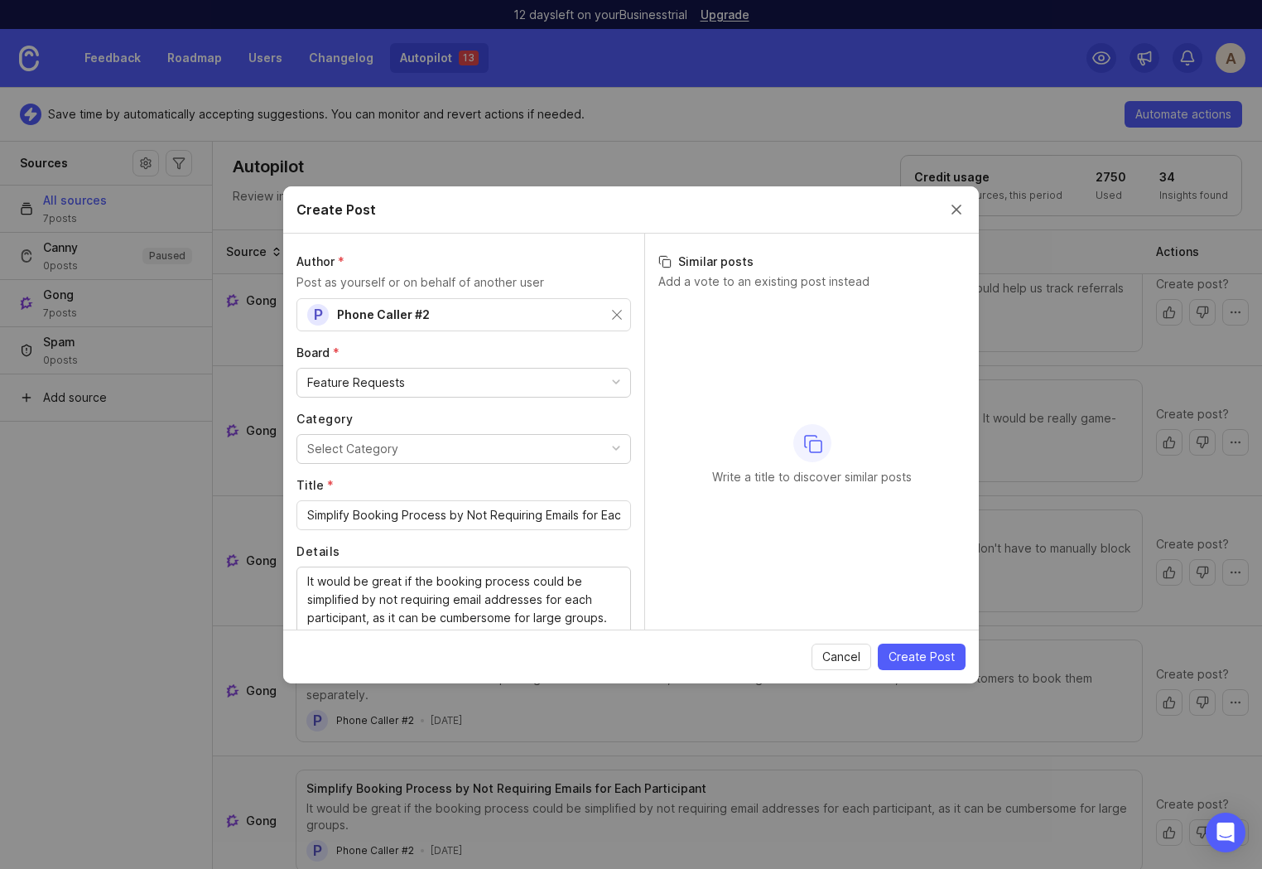
click at [399, 302] on div "P Phone Caller #2" at bounding box center [464, 314] width 335 height 33
type input "GoSouth Adventures"
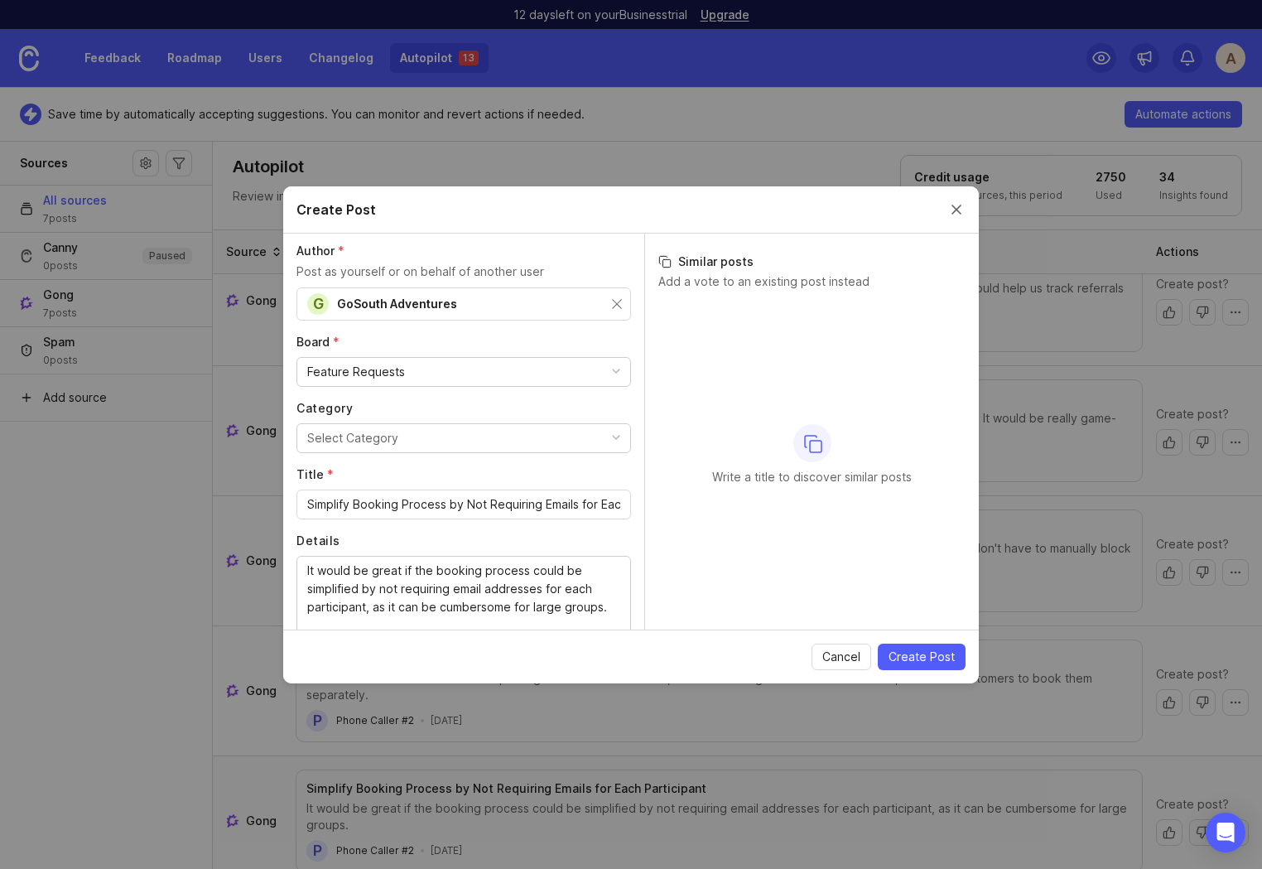
scroll to position [27, 0]
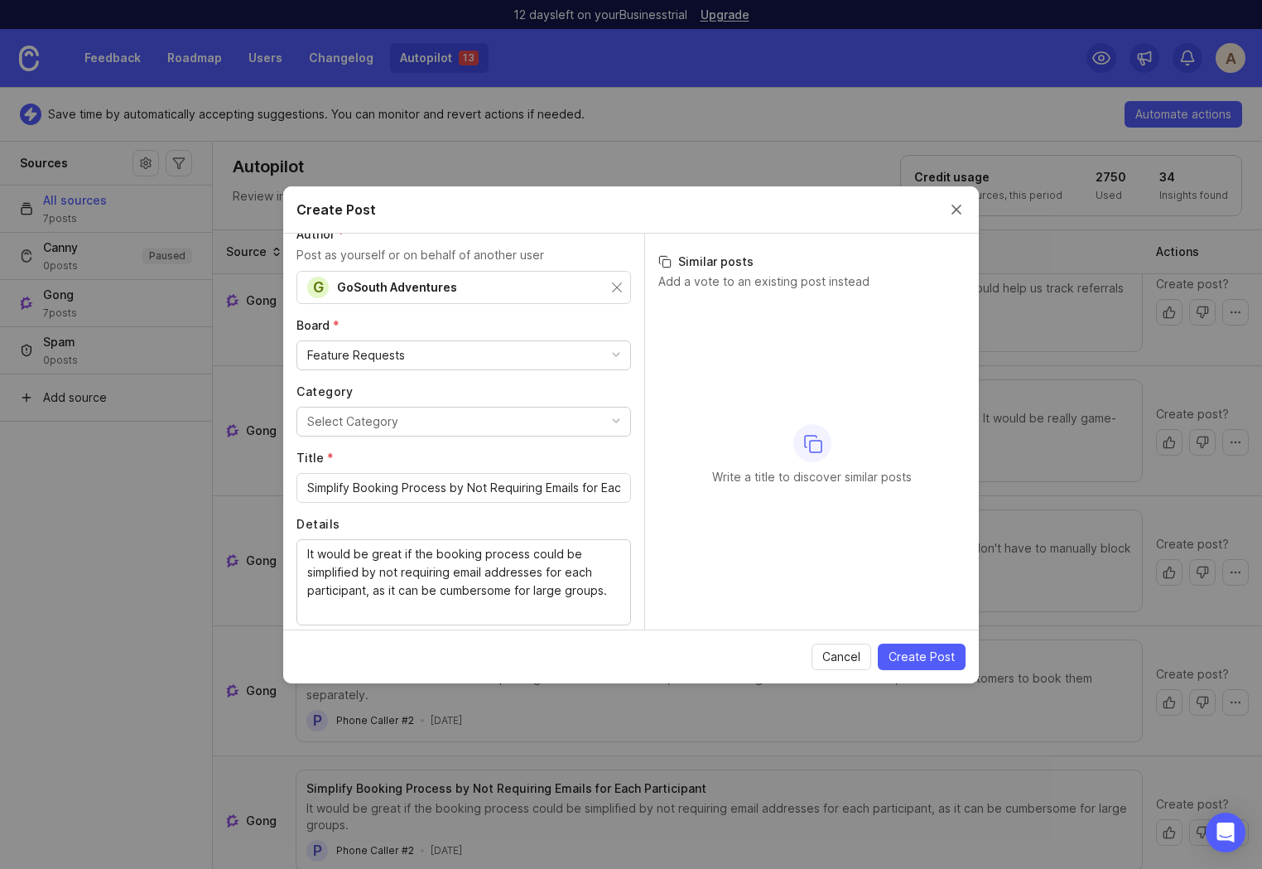
click at [522, 486] on input "Simplify Booking Process by Not Requiring Emails for Each Participant" at bounding box center [463, 488] width 313 height 18
drag, startPoint x: 594, startPoint y: 487, endPoint x: 685, endPoint y: 499, distance: 92.0
click at [685, 499] on div "Author * Post as yourself or on behalf of another user G GoSouth Adventures Boa…" at bounding box center [631, 432] width 696 height 396
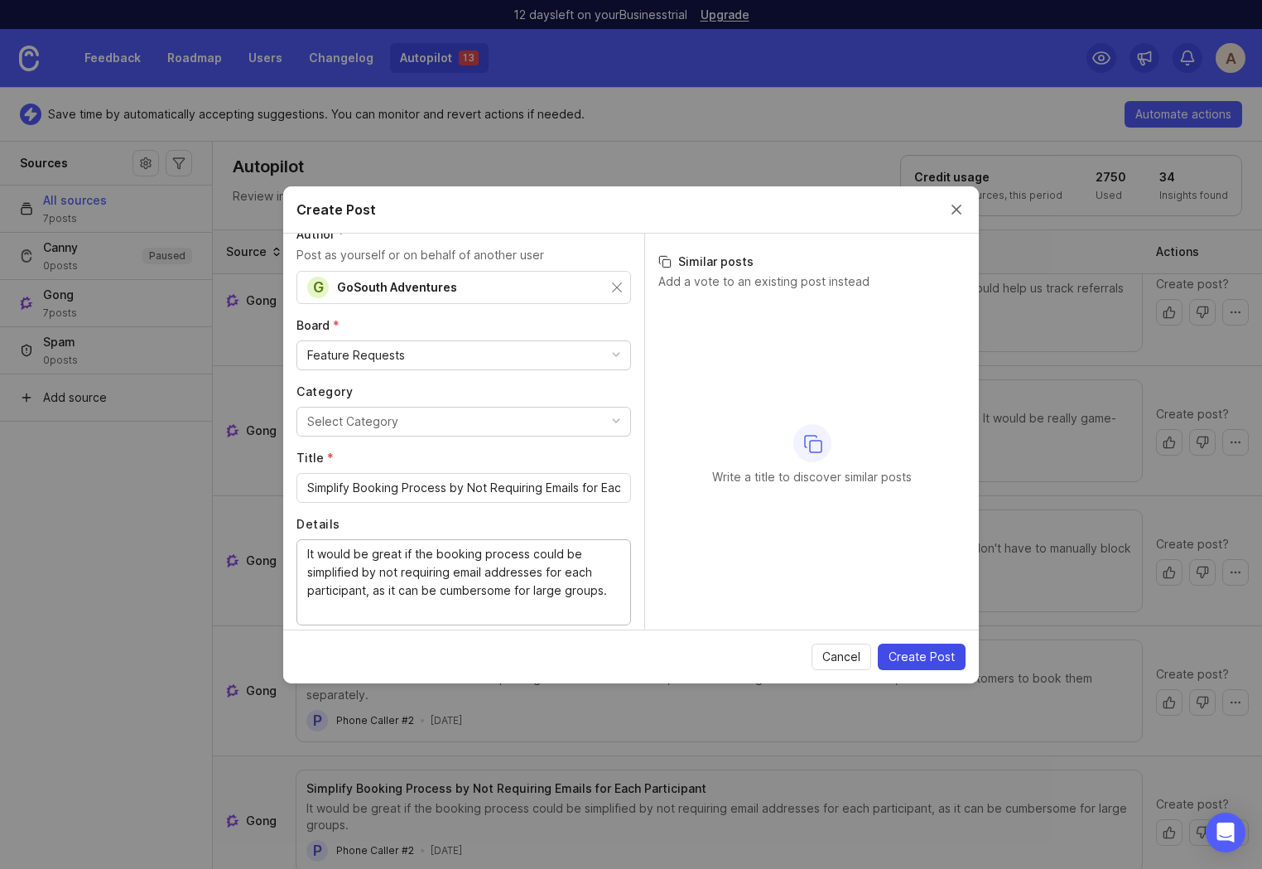
click at [943, 654] on span "Create Post" at bounding box center [922, 657] width 66 height 17
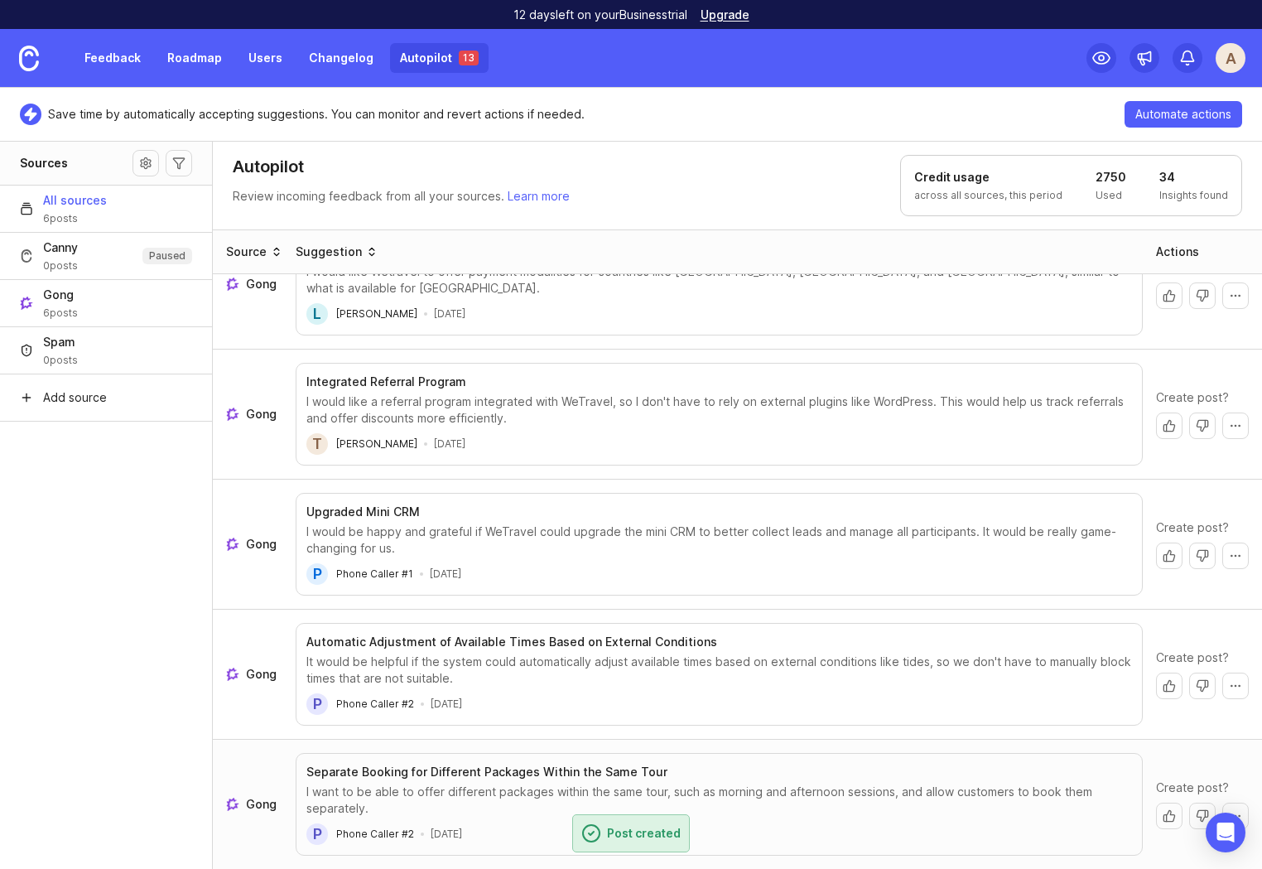
scroll to position [168, 0]
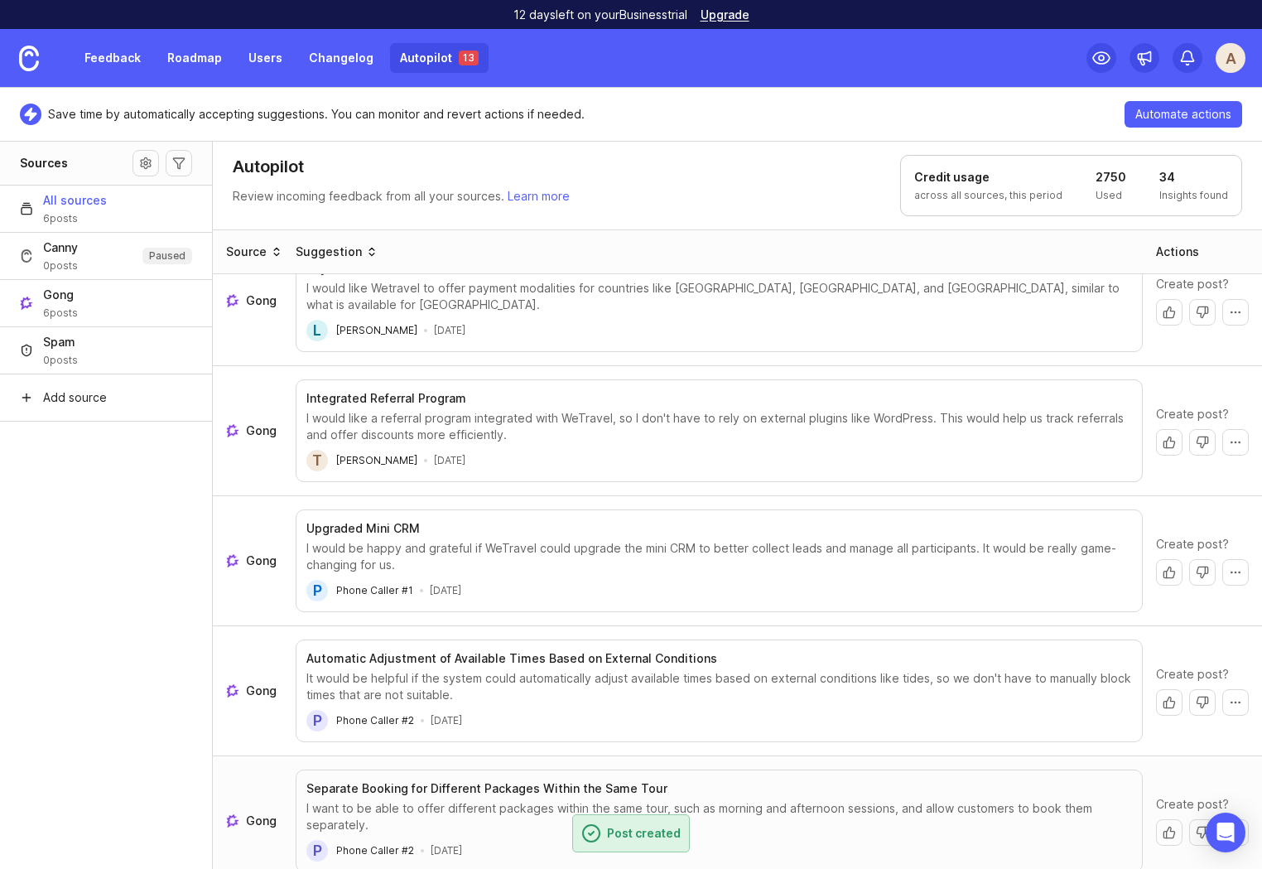
click at [252, 813] on span "Gong" at bounding box center [261, 821] width 31 height 17
click at [427, 800] on div "I want to be able to offer different packages within the same tour, such as mor…" at bounding box center [719, 816] width 826 height 33
click at [261, 683] on span "Gong" at bounding box center [261, 691] width 31 height 17
click at [243, 683] on link "Gong" at bounding box center [254, 691] width 56 height 17
click at [258, 552] on span "Gong" at bounding box center [261, 560] width 31 height 17
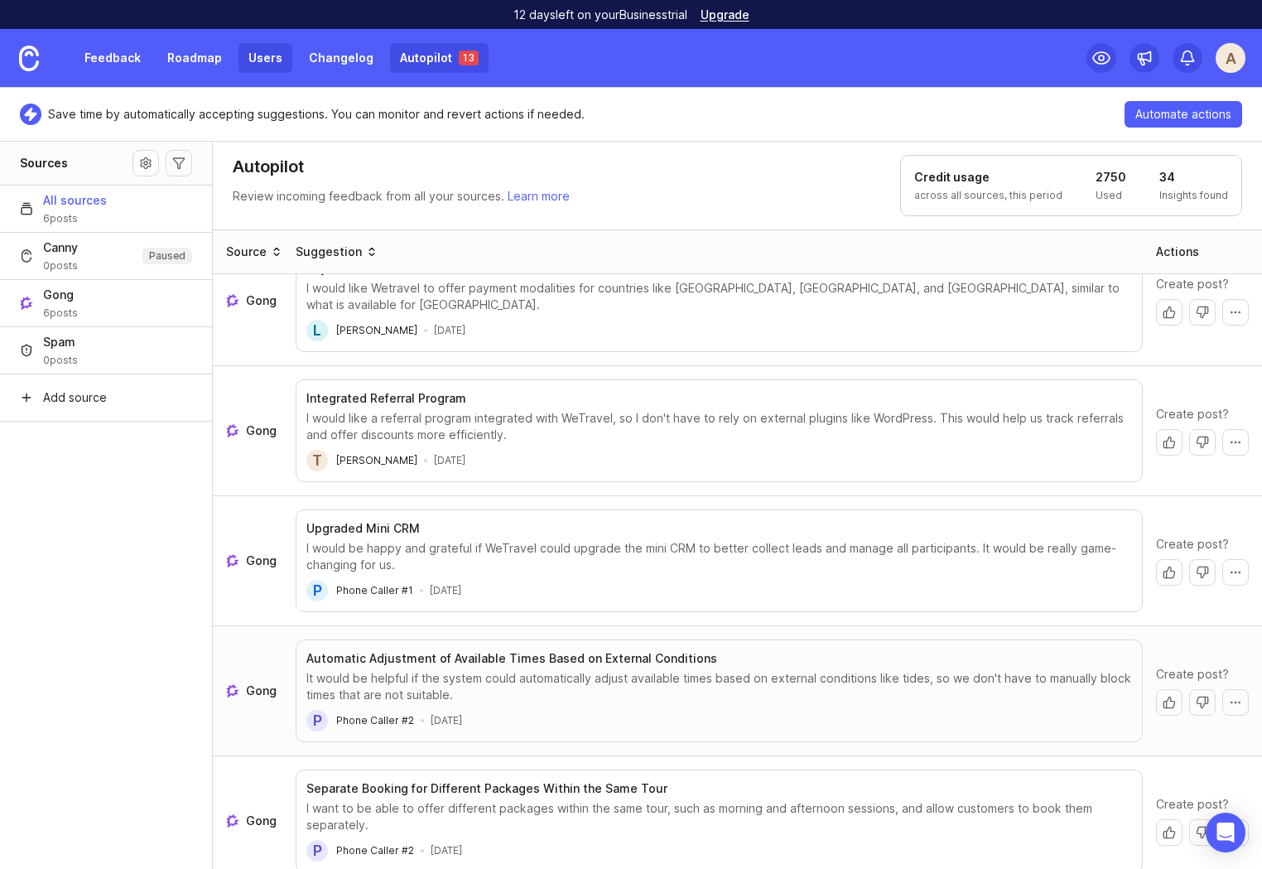
click at [261, 55] on link "Users" at bounding box center [266, 58] width 54 height 30
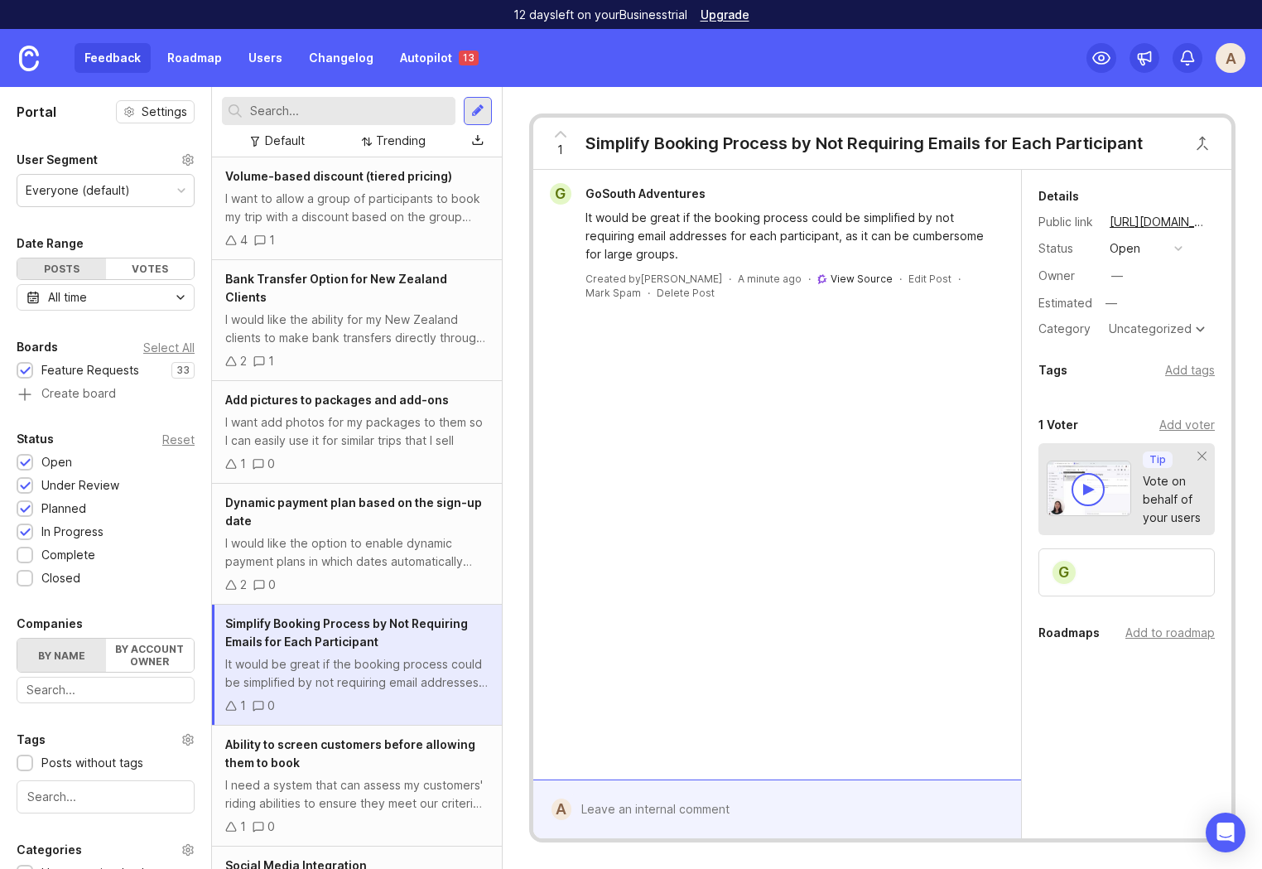
click at [831, 277] on link "View Source" at bounding box center [862, 279] width 62 height 12
click at [187, 65] on link "Roadmap" at bounding box center [194, 58] width 75 height 30
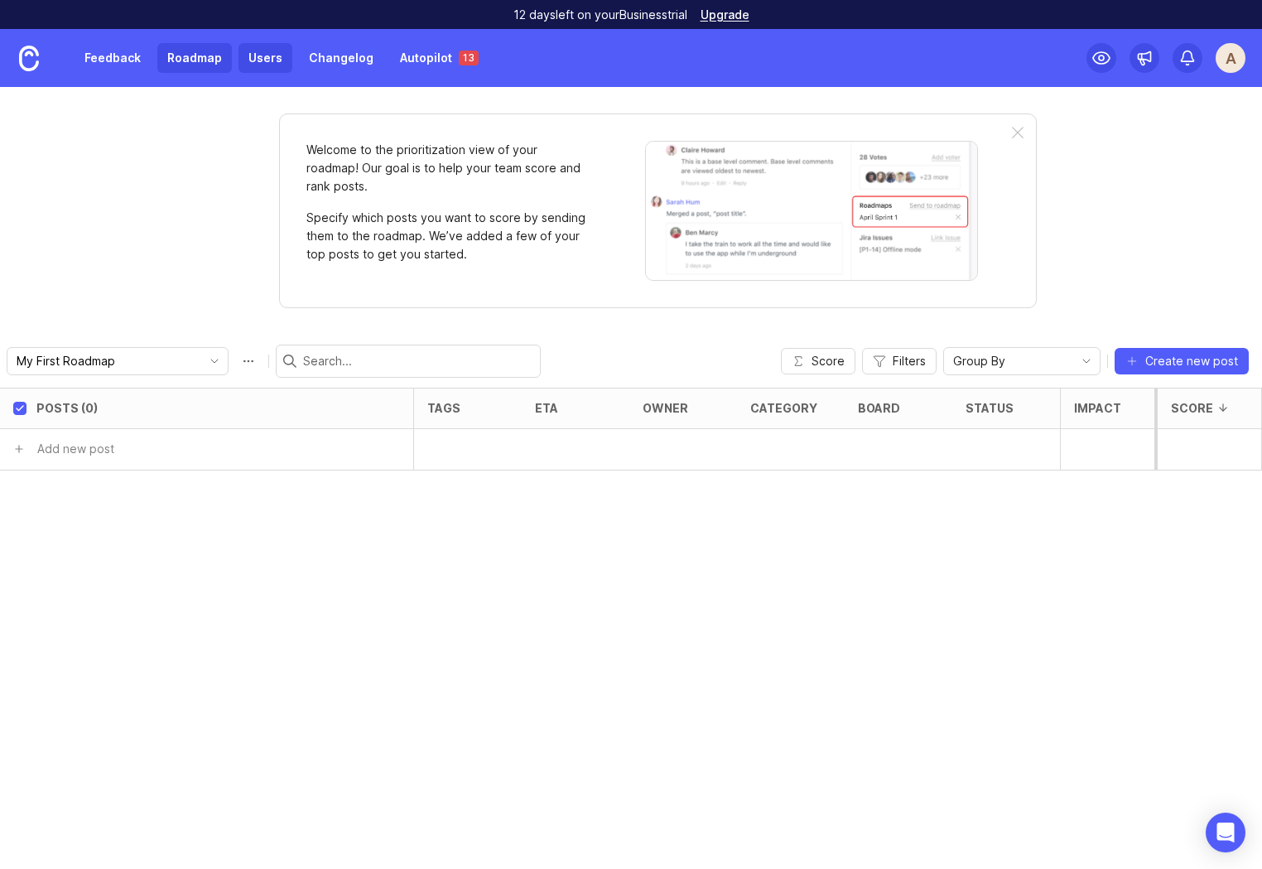
click at [244, 60] on link "Users" at bounding box center [266, 58] width 54 height 30
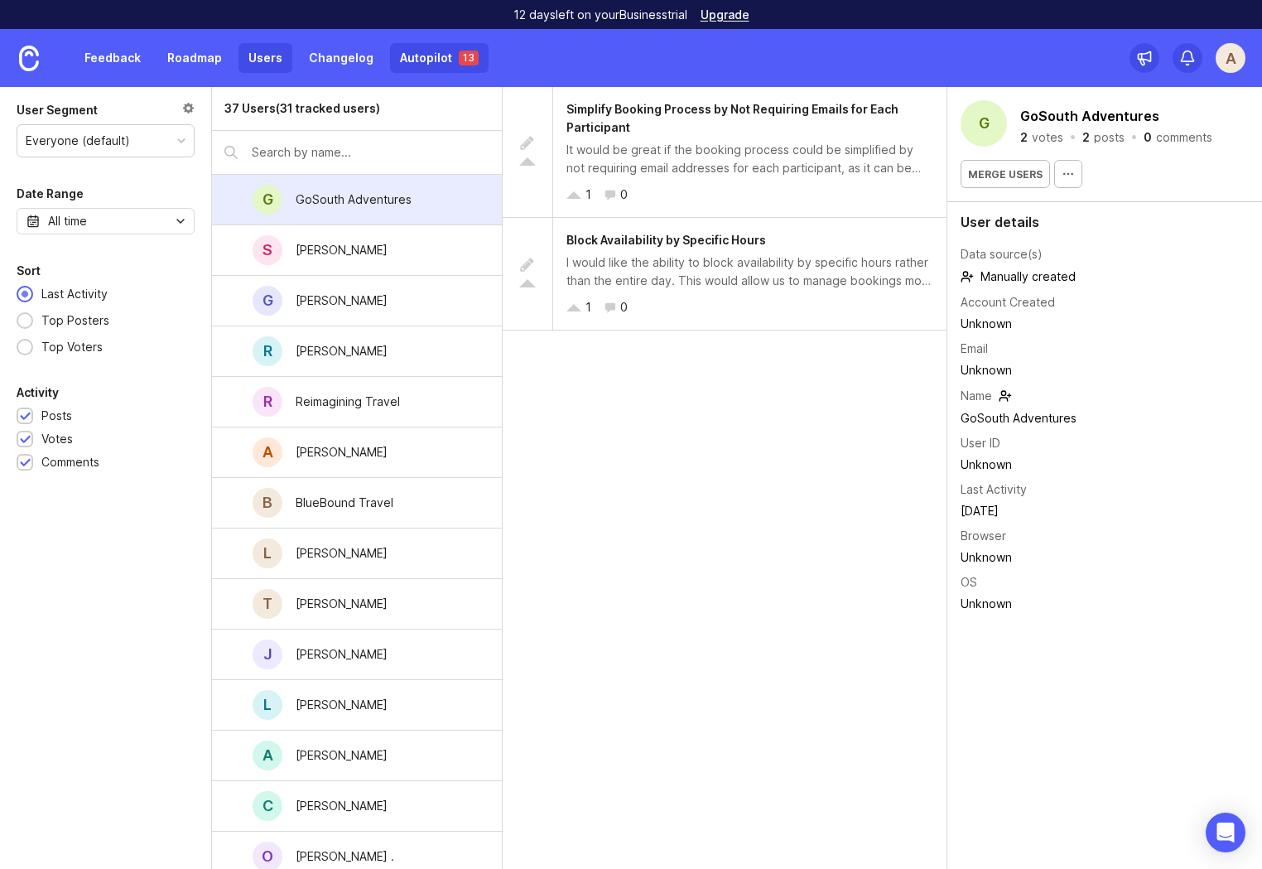
click at [405, 52] on link "Autopilot 13" at bounding box center [439, 58] width 99 height 30
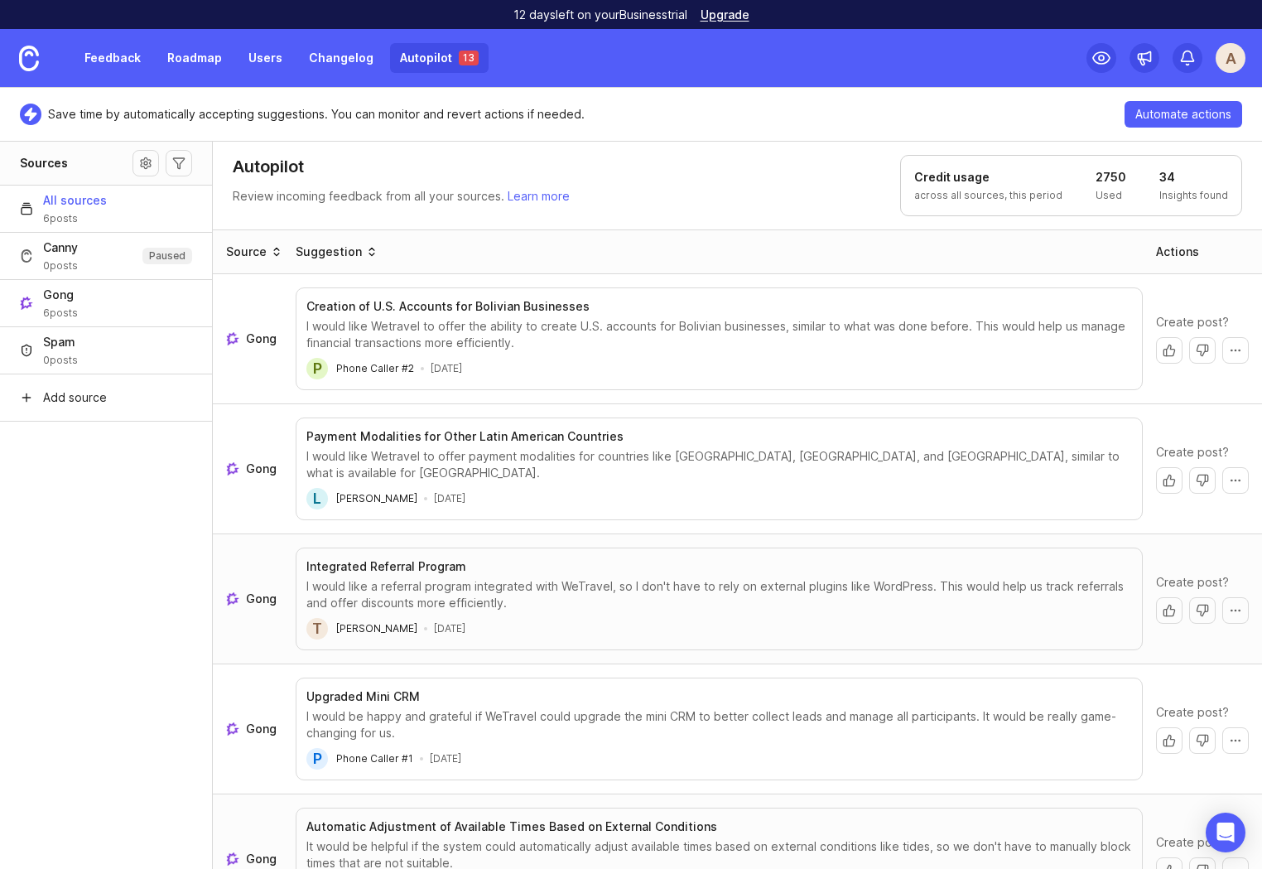
scroll to position [168, 0]
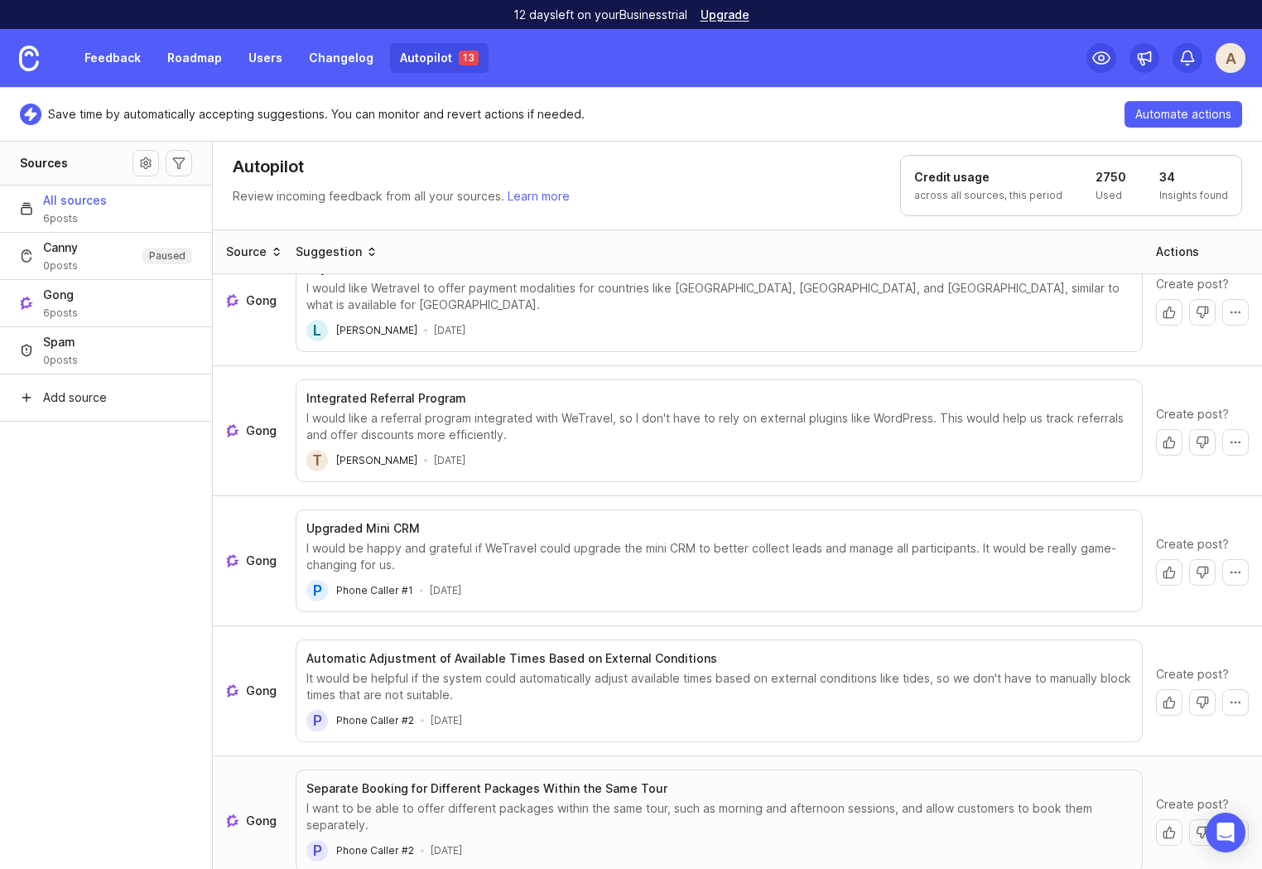
click at [265, 813] on span "Gong" at bounding box center [261, 821] width 31 height 17
click at [1157, 822] on button "Create post" at bounding box center [1169, 832] width 27 height 27
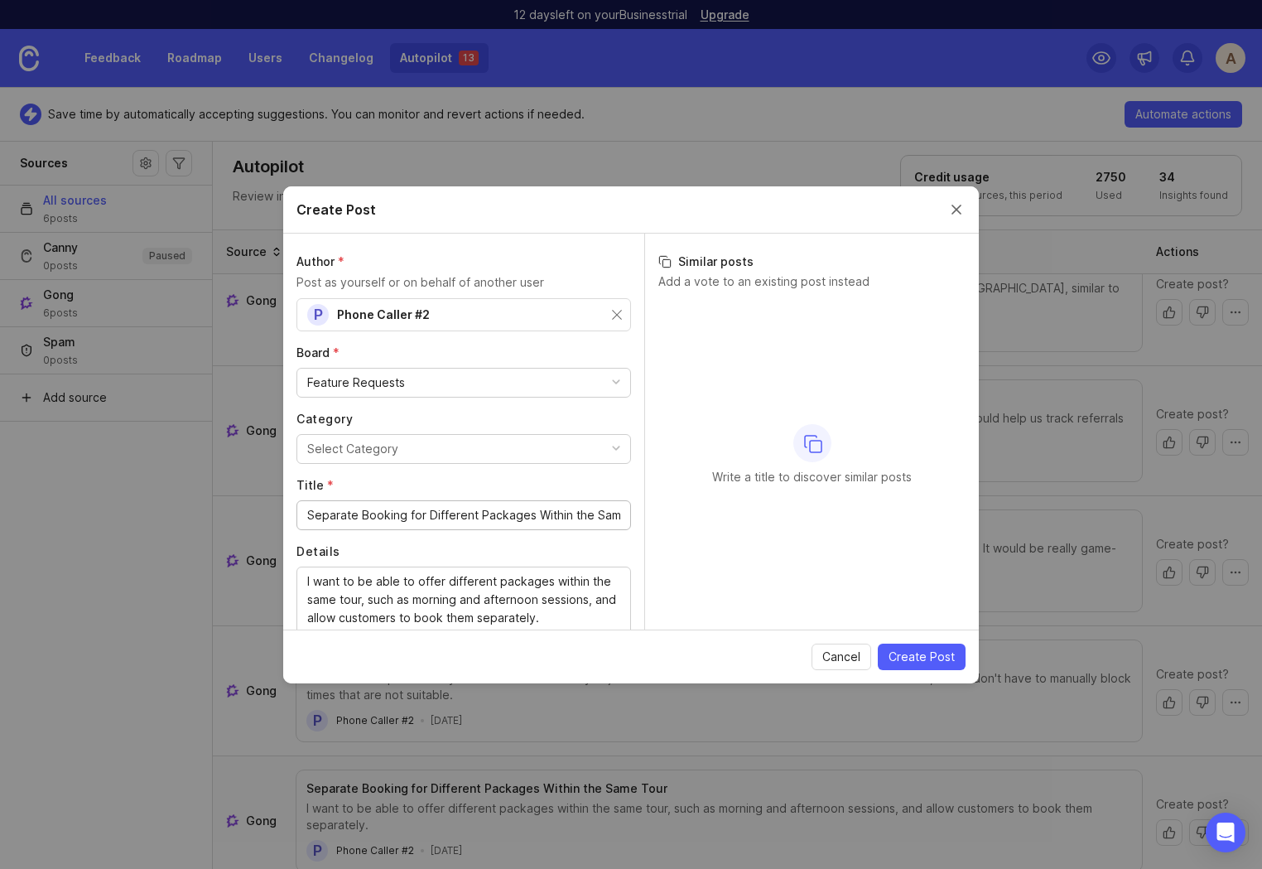
click at [610, 314] on div "P Phone Caller #2" at bounding box center [464, 314] width 335 height 33
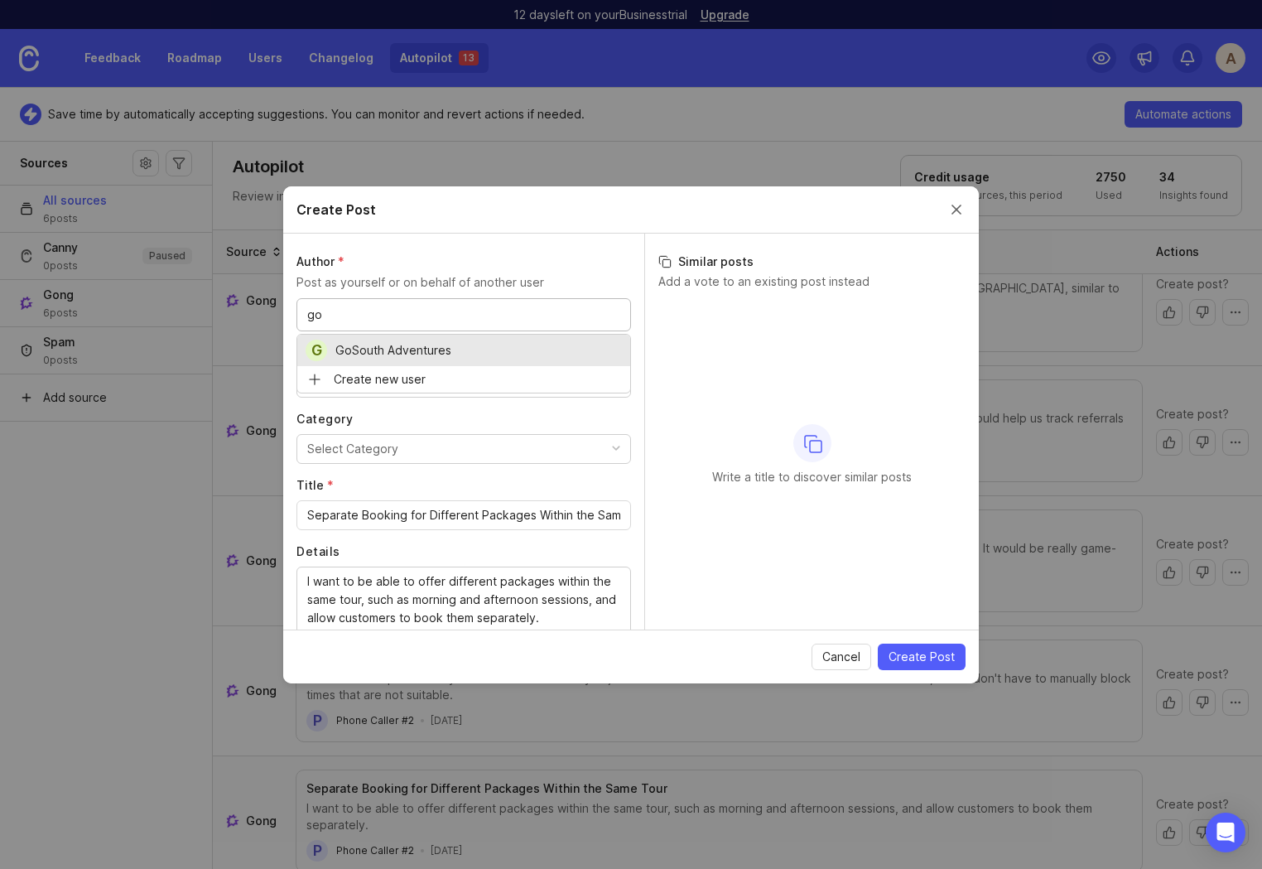
type input "go"
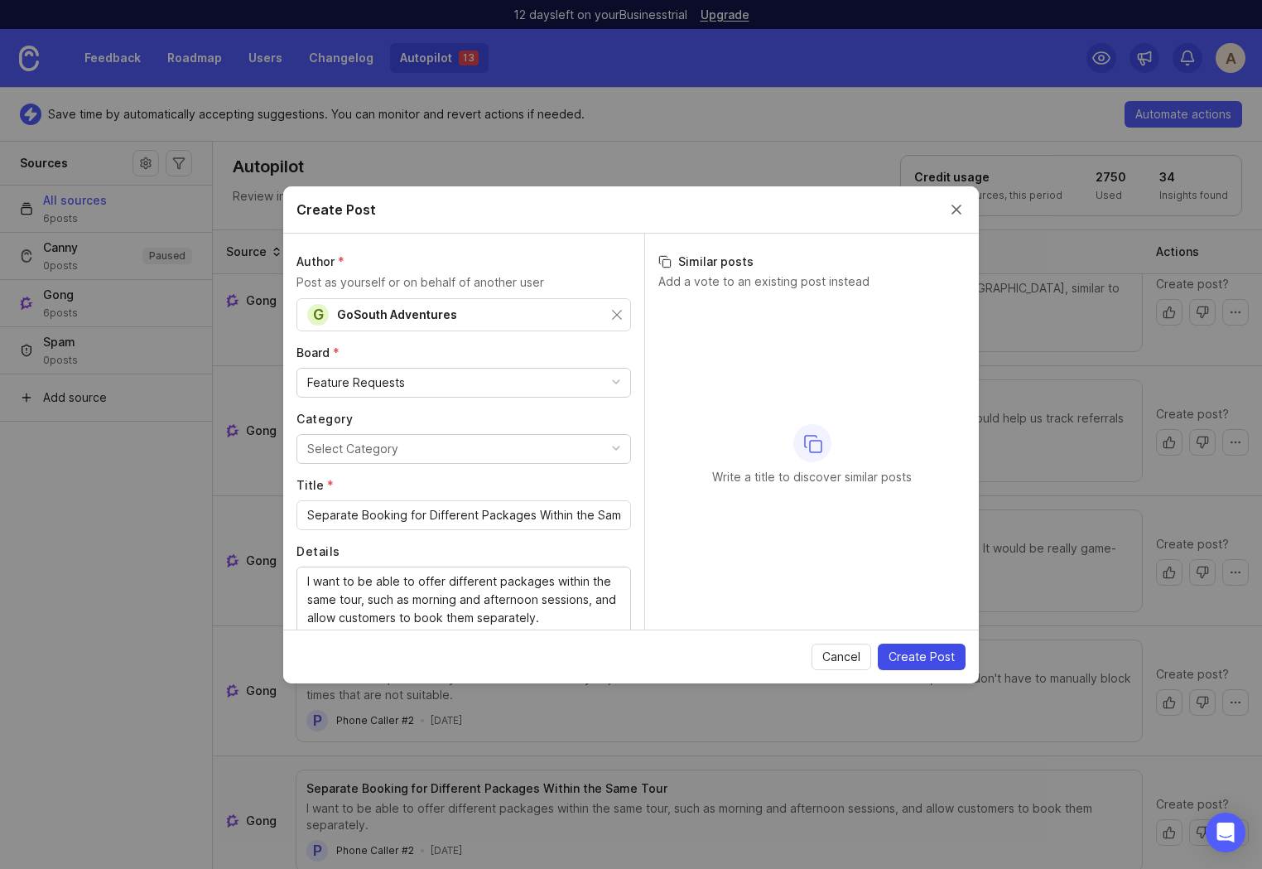
click at [923, 654] on span "Create Post" at bounding box center [922, 657] width 66 height 17
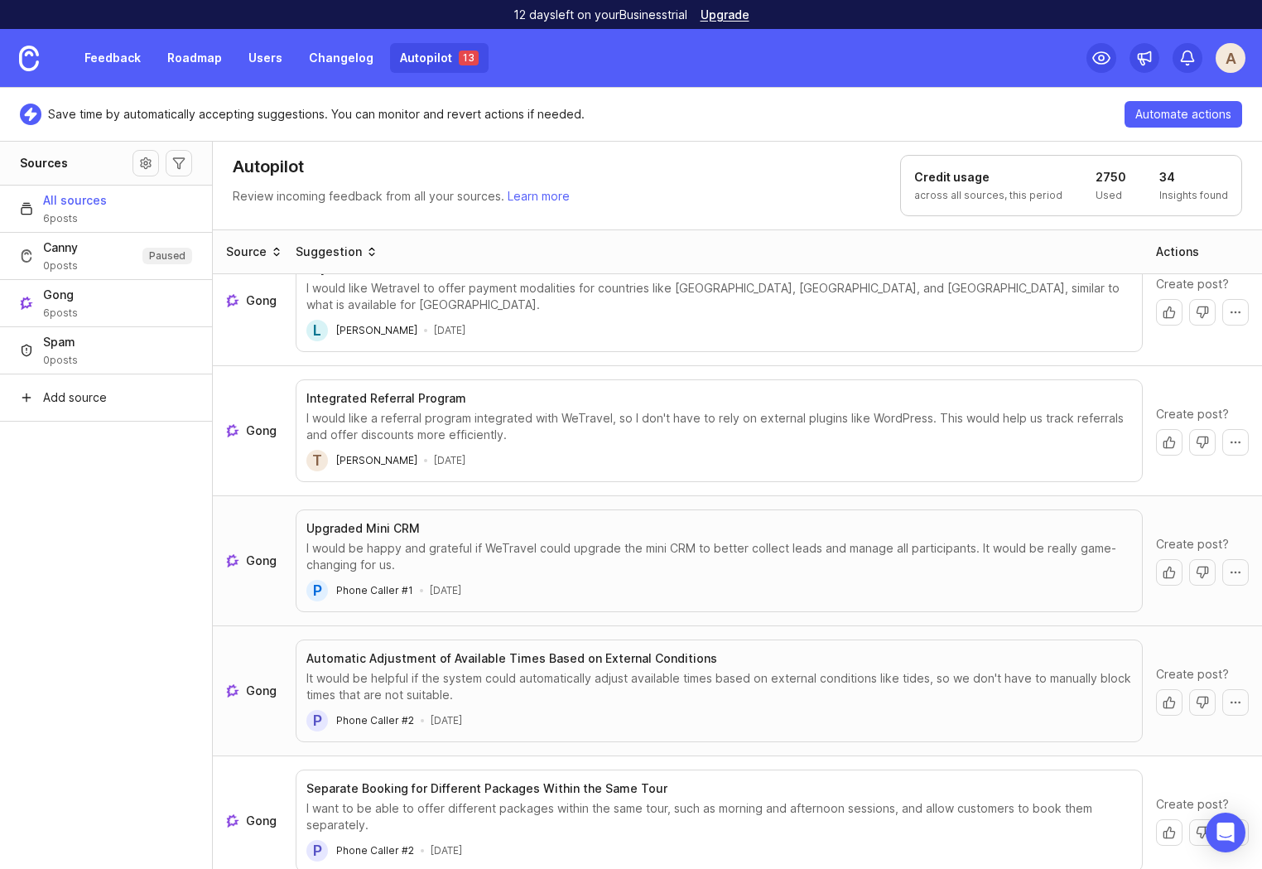
scroll to position [38, 0]
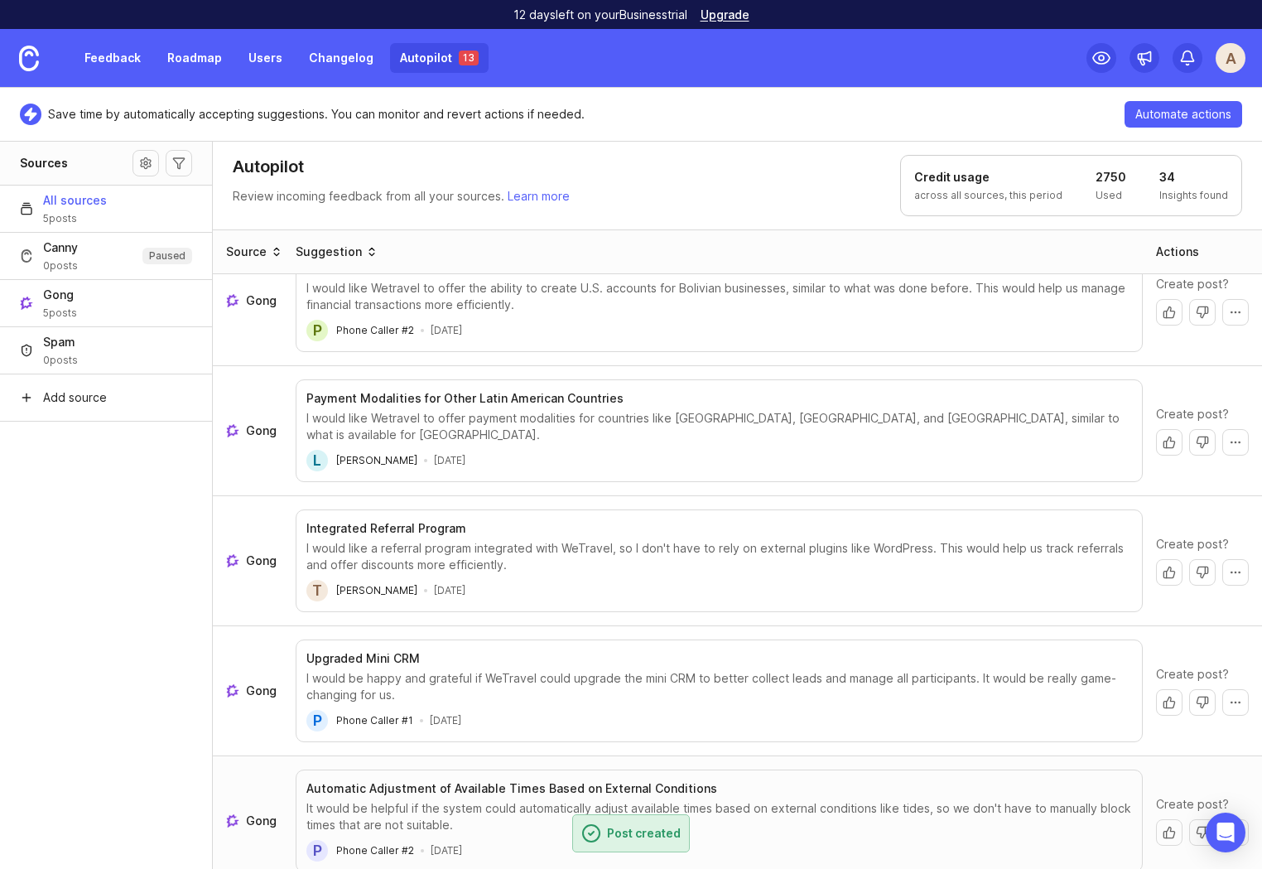
click at [249, 813] on span "Gong" at bounding box center [261, 821] width 31 height 17
click at [1156, 819] on button "Create post" at bounding box center [1169, 832] width 27 height 27
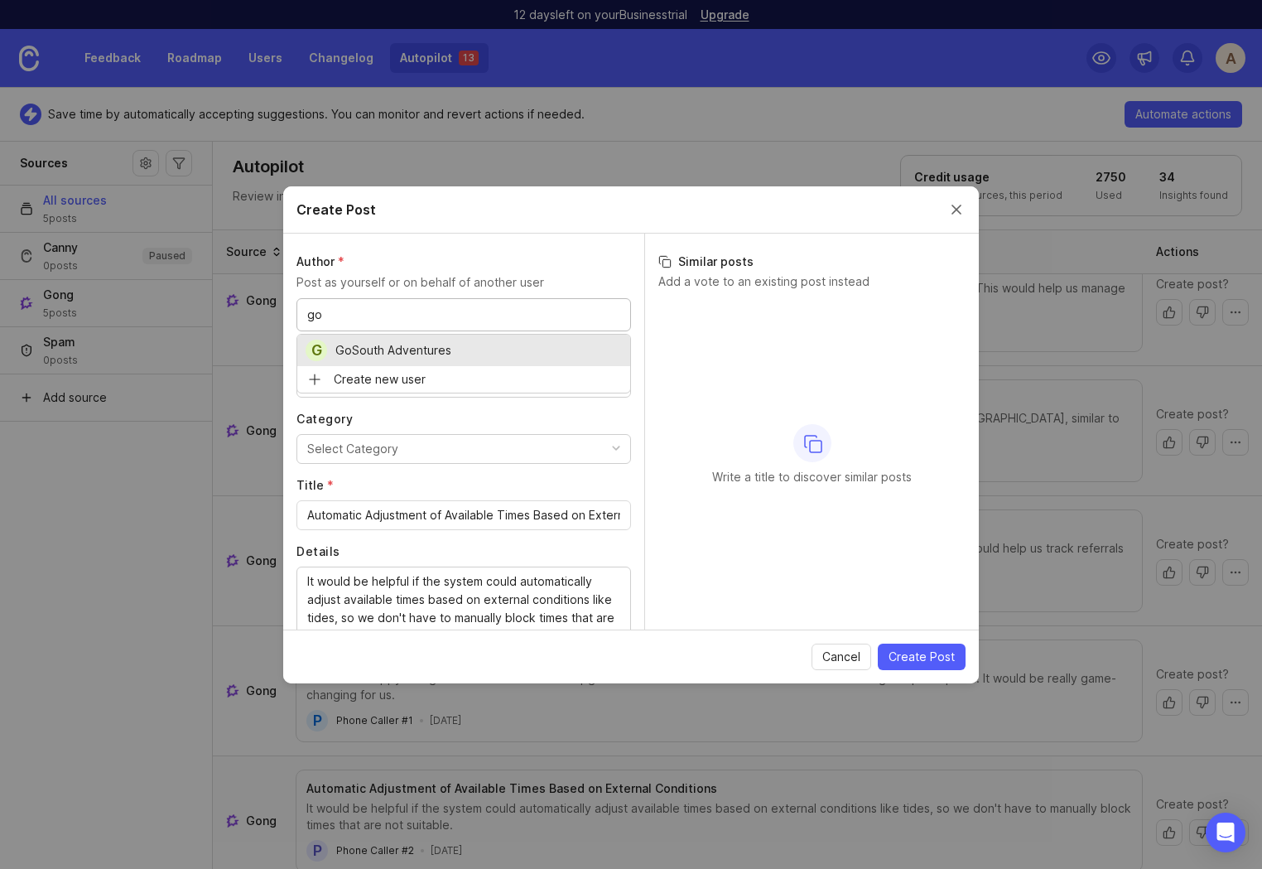
type input "go"
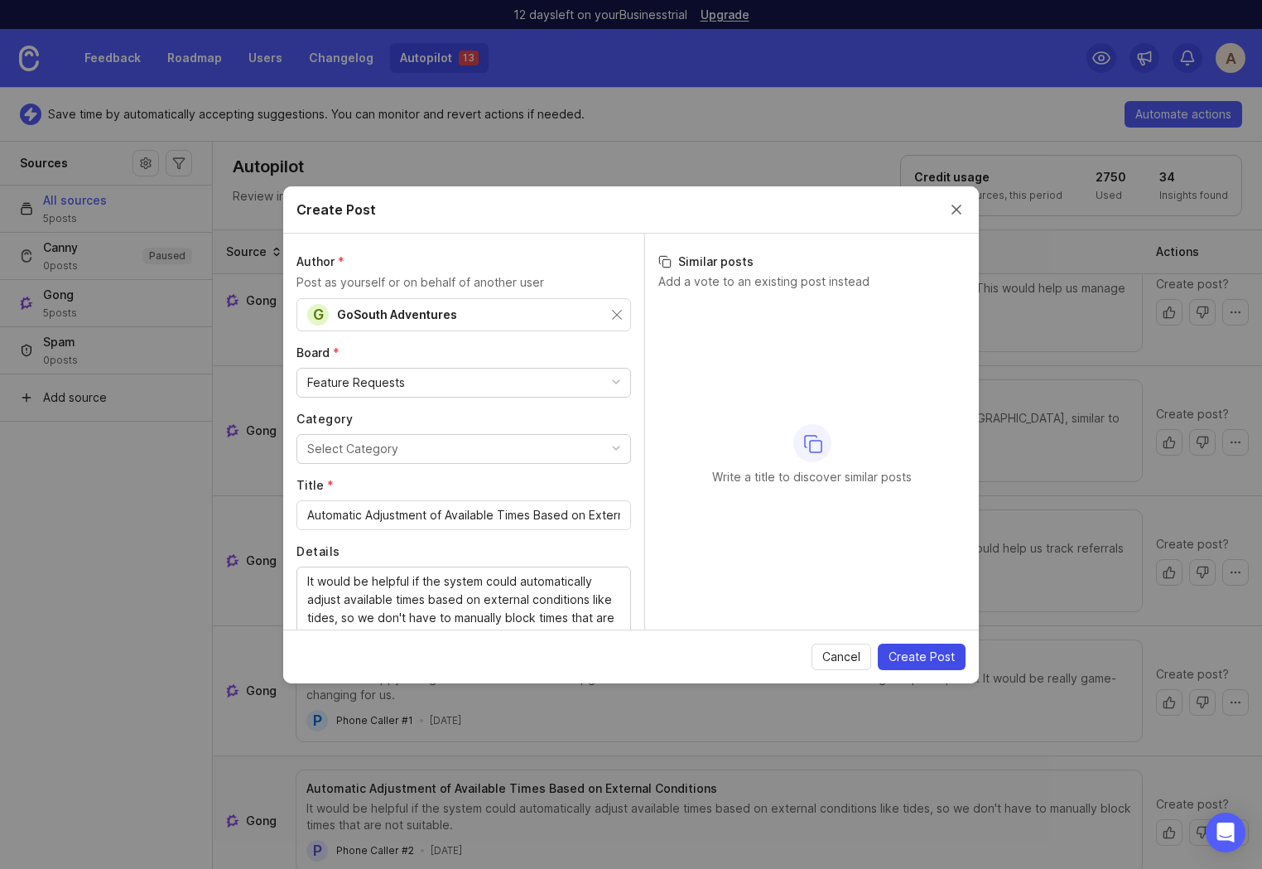
click at [945, 653] on span "Create Post" at bounding box center [922, 657] width 66 height 17
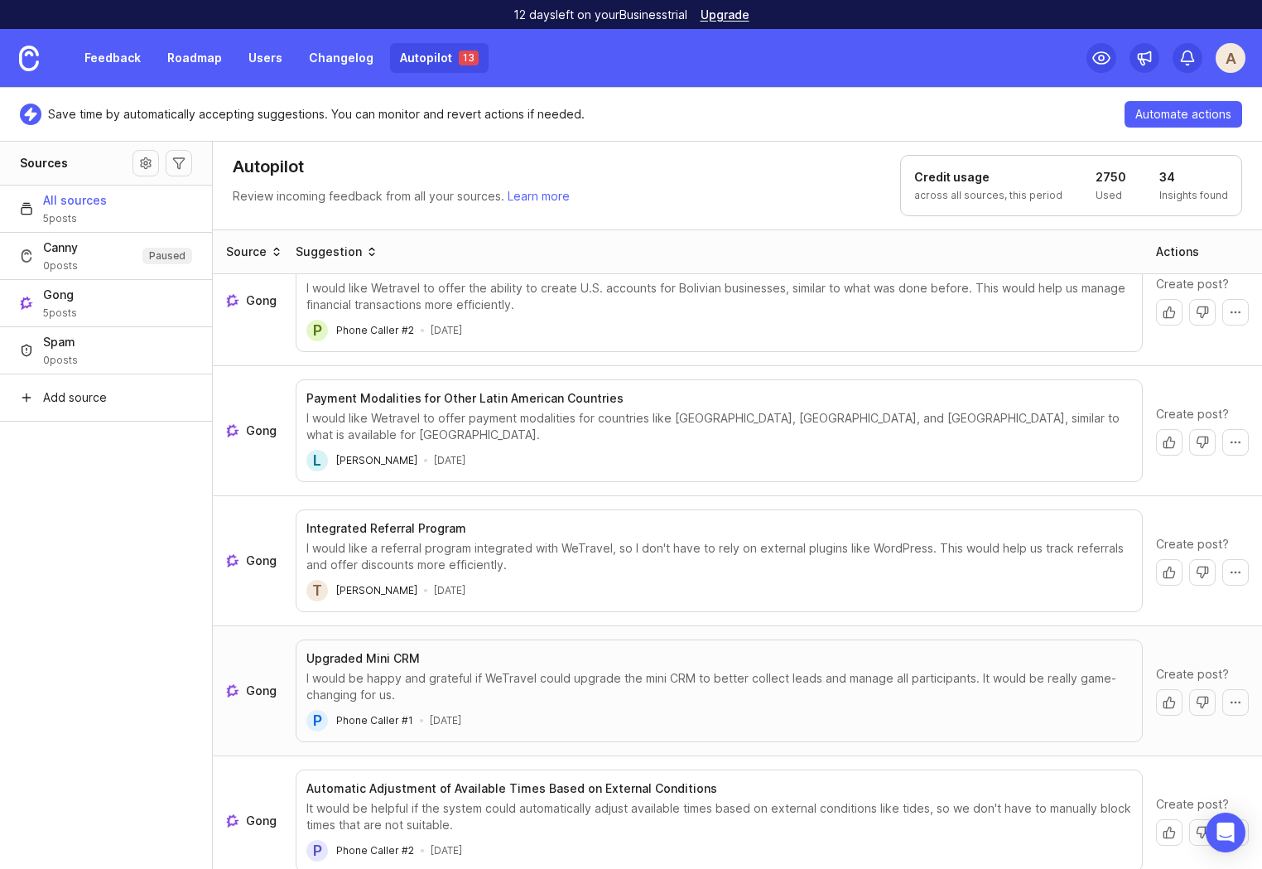
scroll to position [0, 0]
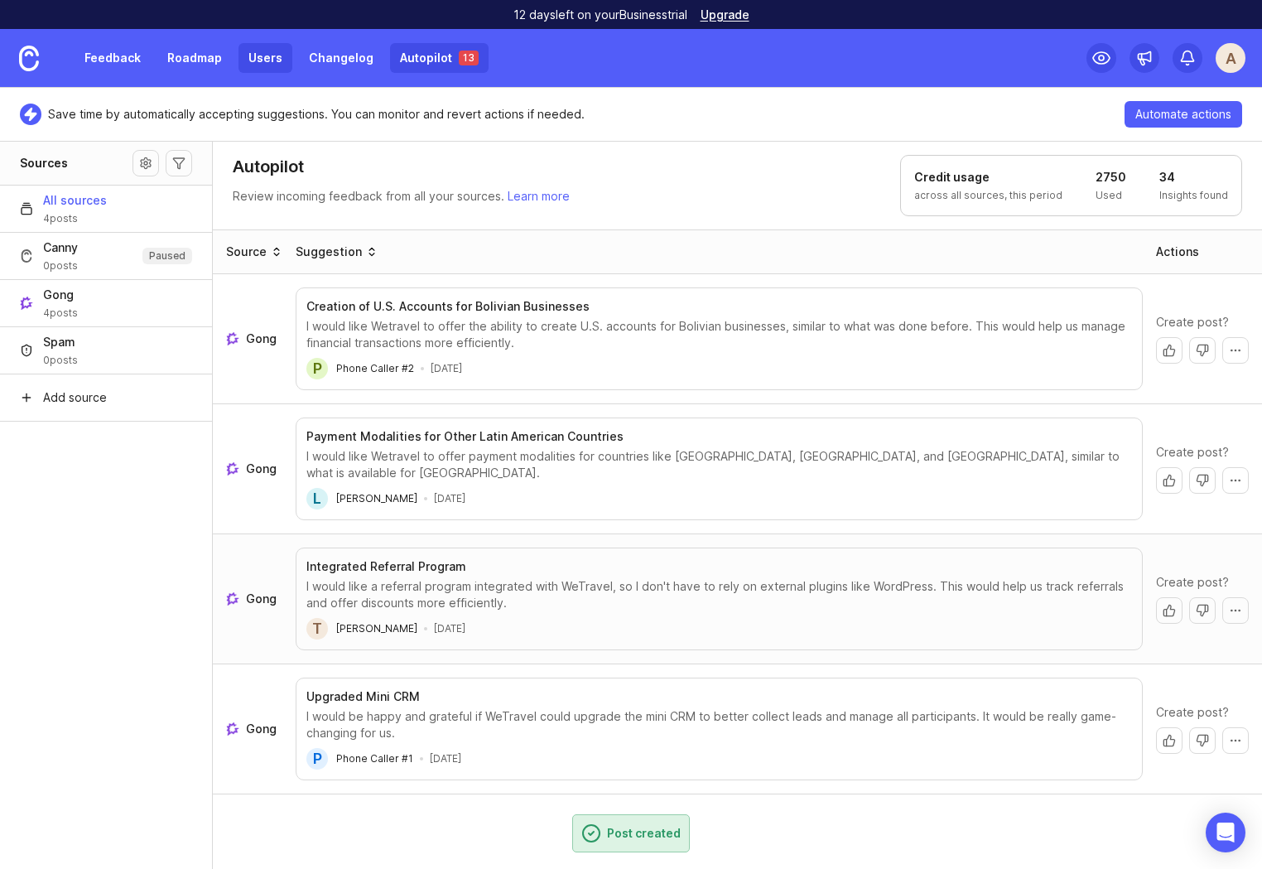
click at [282, 60] on link "Users" at bounding box center [266, 58] width 54 height 30
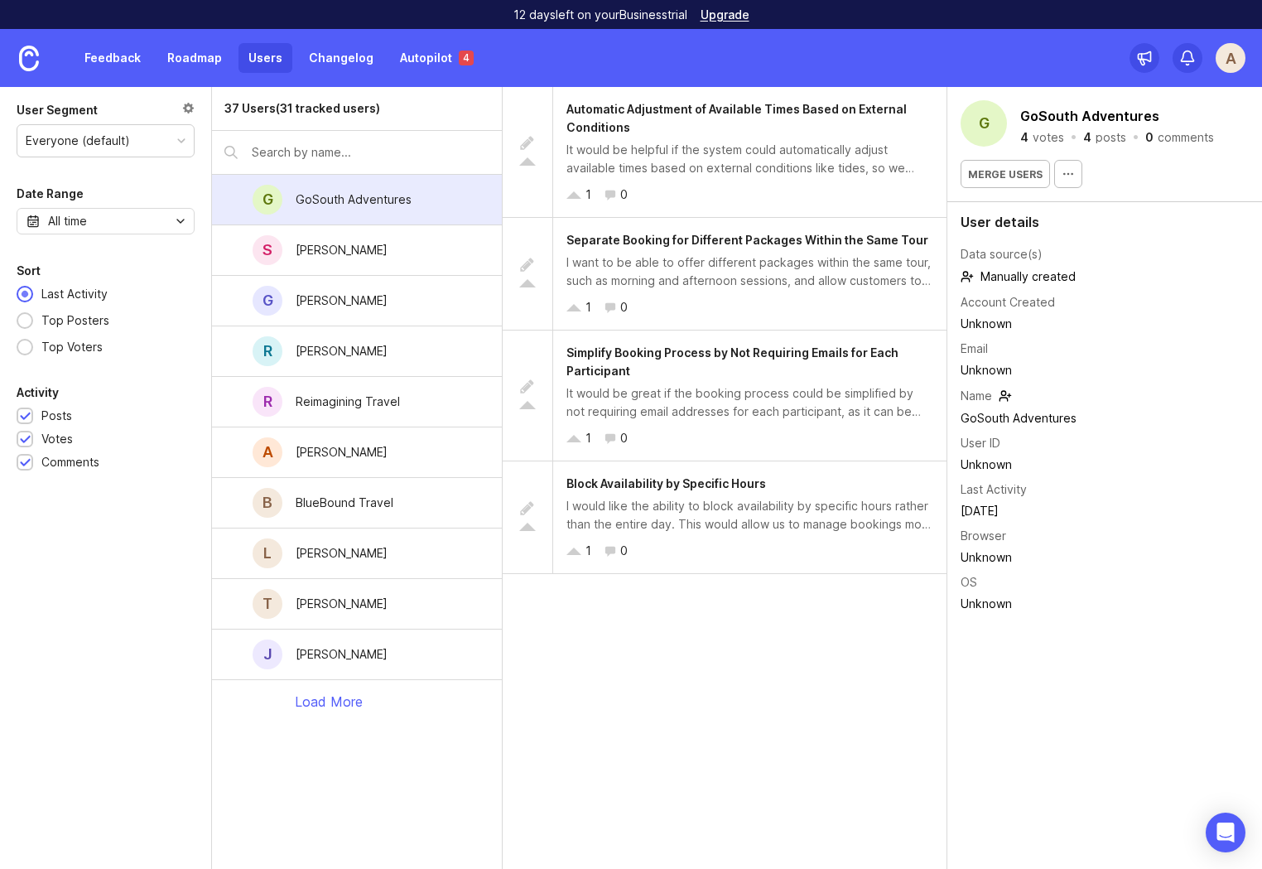
click at [815, 641] on div "Automatic Adjustment of Available Times Based on External Conditions It would b…" at bounding box center [725, 478] width 445 height 782
click at [752, 123] on div "Automatic Adjustment of Available Times Based on External Conditions" at bounding box center [750, 118] width 367 height 36
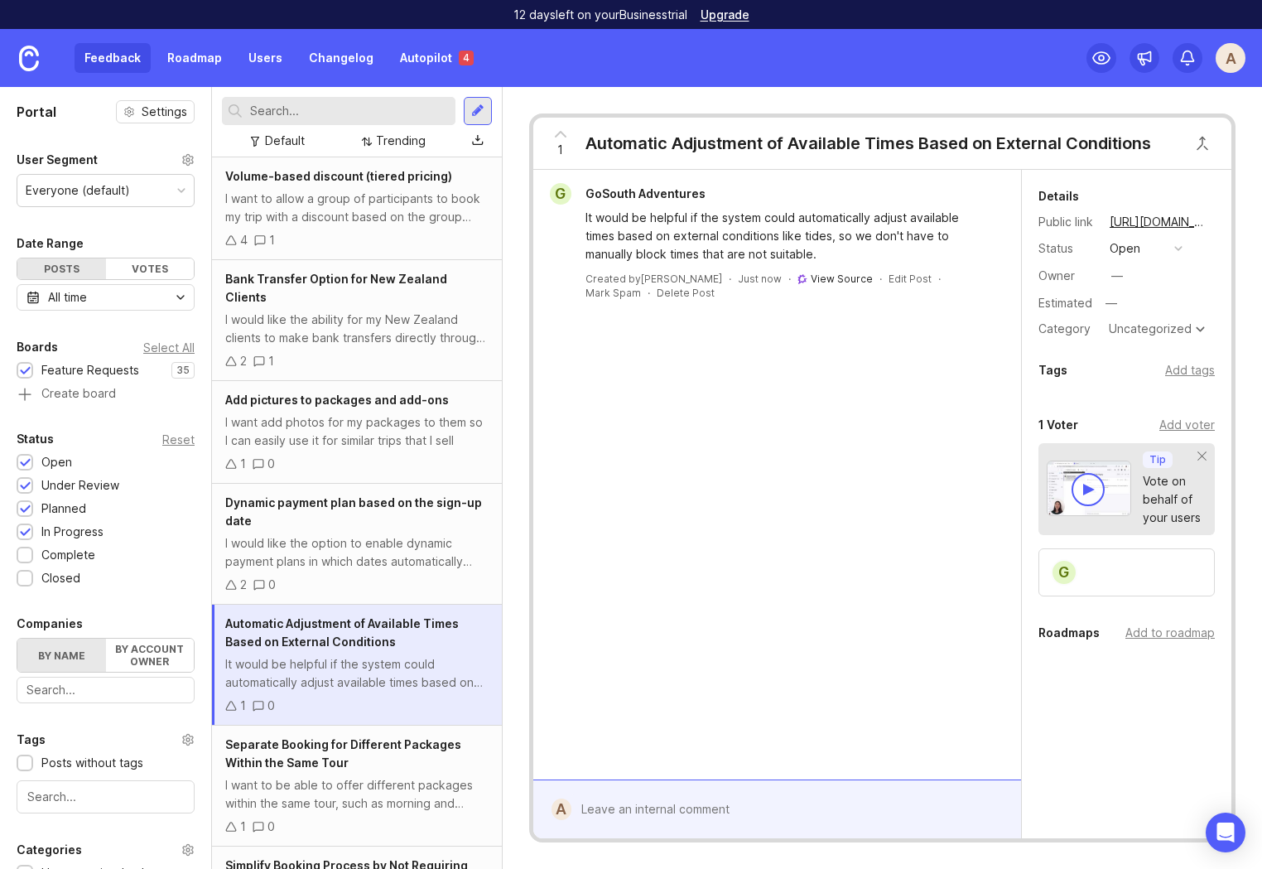
click at [811, 275] on link "View Source" at bounding box center [842, 279] width 62 height 12
click at [123, 55] on div "Feedback Roadmap Users Changelog Autopilot 4" at bounding box center [279, 58] width 409 height 30
click at [262, 55] on link "Users" at bounding box center [266, 58] width 54 height 30
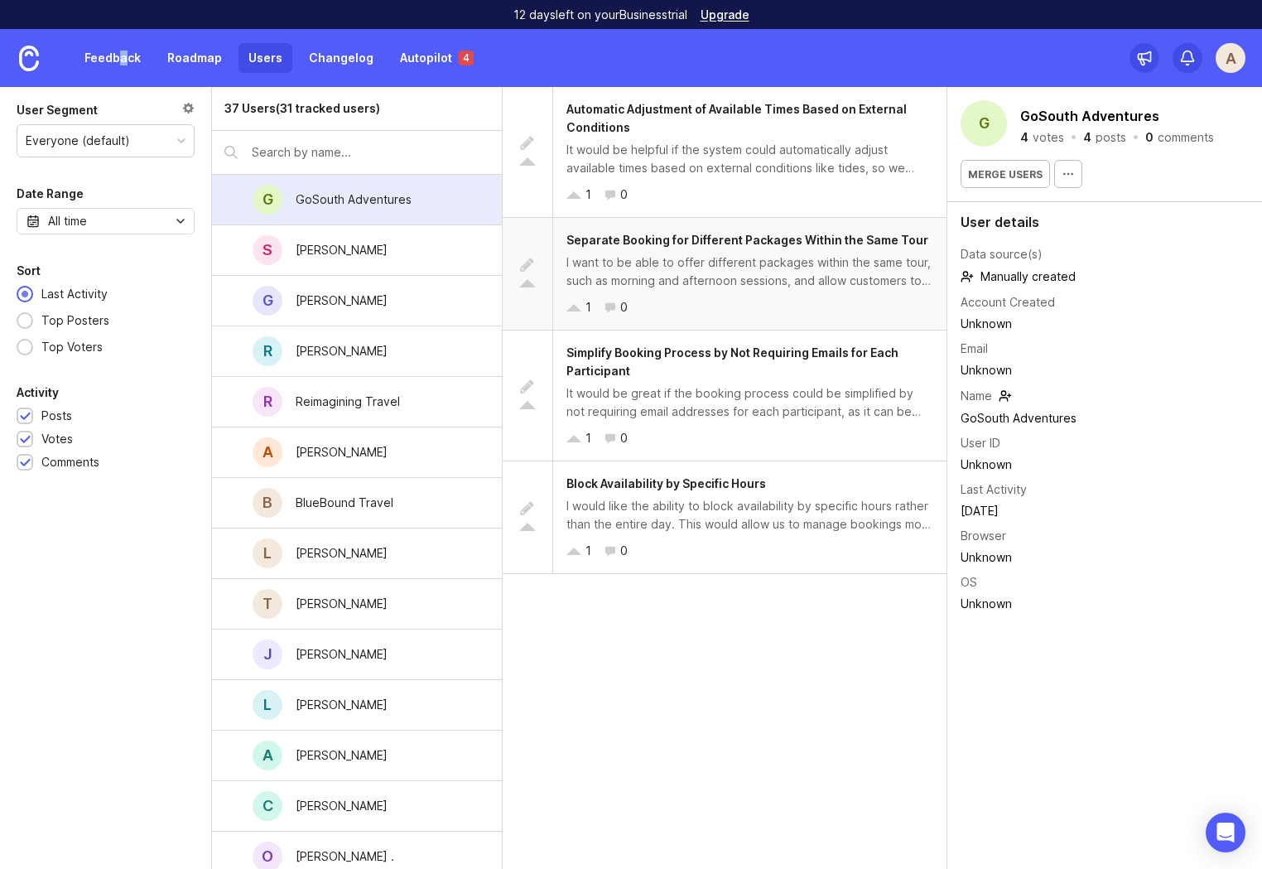
click at [708, 277] on div "I want to be able to offer different packages within the same tour, such as mor…" at bounding box center [750, 271] width 367 height 36
click at [697, 399] on div "It would be great if the booking process could be simplified by not requiring e…" at bounding box center [750, 402] width 367 height 36
click at [695, 517] on div "I would like the ability to block availability by specific hours rather than th…" at bounding box center [750, 515] width 367 height 36
click at [704, 675] on div "Automatic Adjustment of Available Times Based on External Conditions It would b…" at bounding box center [725, 478] width 445 height 782
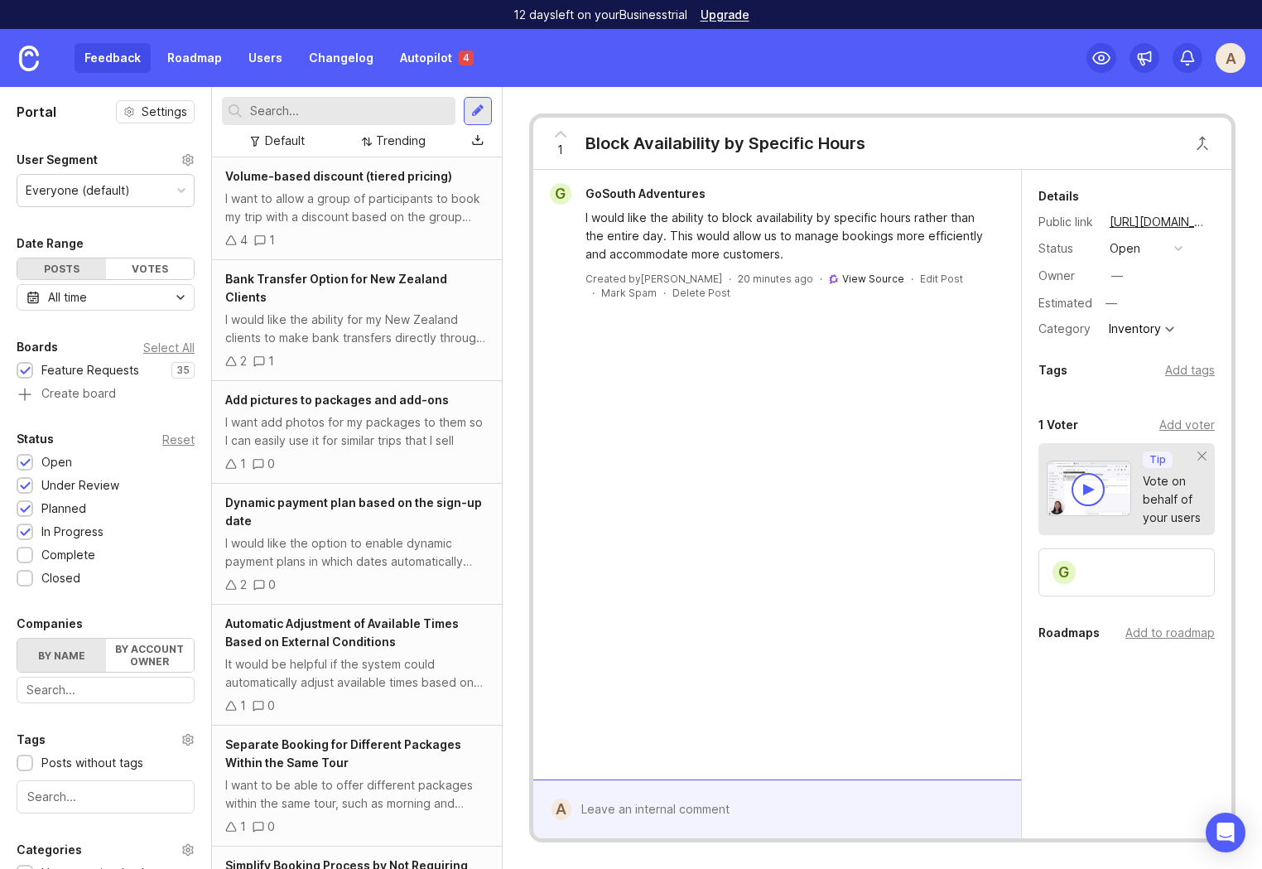
click at [842, 278] on link "View Source" at bounding box center [873, 279] width 62 height 12
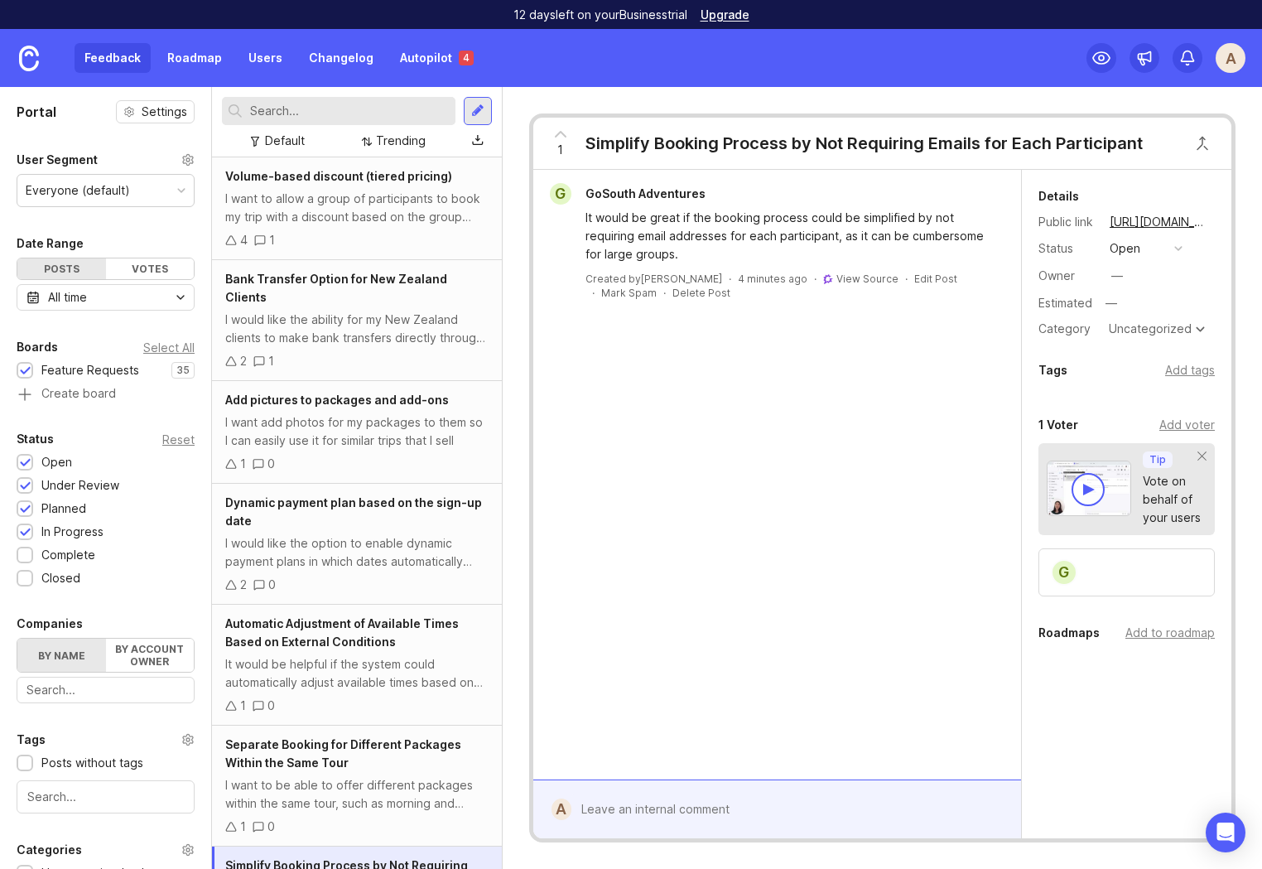
scroll to position [99, 0]
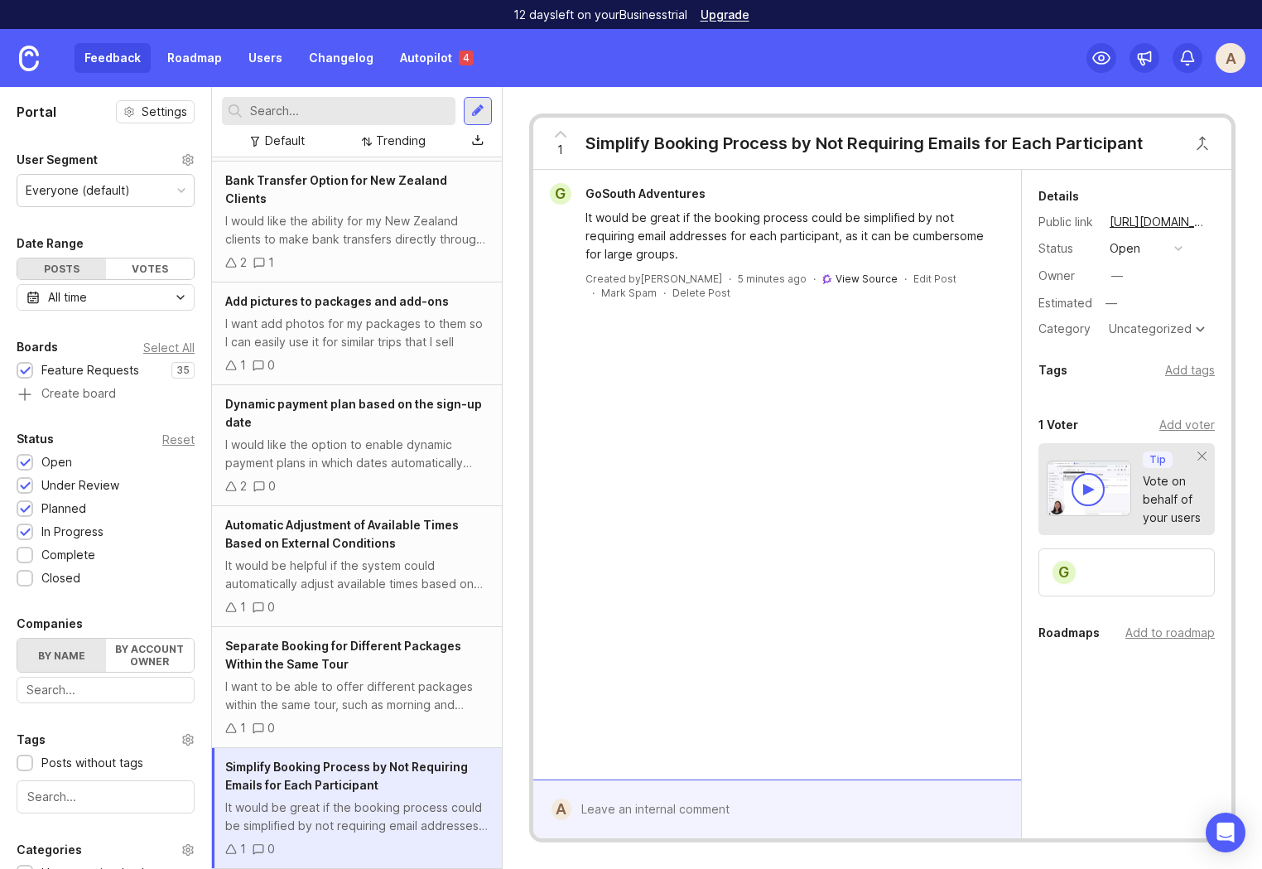
click at [836, 277] on link "View Source" at bounding box center [867, 279] width 62 height 12
click at [836, 281] on link "View Source" at bounding box center [867, 279] width 62 height 12
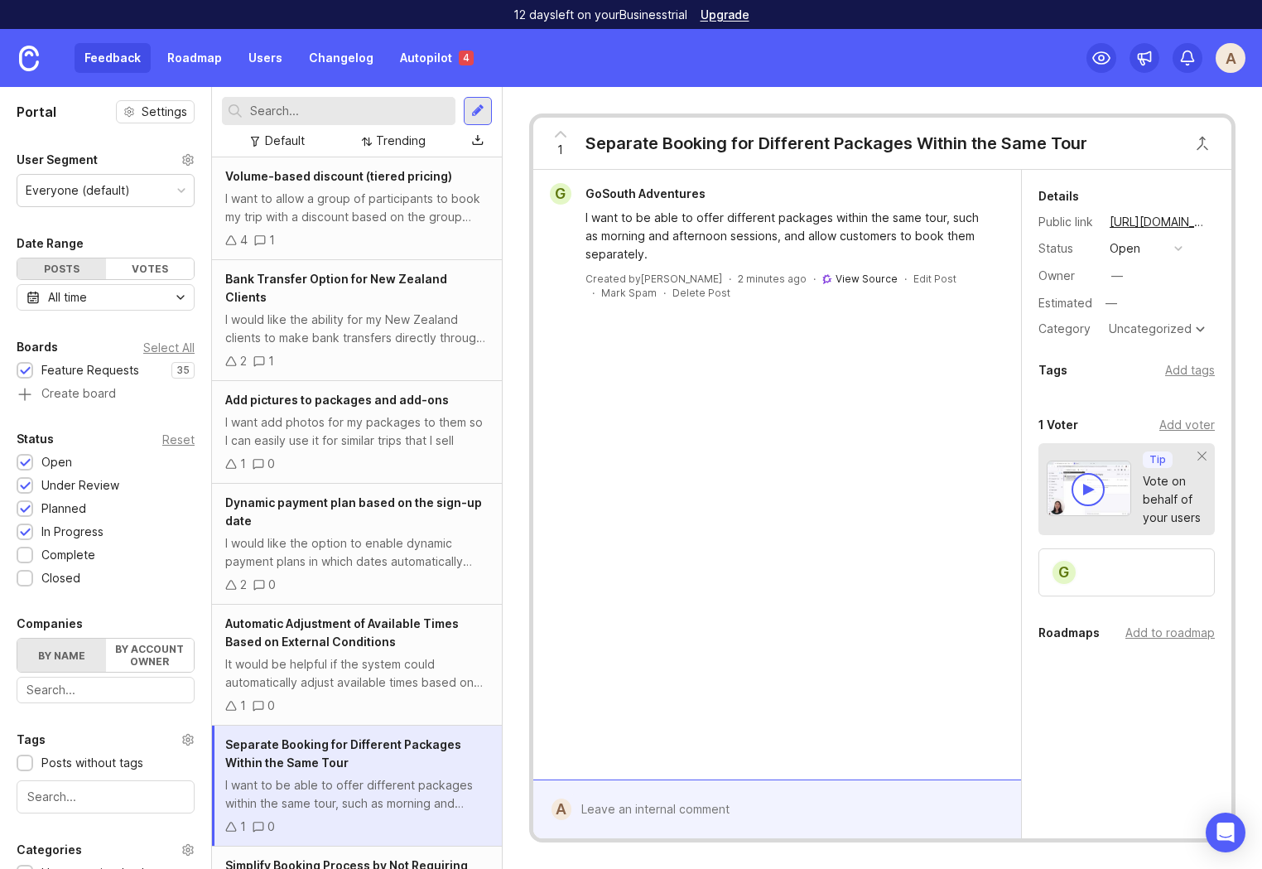
click at [836, 277] on link "View Source" at bounding box center [867, 279] width 62 height 12
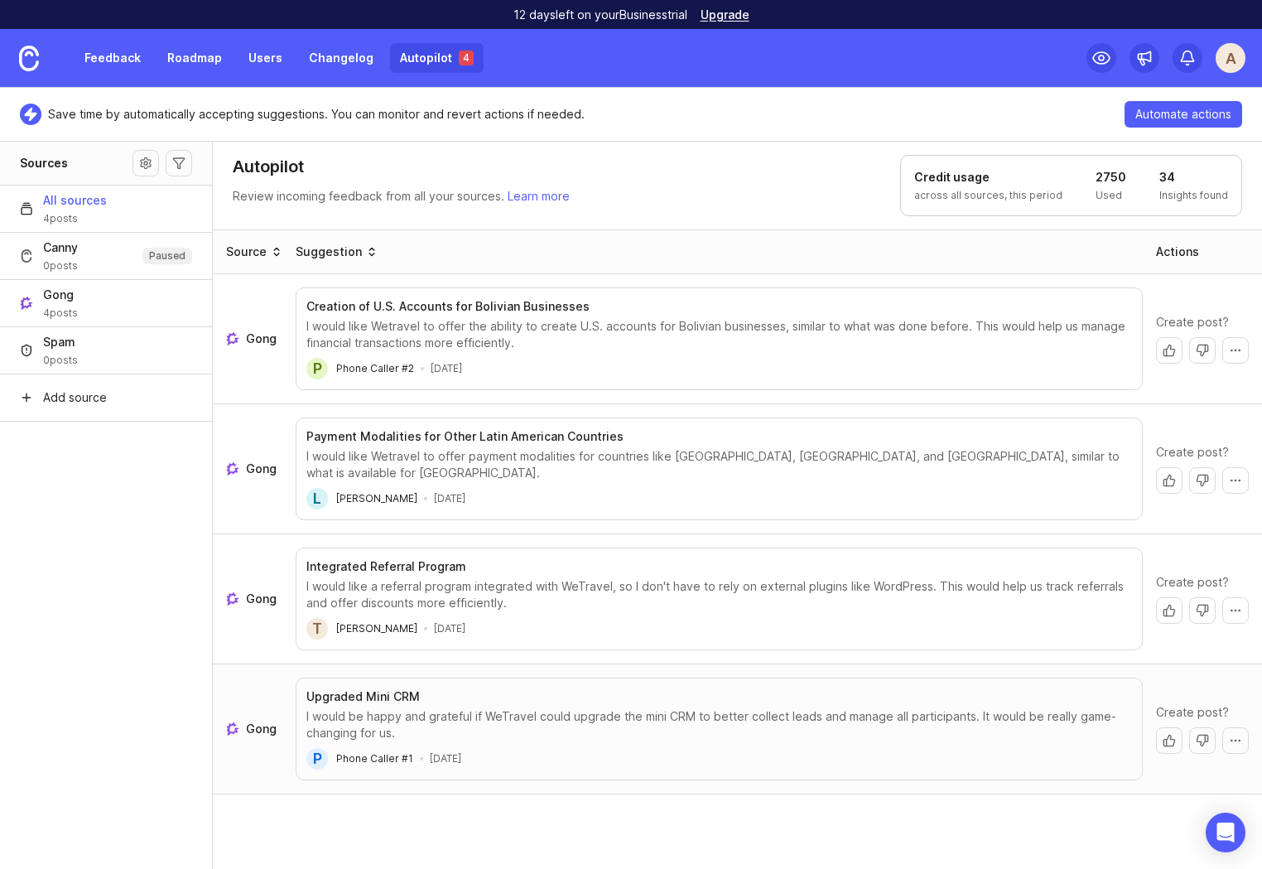
click at [258, 721] on span "Gong" at bounding box center [261, 729] width 31 height 17
click at [260, 465] on span "Gong" at bounding box center [261, 469] width 31 height 17
click at [176, 55] on link "Roadmap" at bounding box center [194, 58] width 75 height 30
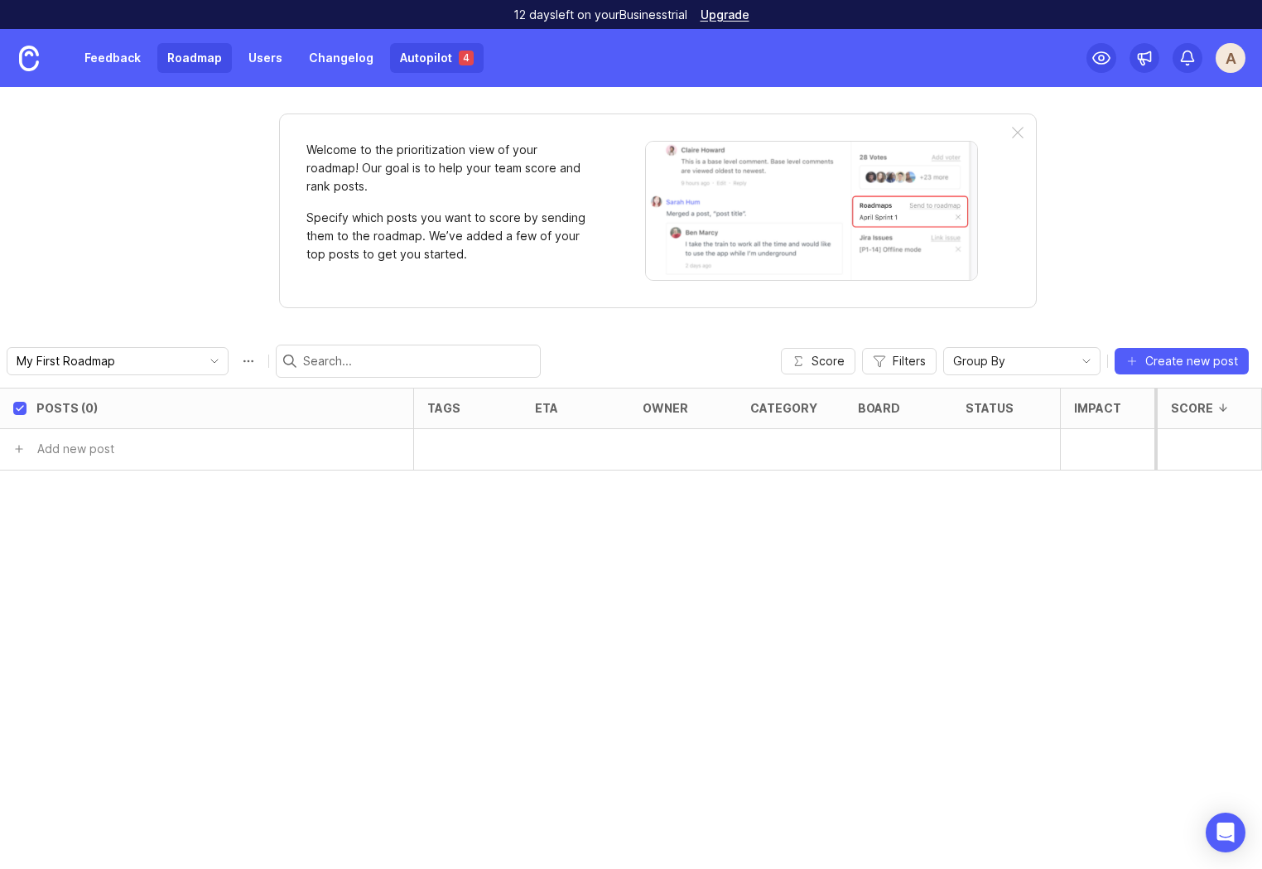
click at [424, 51] on link "Autopilot 4" at bounding box center [437, 58] width 94 height 30
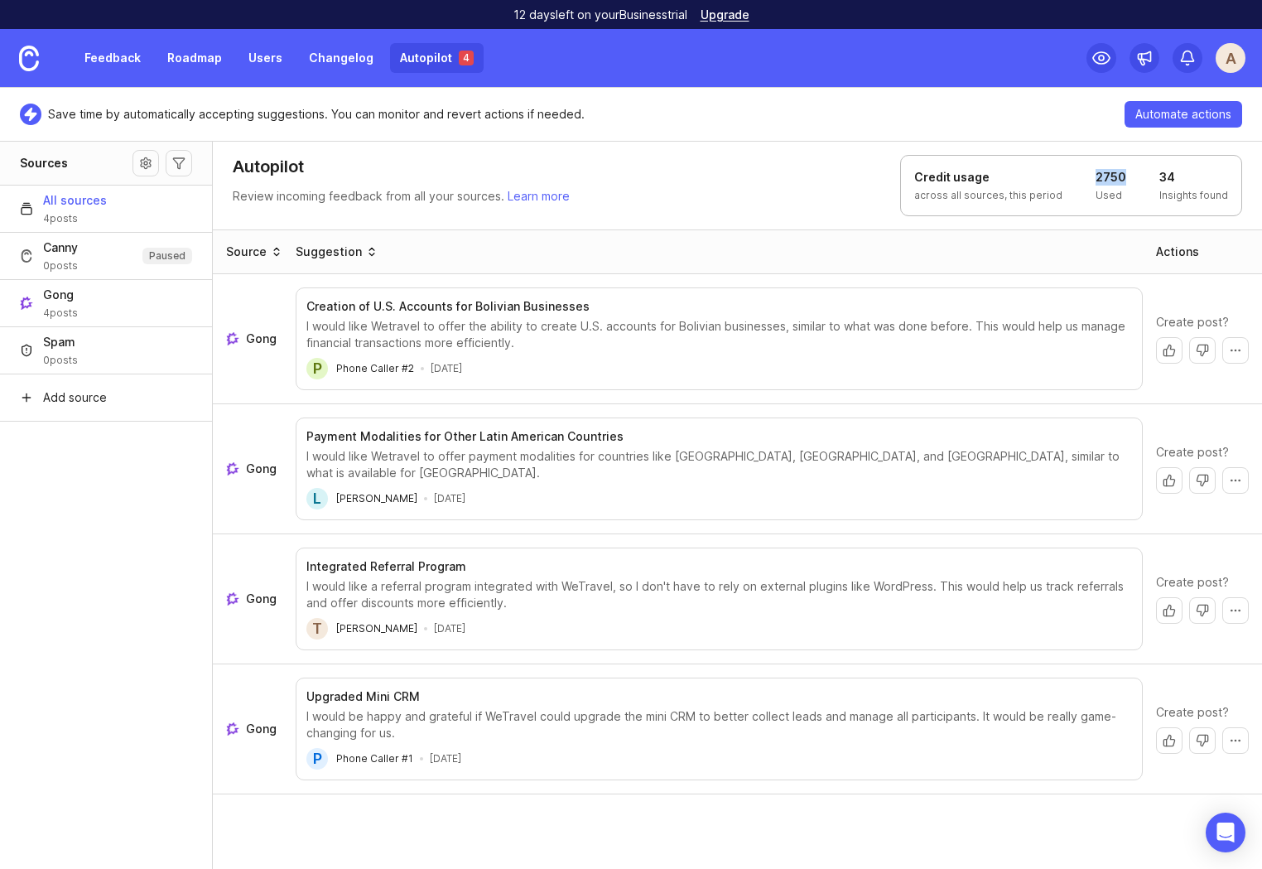
drag, startPoint x: 1129, startPoint y: 171, endPoint x: 1070, endPoint y: 166, distance: 59.0
click at [1071, 166] on div "Credit usage across all sources, this period 2750 Used 34 Insights found" at bounding box center [1071, 185] width 342 height 61
click at [955, 127] on div "Save time by automatically accepting suggestions. You can monitor and revert ac…" at bounding box center [631, 114] width 1262 height 54
click at [123, 52] on link "Feedback" at bounding box center [113, 58] width 76 height 30
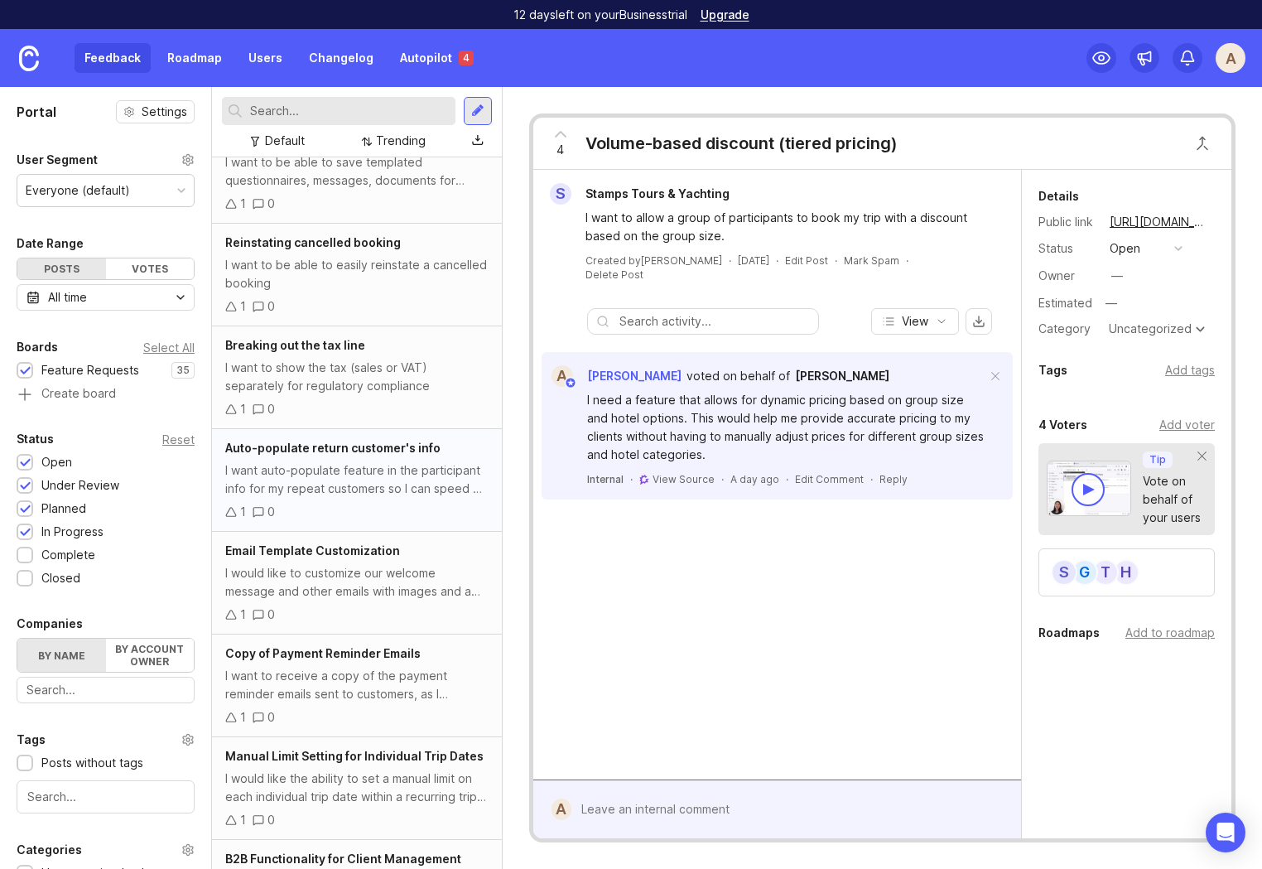
scroll to position [3066, 0]
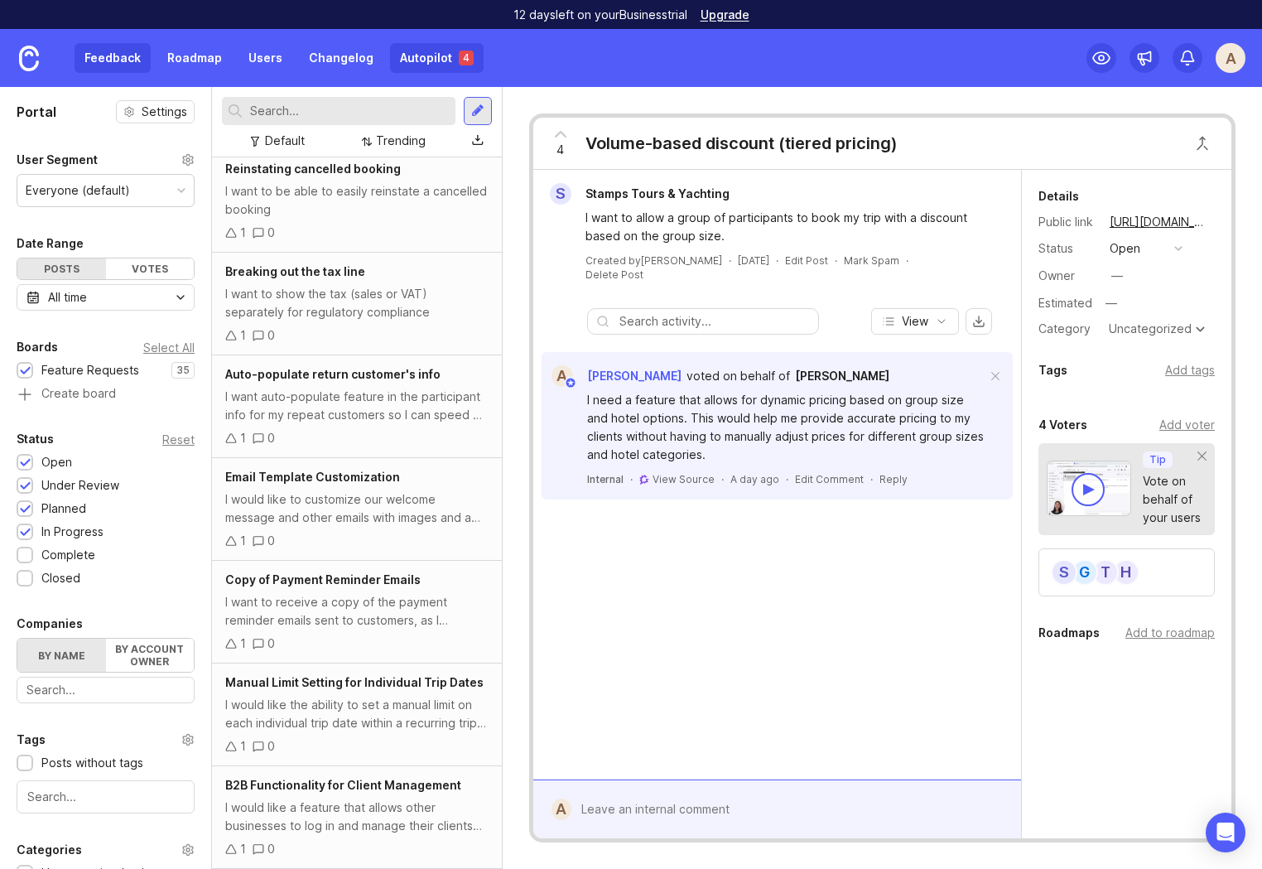
click at [403, 65] on link "Autopilot 4" at bounding box center [437, 58] width 94 height 30
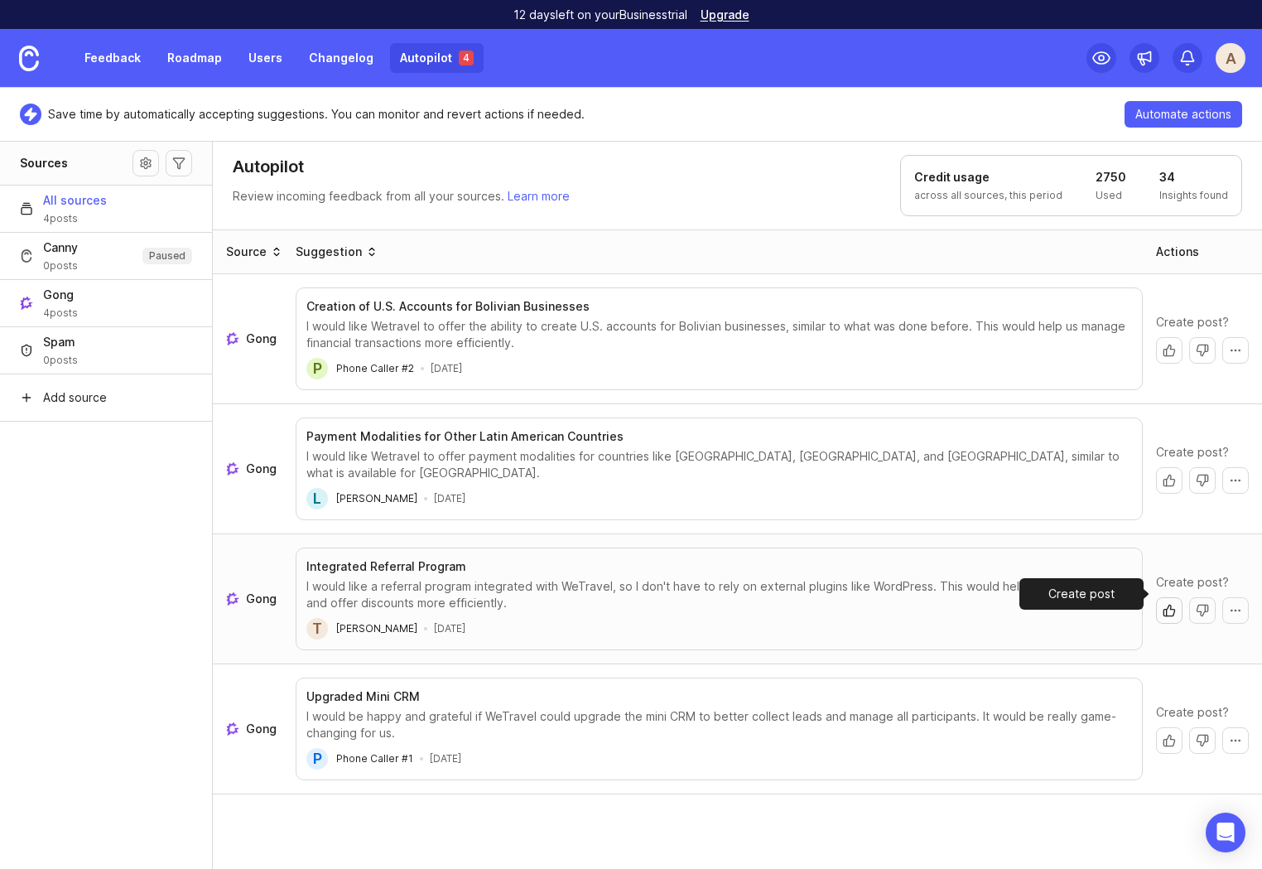
click at [1163, 597] on button "Create post" at bounding box center [1169, 610] width 27 height 27
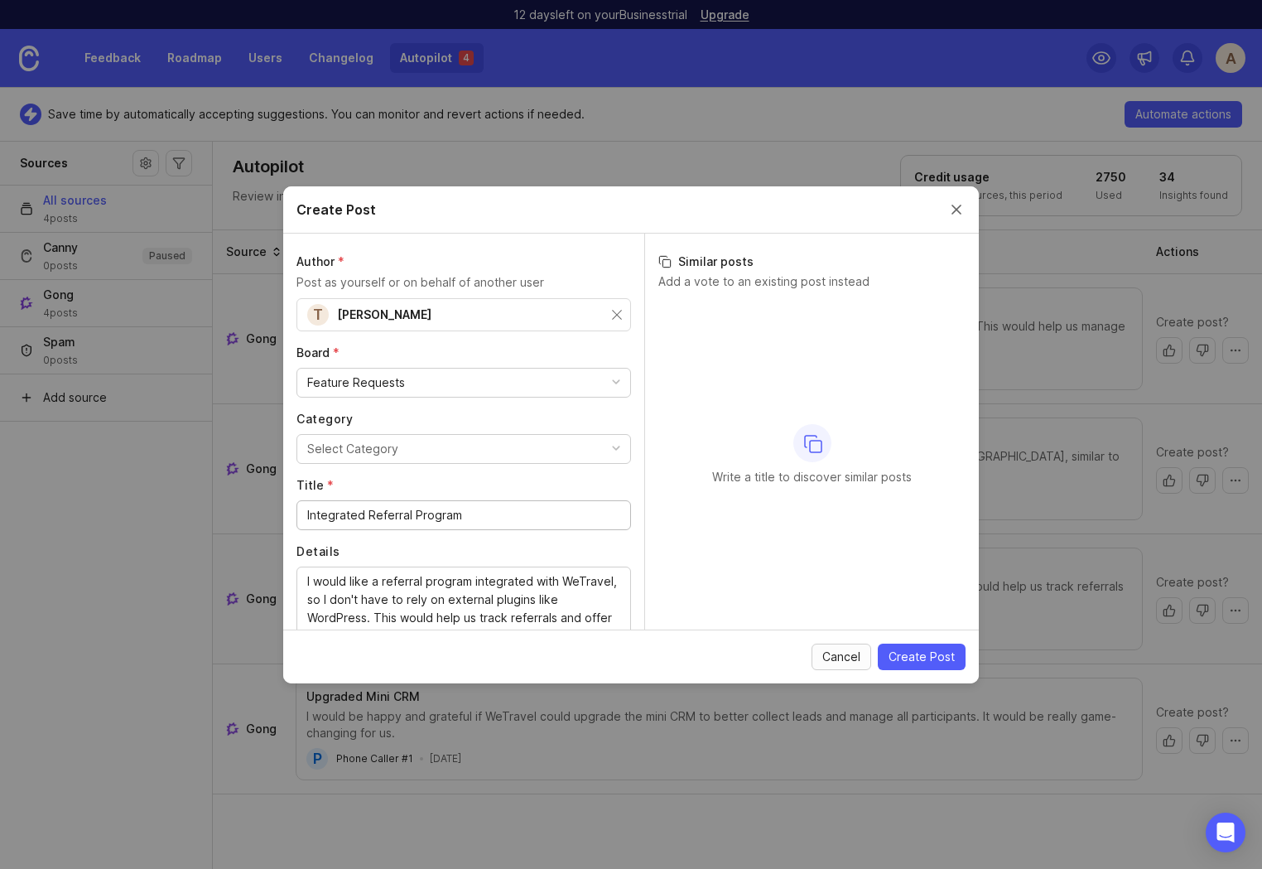
click at [832, 647] on button "Cancel" at bounding box center [842, 657] width 60 height 27
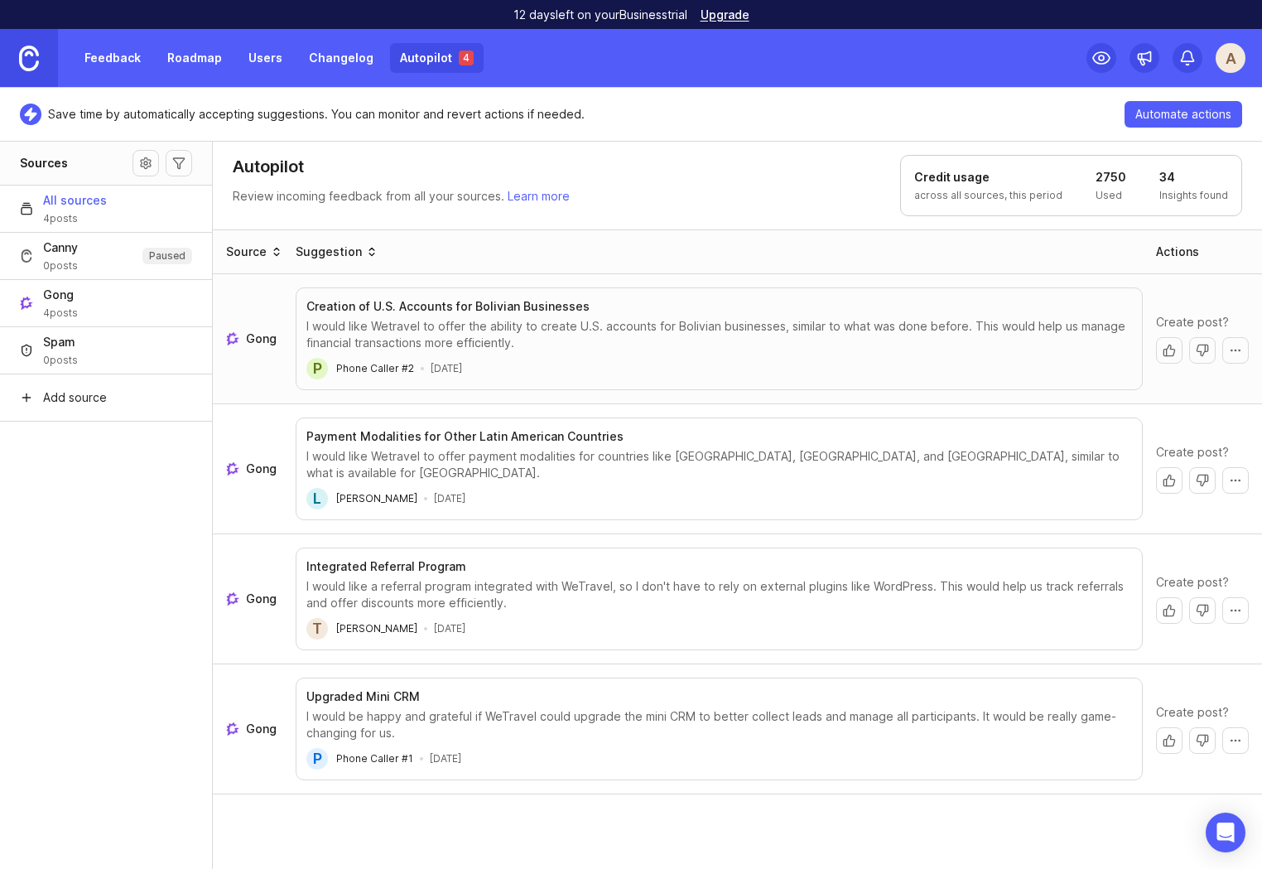
click at [45, 57] on link at bounding box center [29, 58] width 58 height 58
